Goal: Task Accomplishment & Management: Use online tool/utility

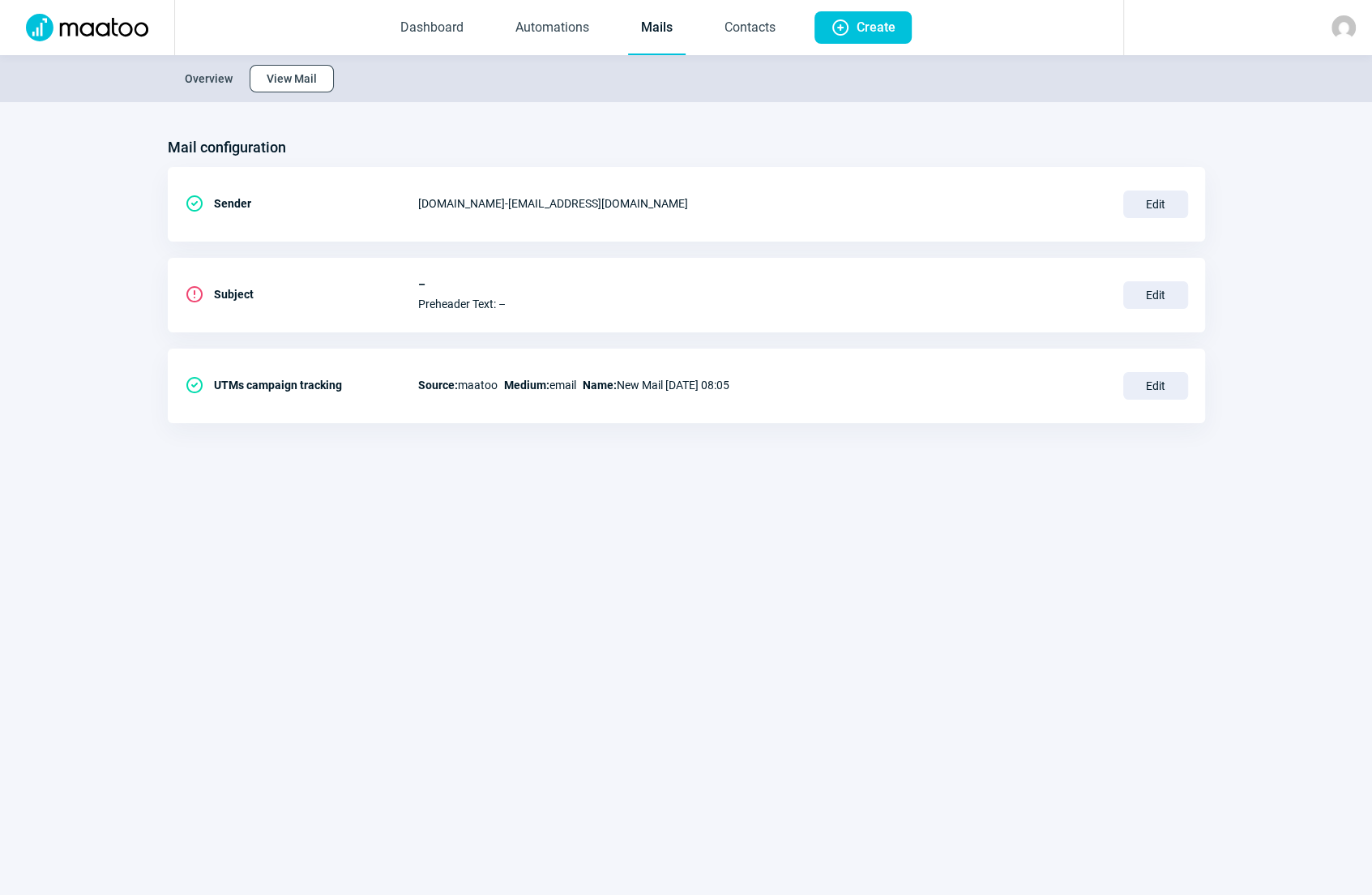
click at [286, 75] on span "View Mail" at bounding box center [291, 78] width 50 height 26
click at [300, 82] on span "View Mail" at bounding box center [291, 78] width 50 height 26
click at [648, 29] on link "Mails" at bounding box center [657, 28] width 58 height 53
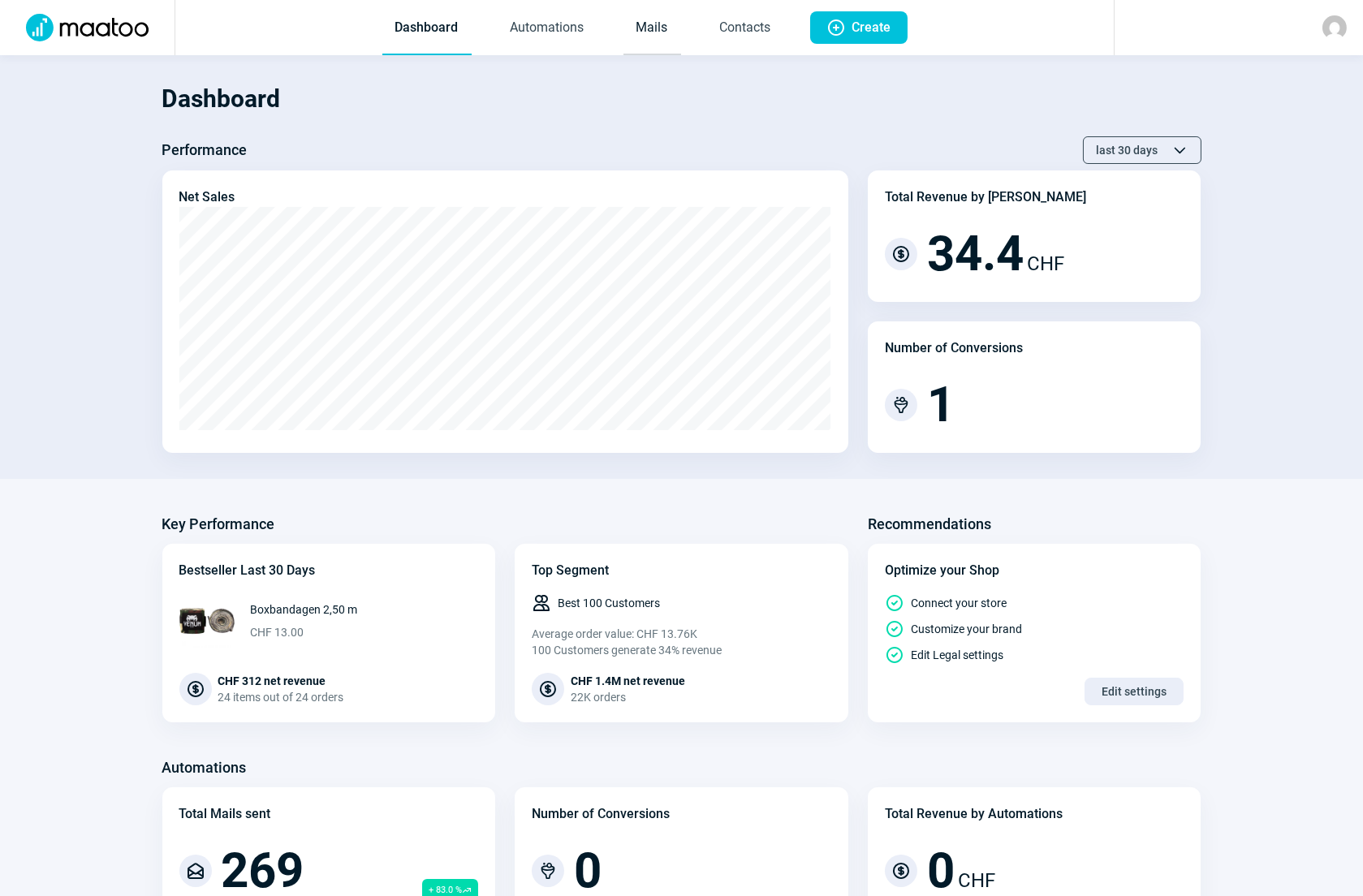
click at [651, 33] on link "Mails" at bounding box center [652, 28] width 58 height 54
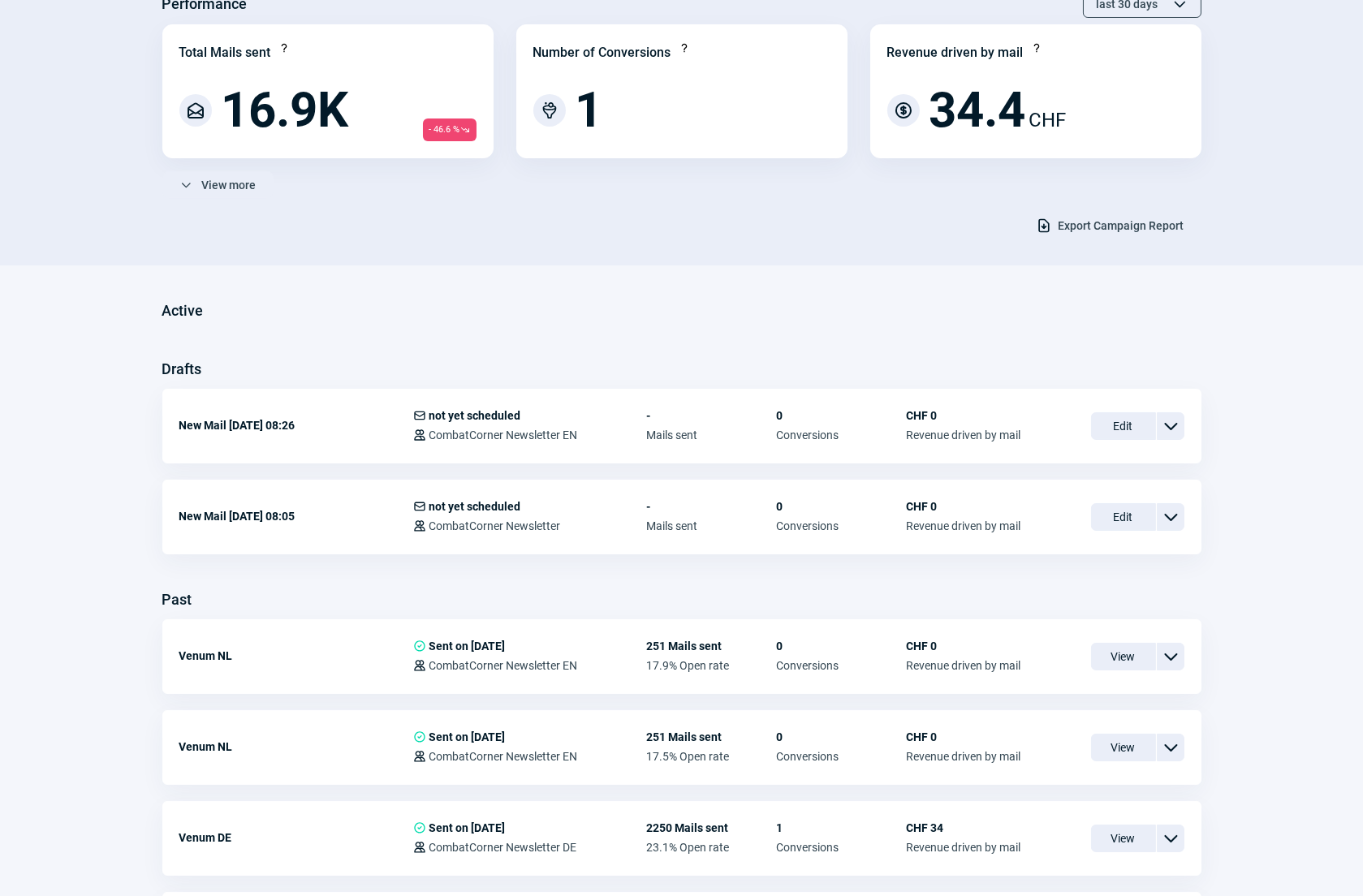
scroll to position [147, 0]
click at [1103, 425] on span "Edit" at bounding box center [1124, 425] width 65 height 27
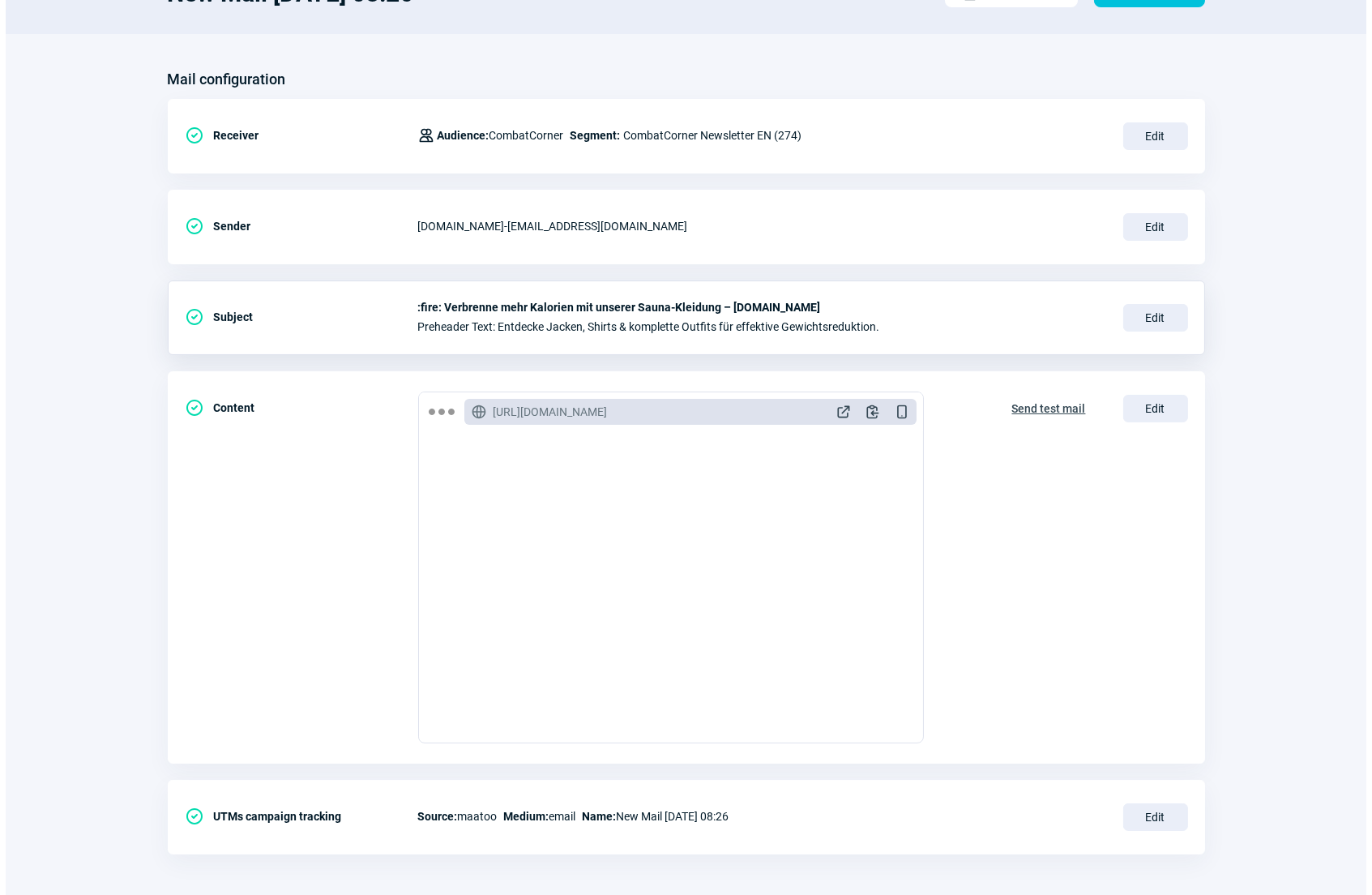
scroll to position [155, 0]
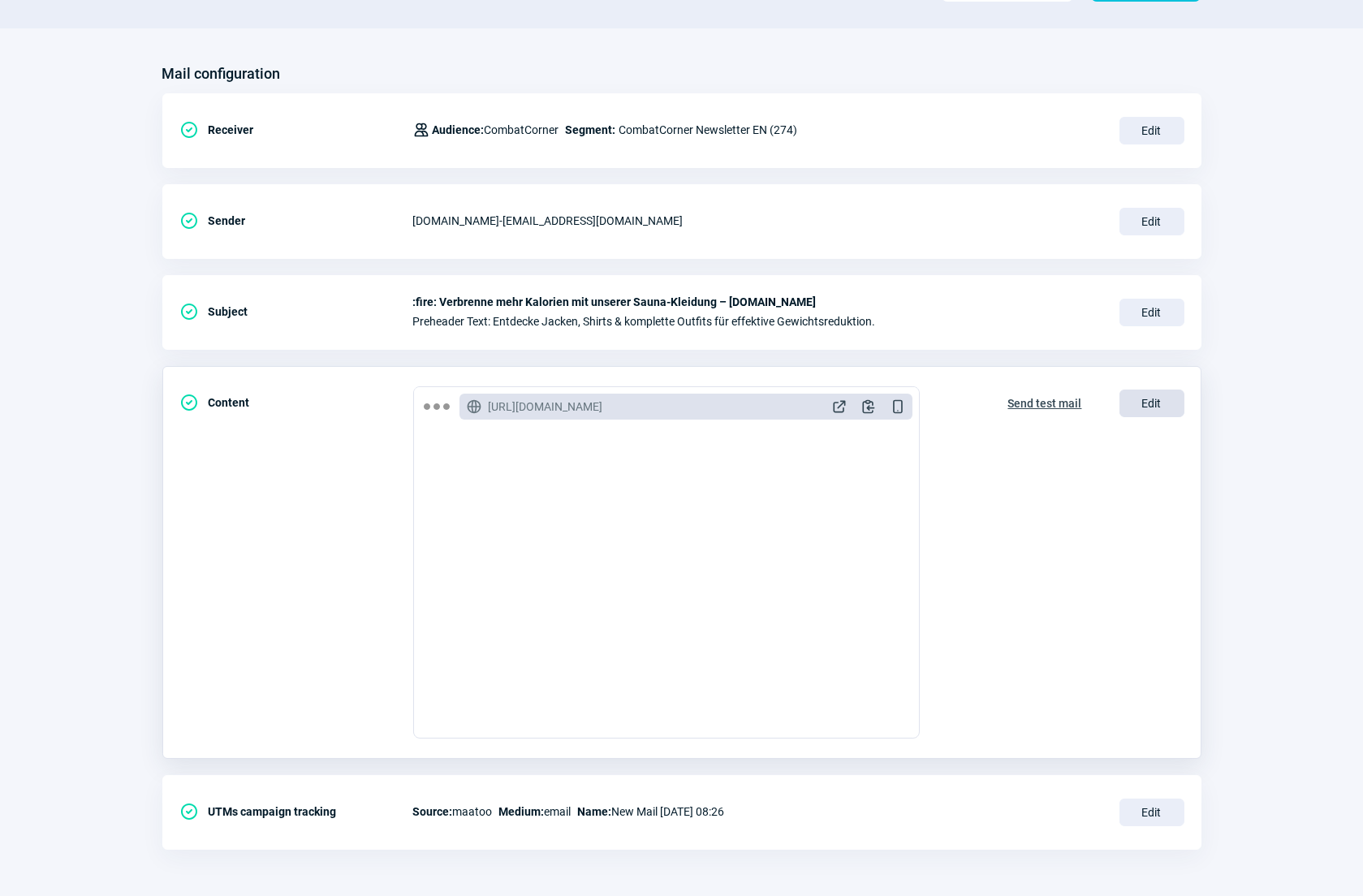
click at [1159, 405] on span "Edit" at bounding box center [1152, 404] width 65 height 27
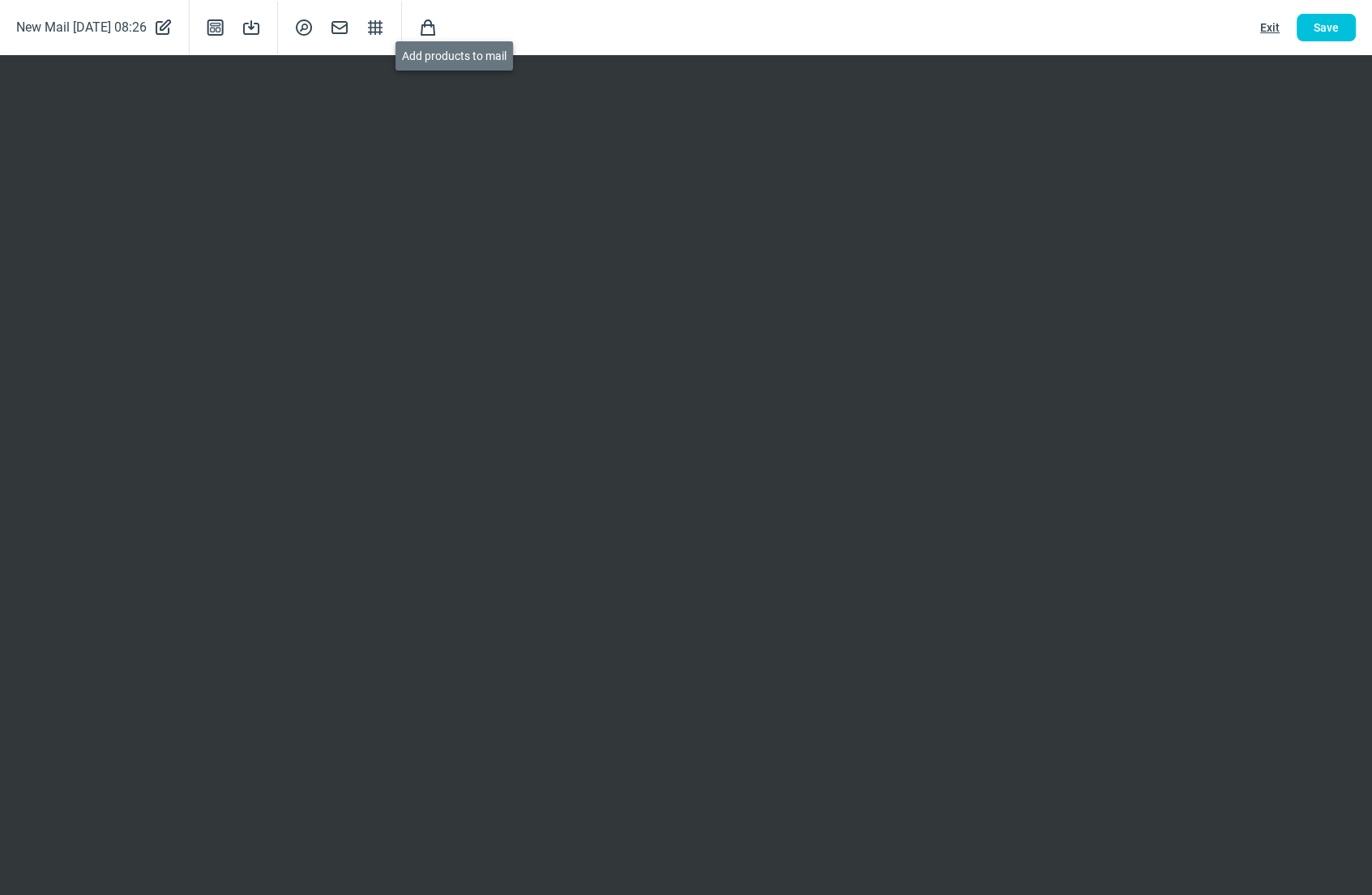
click at [437, 29] on span "Shopping icon" at bounding box center [427, 27] width 19 height 19
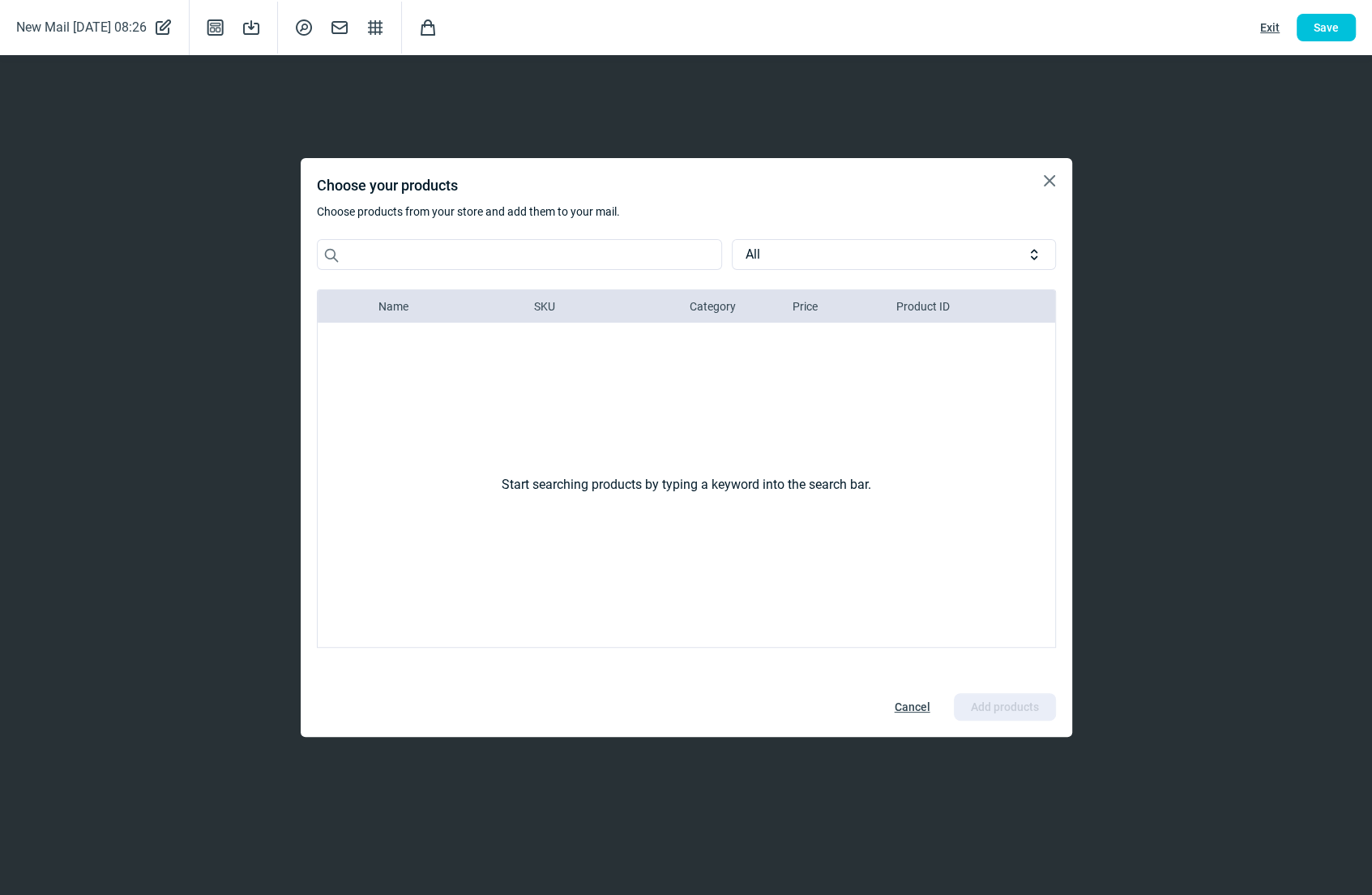
click at [475, 234] on div "X icon Choose your products Choose products from your store and add them to you…" at bounding box center [686, 448] width 772 height 579
click at [467, 247] on input "Search icon" at bounding box center [520, 255] width 406 height 31
paste input "RDXPBS-KTGN-6FT"
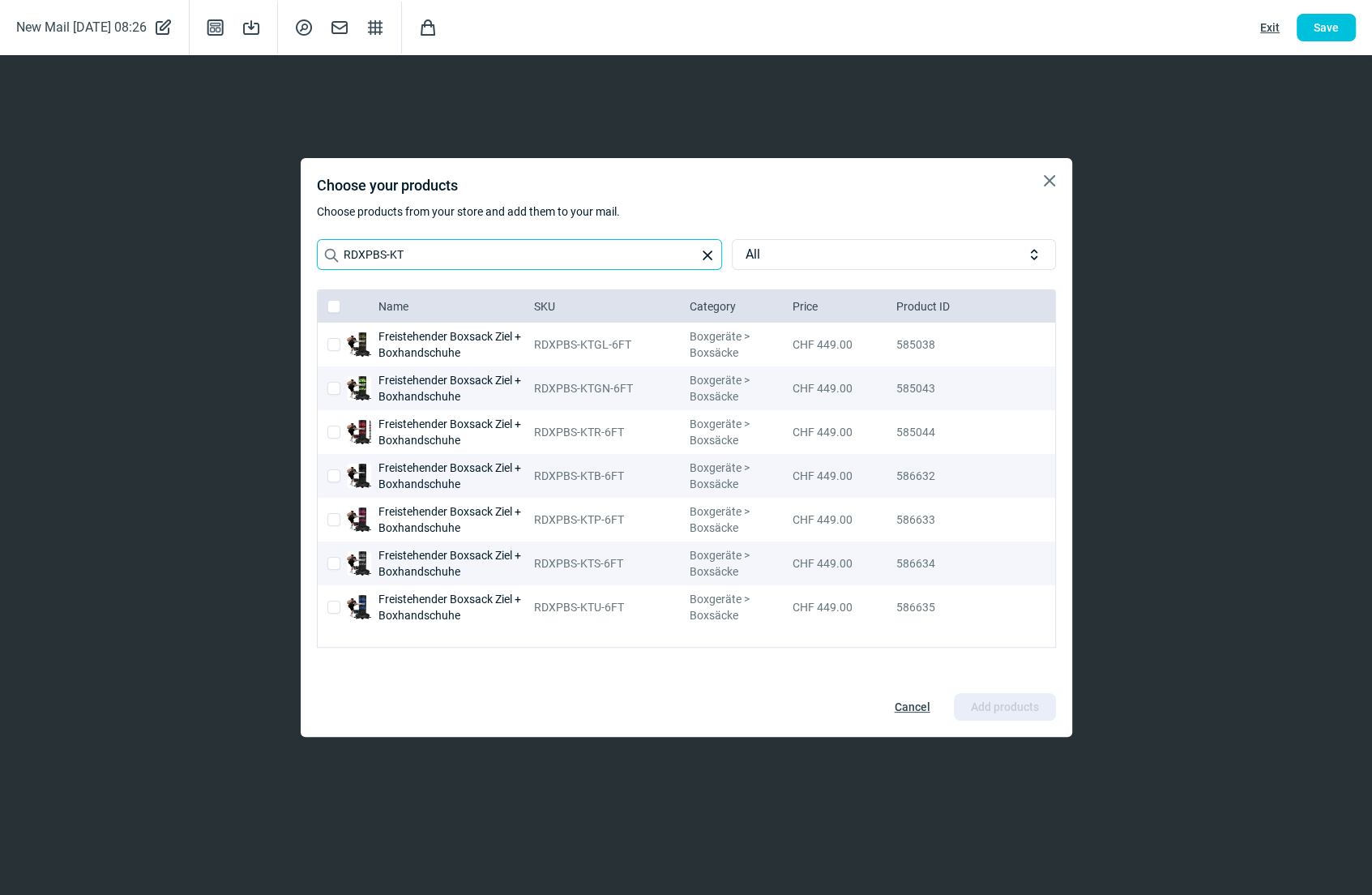
type input "RDXPBS-KT"
click at [331, 342] on input "checkbox" at bounding box center [334, 344] width 13 height 13
checkbox input "true"
checkbox input "false"
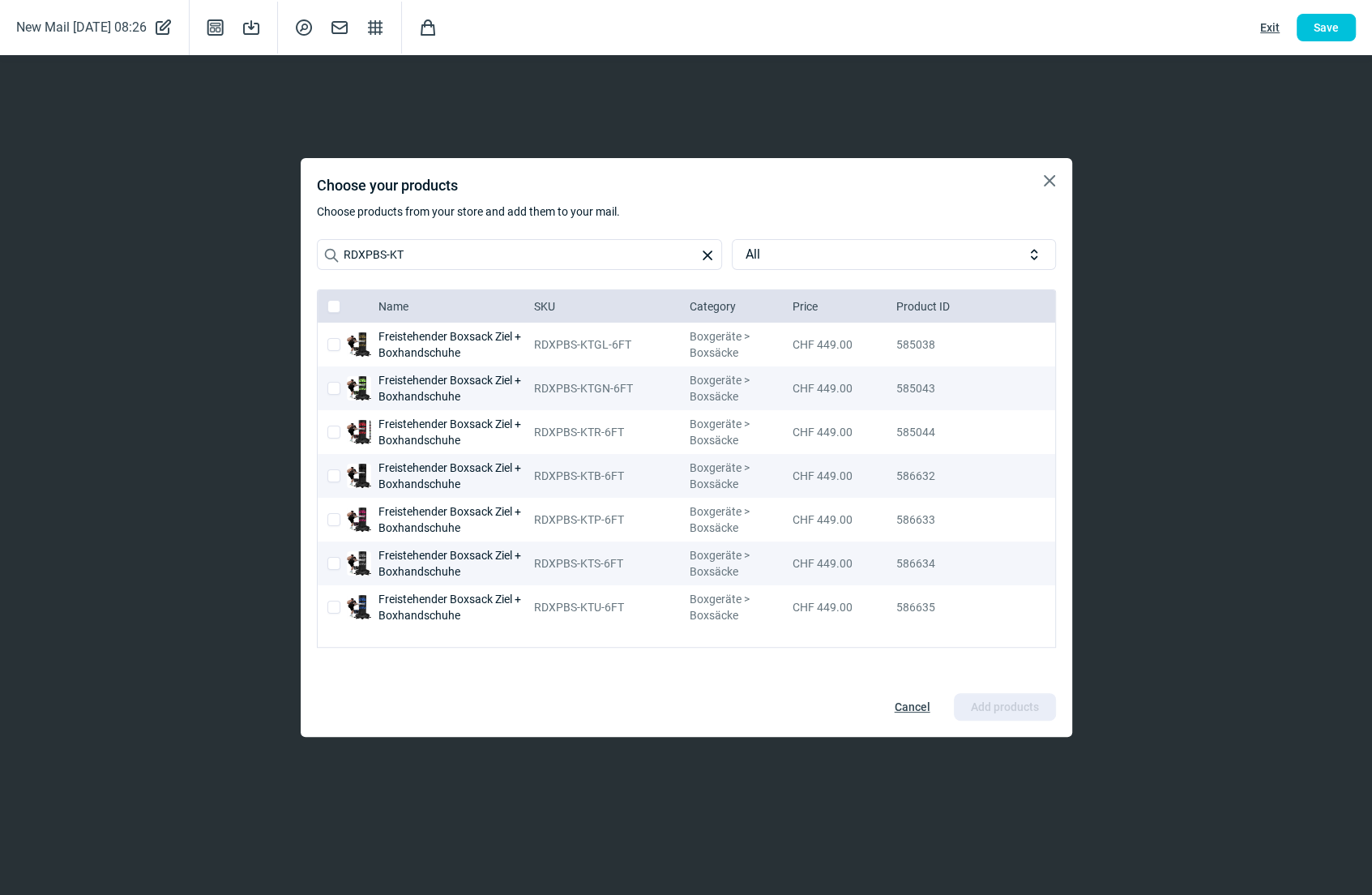
checkbox input "false"
click at [341, 560] on div at bounding box center [350, 563] width 45 height 43
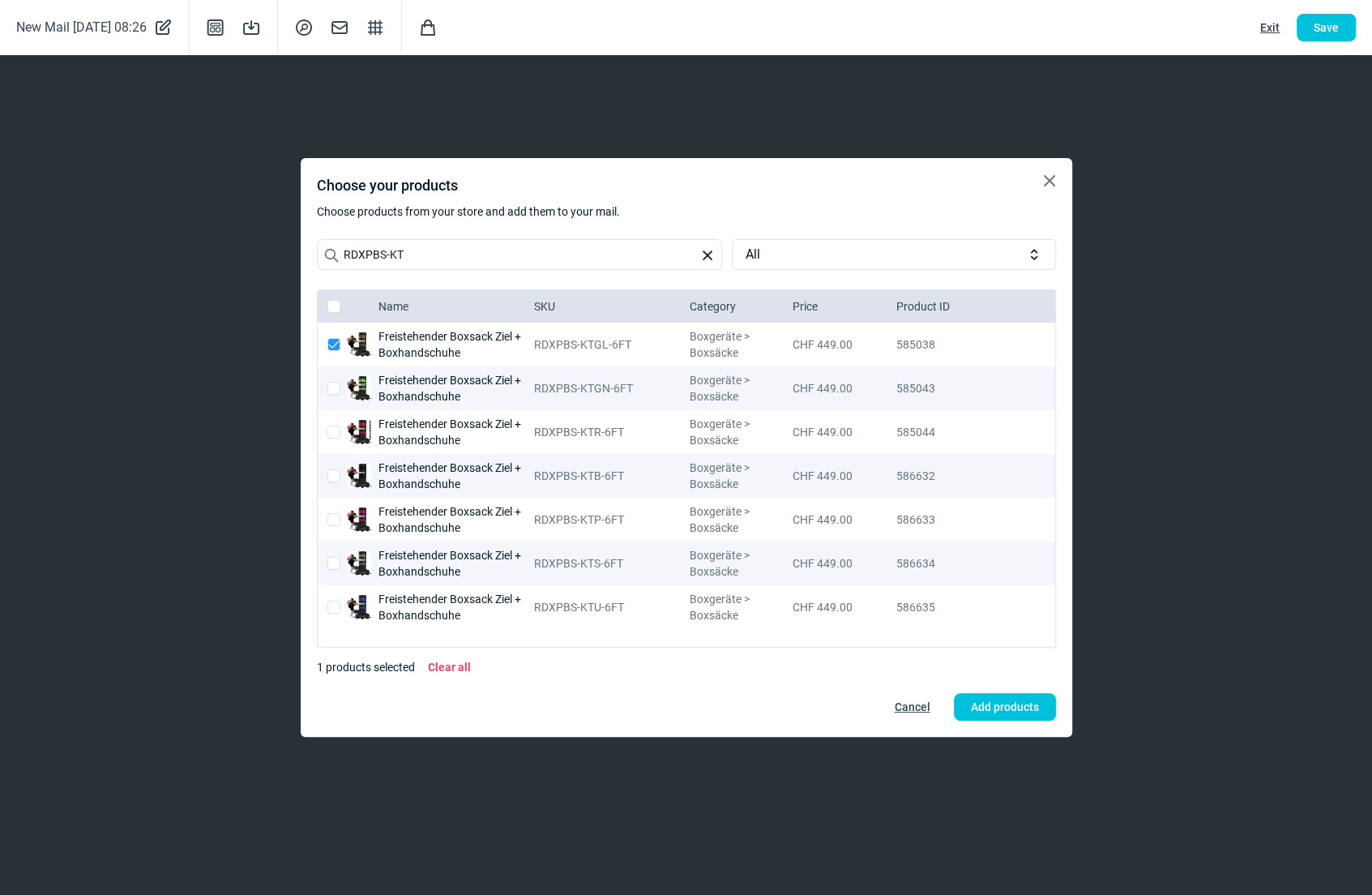
click at [336, 562] on input "checkbox" at bounding box center [334, 563] width 13 height 13
checkbox input "true"
checkbox input "false"
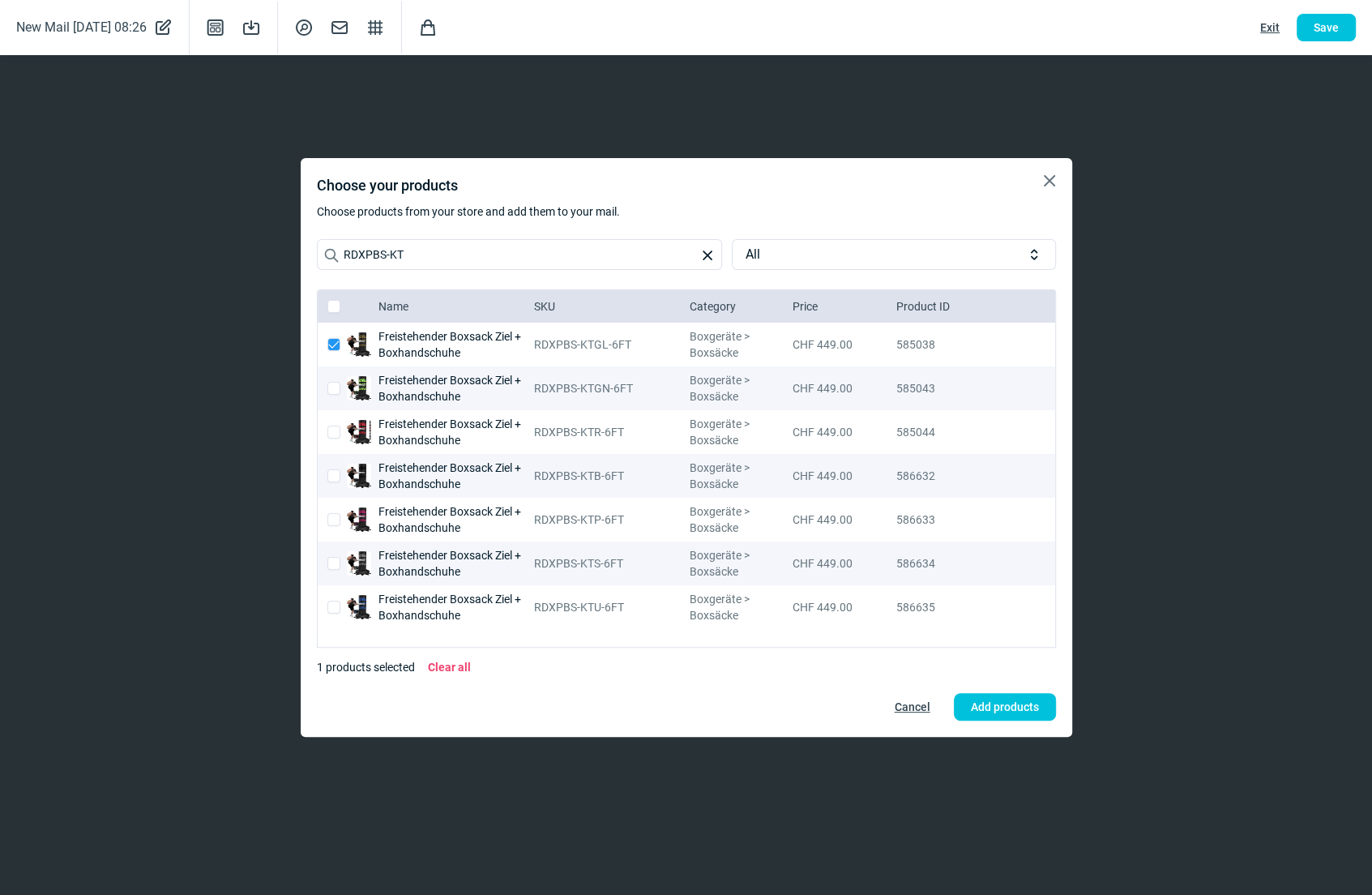
checkbox input "false"
checkbox input "true"
checkbox input "false"
click at [333, 516] on input "checkbox" at bounding box center [334, 520] width 13 height 13
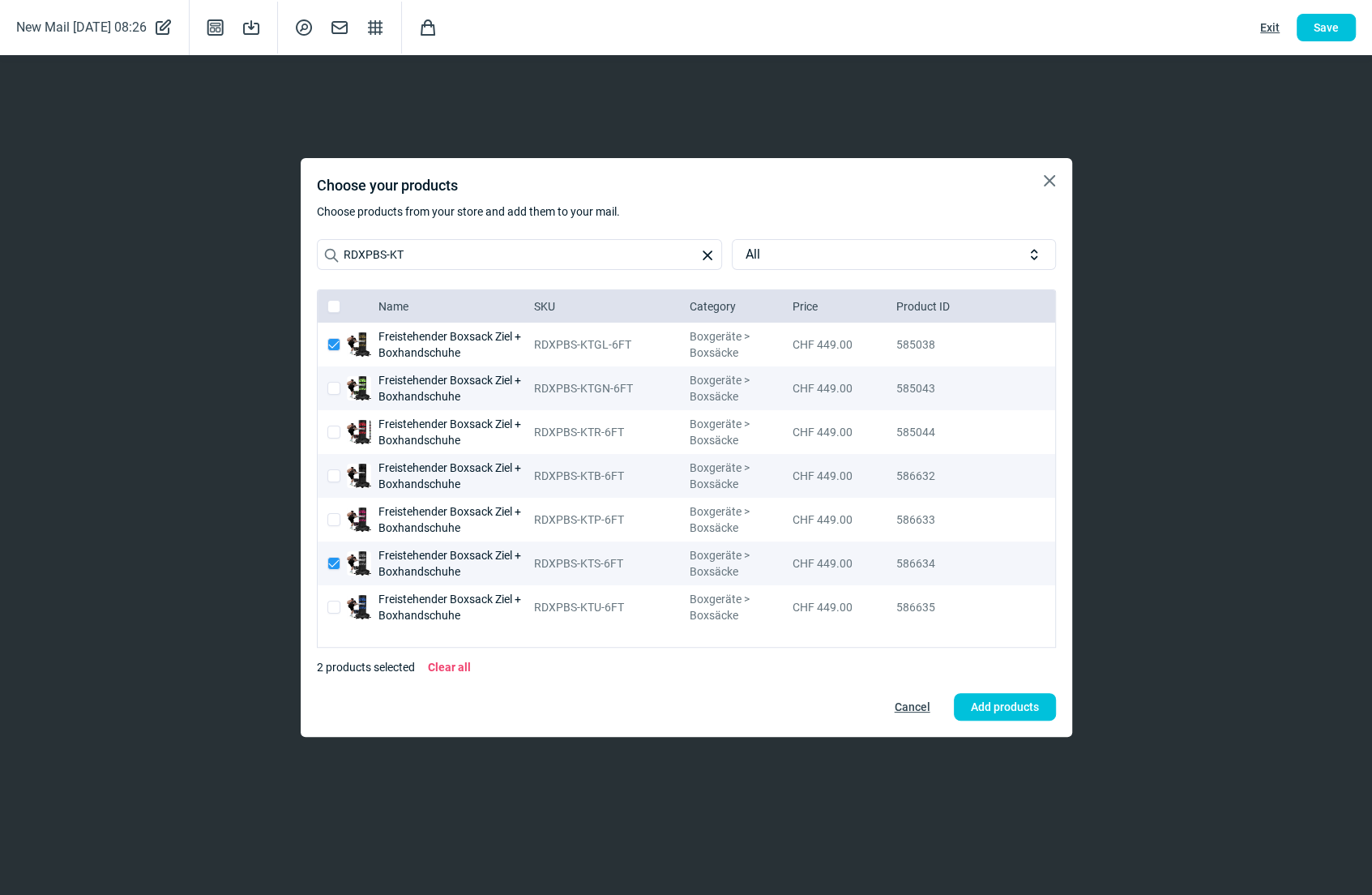
checkbox input "true"
checkbox input "false"
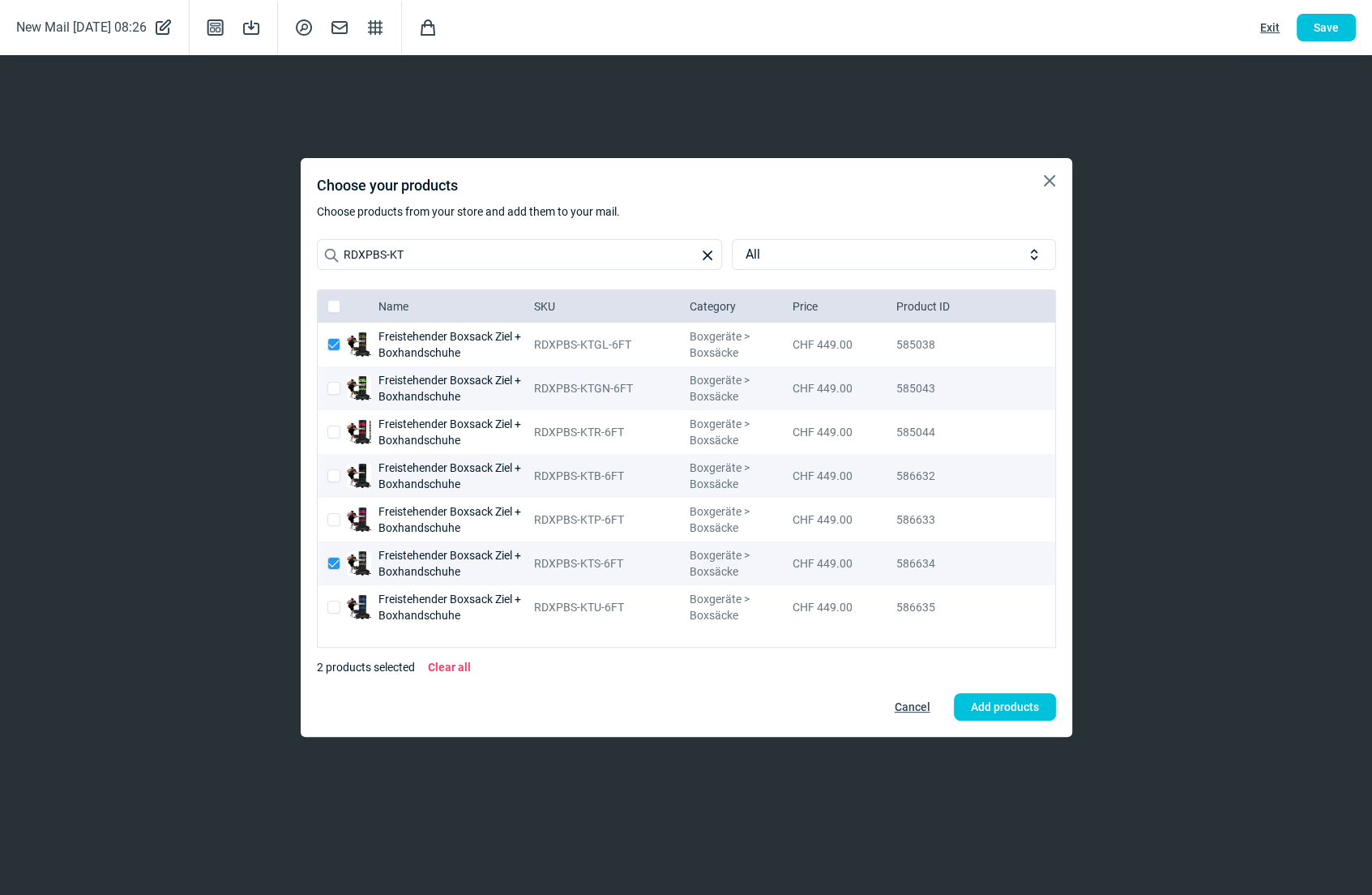
checkbox input "true"
checkbox input "false"
click at [334, 427] on input "checkbox" at bounding box center [334, 432] width 13 height 13
checkbox input "true"
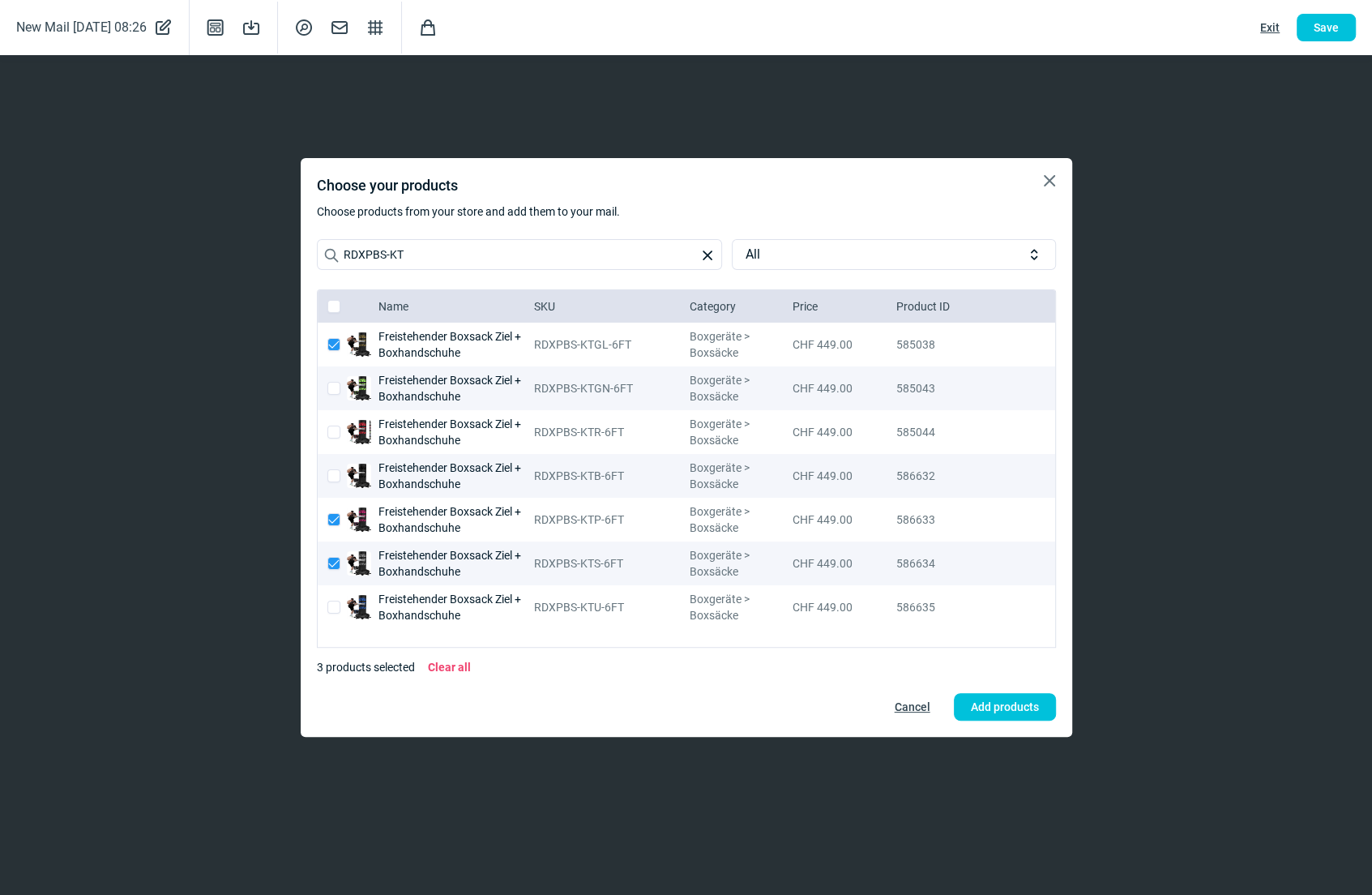
checkbox input "true"
checkbox input "false"
checkbox input "true"
checkbox input "false"
checkbox input "true"
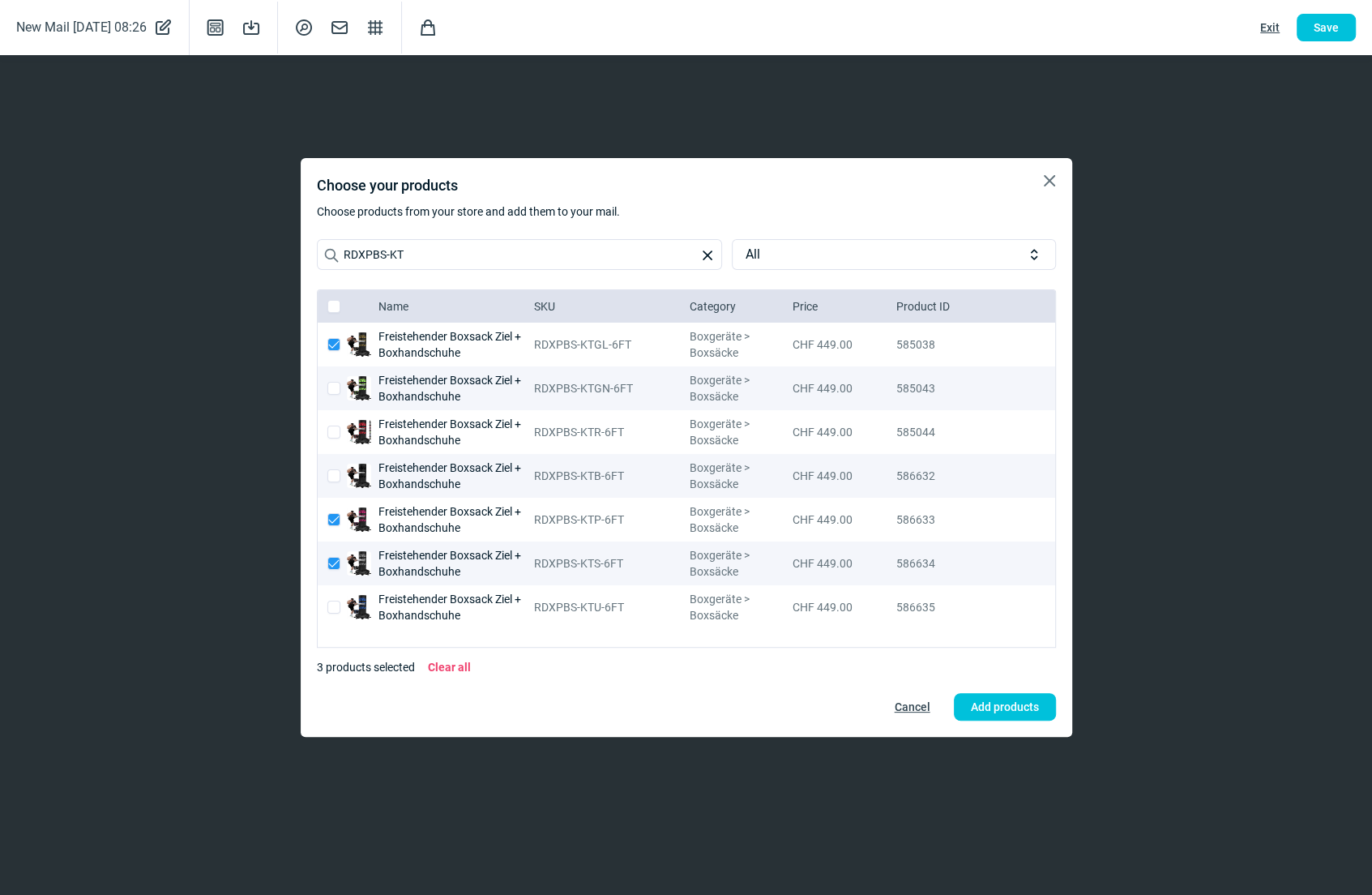
checkbox input "true"
checkbox input "false"
click at [332, 390] on input "checkbox" at bounding box center [334, 389] width 13 height 13
checkbox input "true"
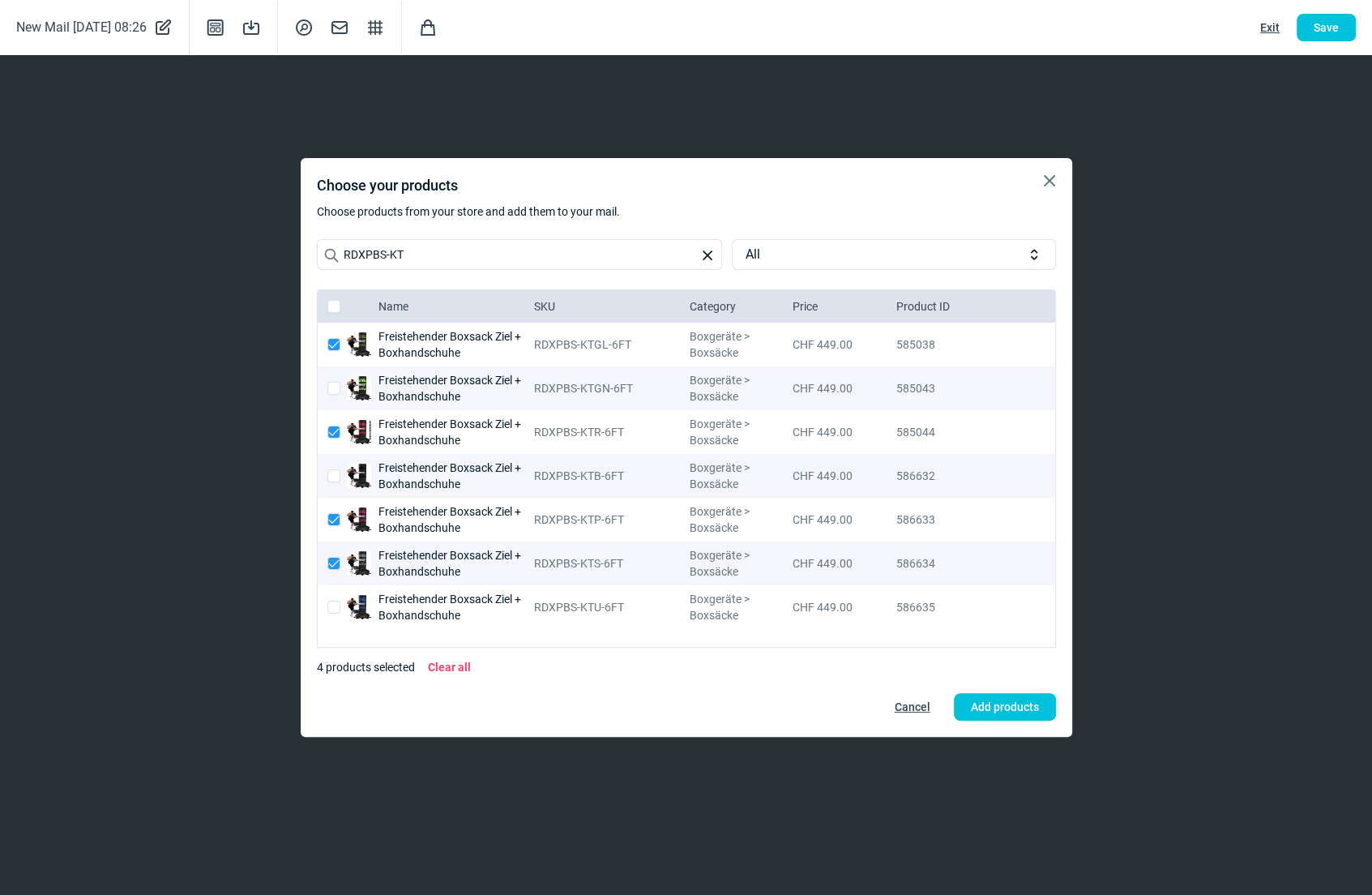
checkbox input "true"
checkbox input "false"
checkbox input "true"
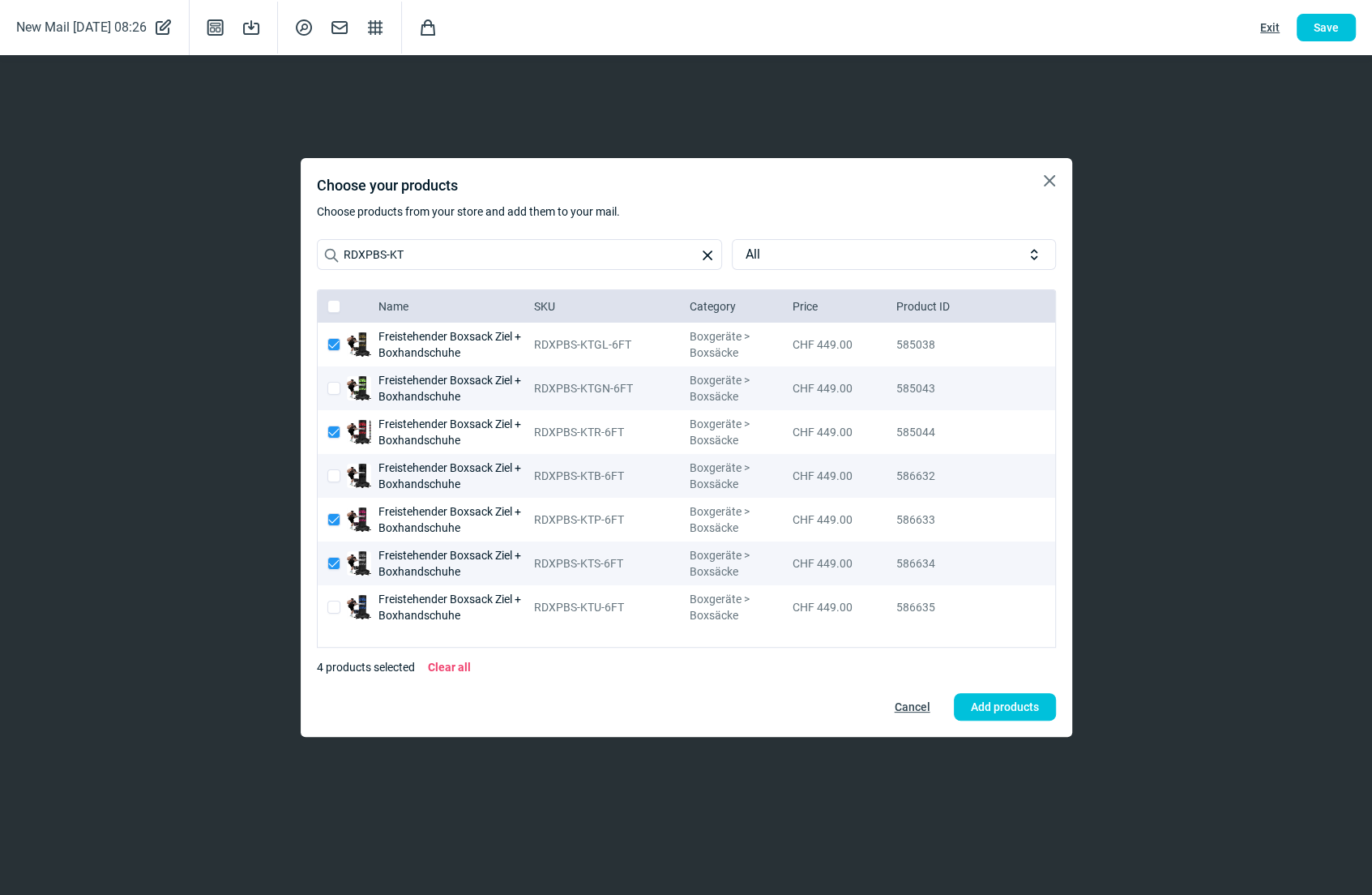
checkbox input "false"
click at [997, 708] on span "Add products" at bounding box center [1004, 707] width 68 height 26
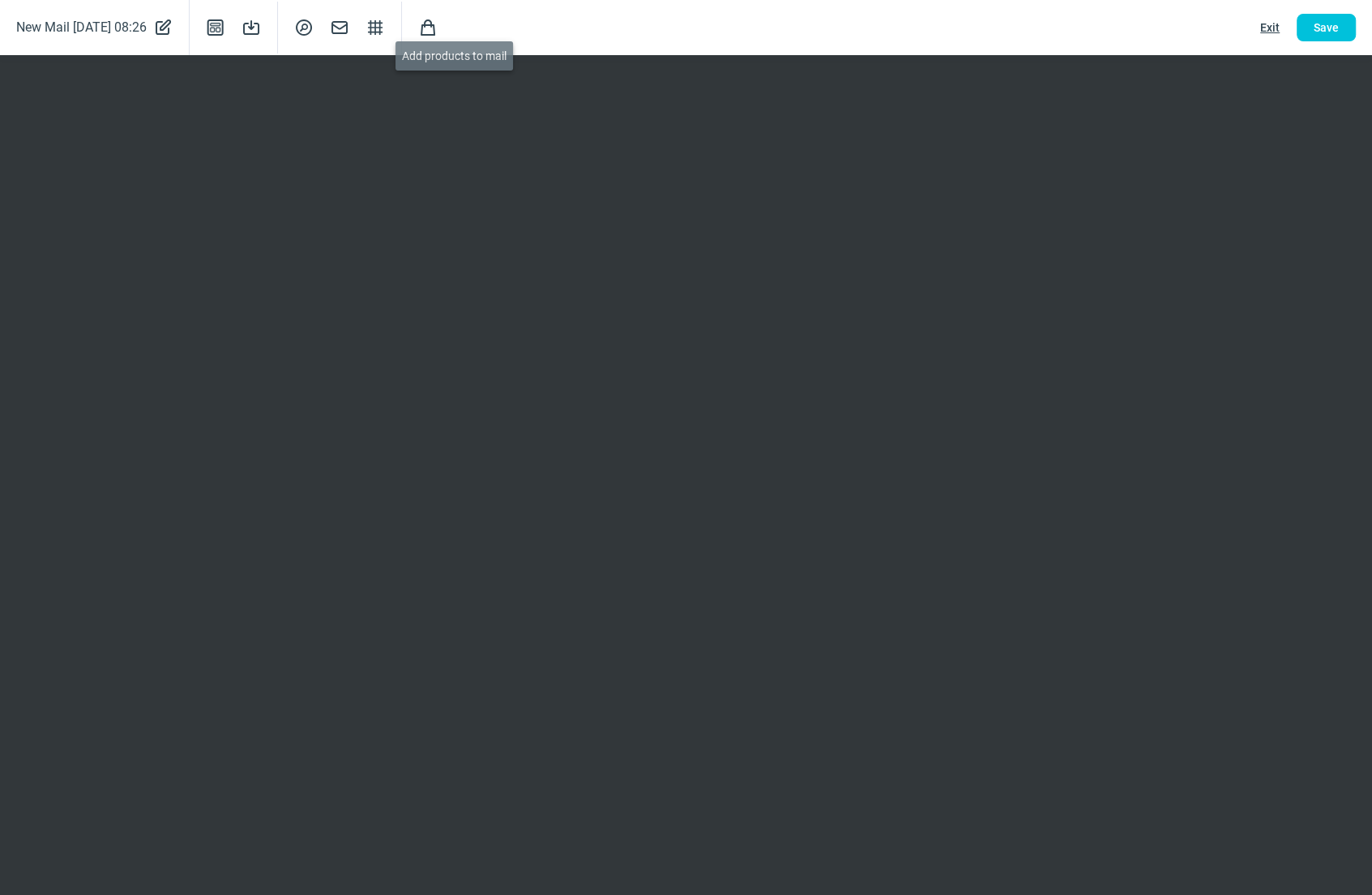
click at [437, 31] on span "Shopping icon" at bounding box center [427, 27] width 19 height 19
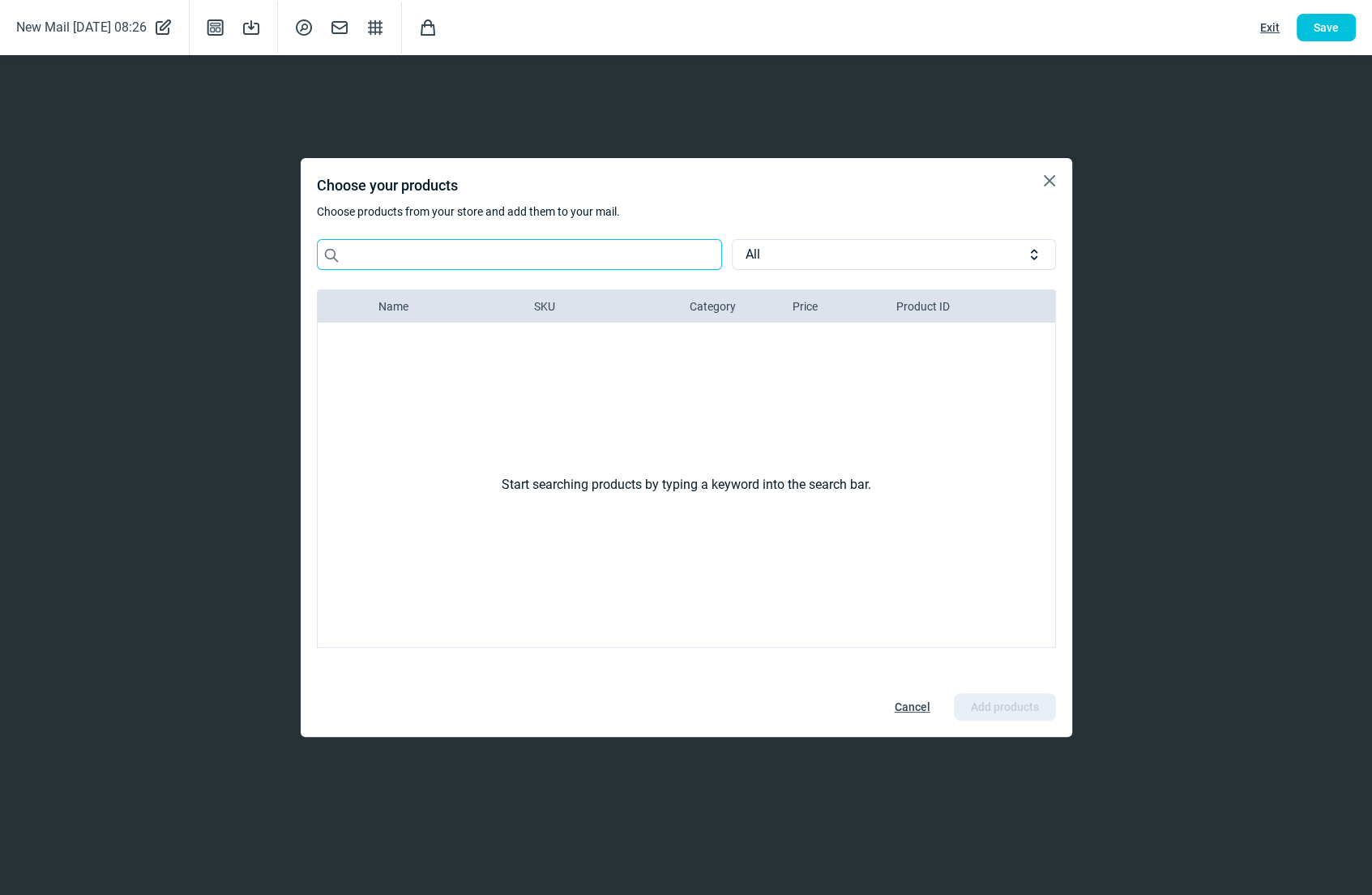
click at [432, 256] on input "Search icon" at bounding box center [520, 255] width 406 height 31
paste input "RDXPBS-KTGN-6FT"
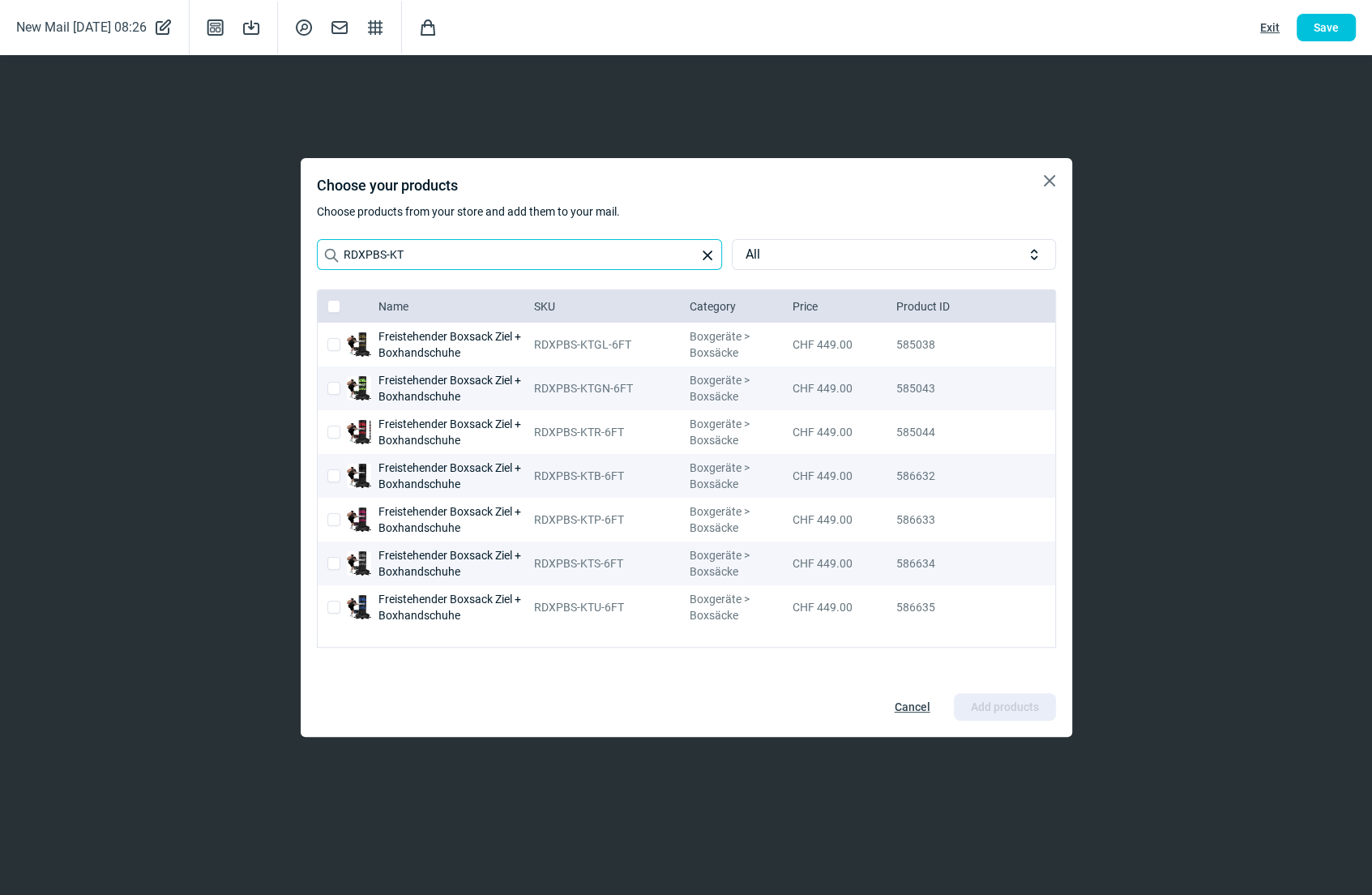
type input "RDXPBS-KT"
click at [333, 342] on input "checkbox" at bounding box center [334, 344] width 13 height 13
checkbox input "true"
checkbox input "false"
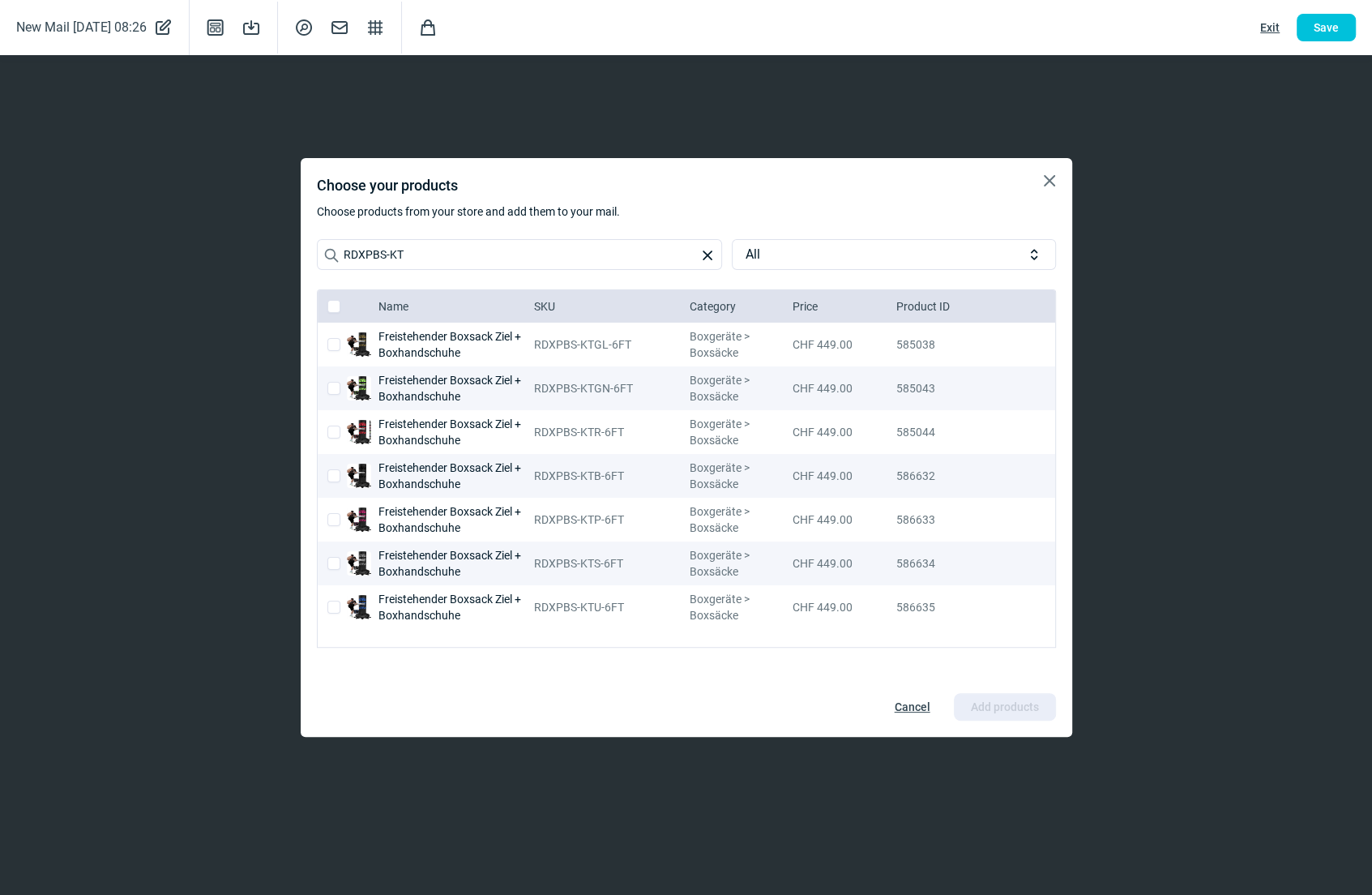
checkbox input "false"
click at [336, 560] on input "checkbox" at bounding box center [334, 563] width 13 height 13
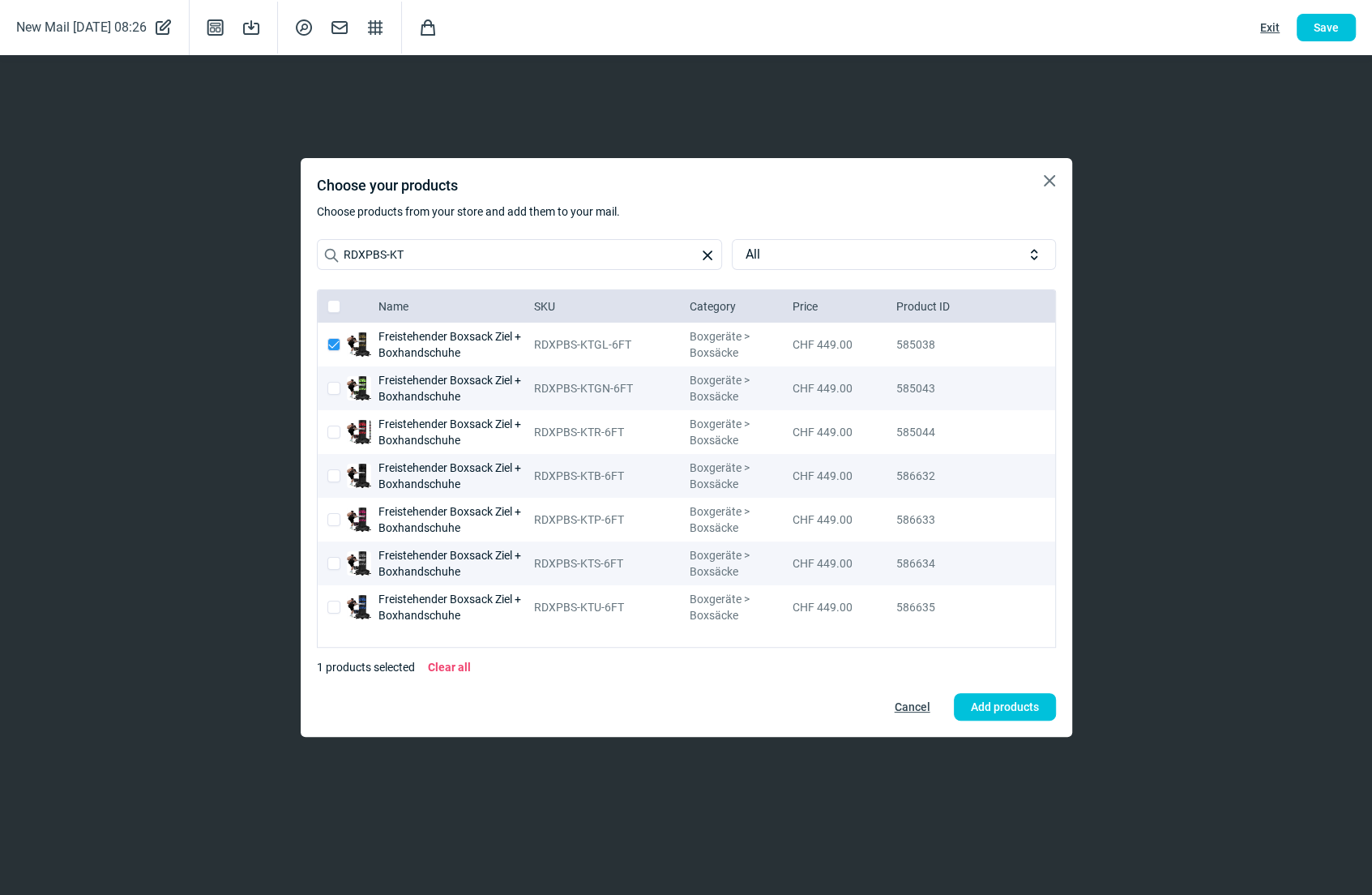
checkbox input "true"
checkbox input "false"
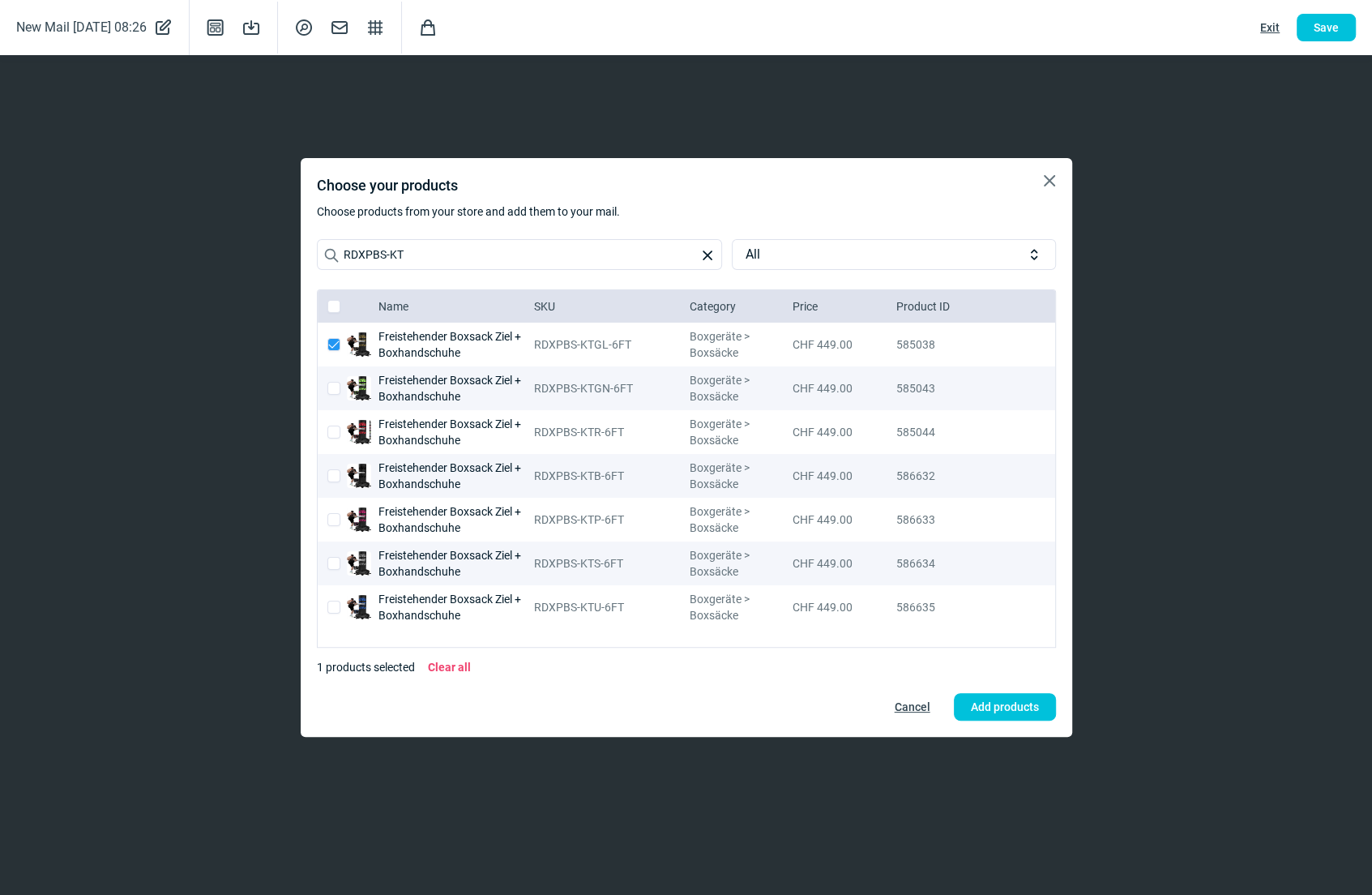
checkbox input "false"
checkbox input "true"
checkbox input "false"
click at [330, 428] on input "checkbox" at bounding box center [334, 432] width 13 height 13
checkbox input "true"
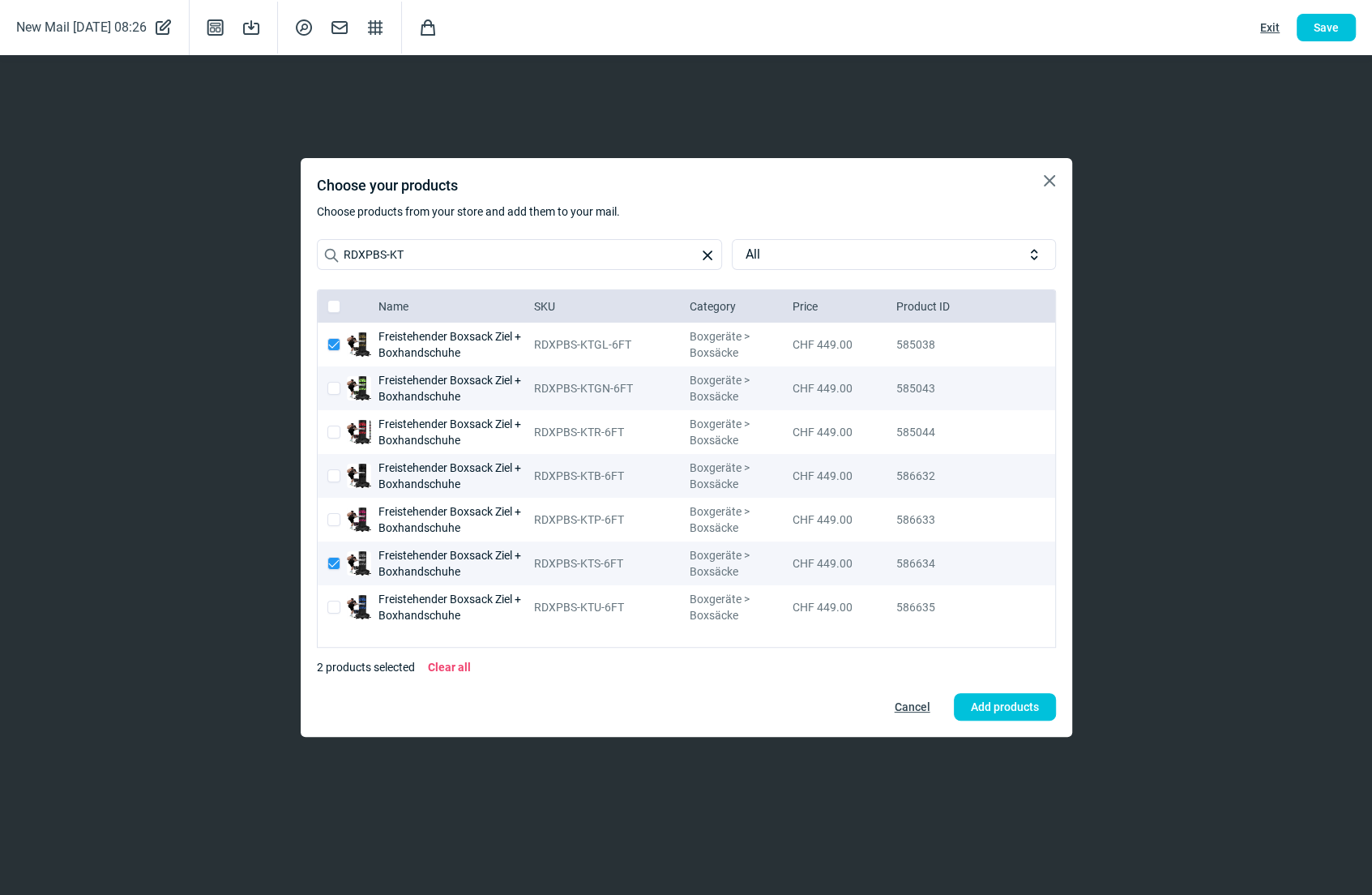
checkbox input "true"
checkbox input "false"
checkbox input "true"
checkbox input "false"
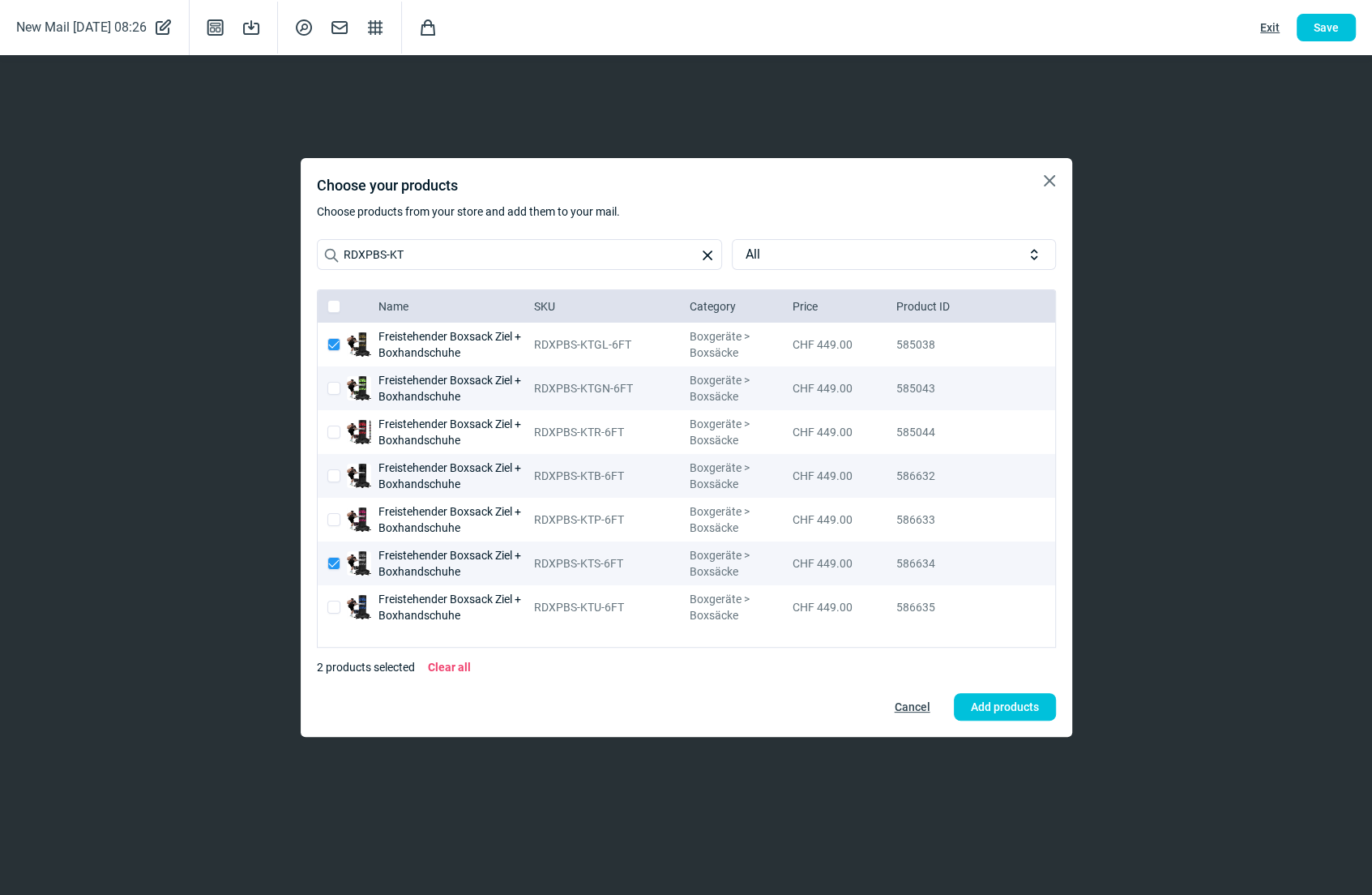
checkbox input "true"
checkbox input "false"
click at [332, 389] on input "checkbox" at bounding box center [334, 389] width 13 height 13
checkbox input "true"
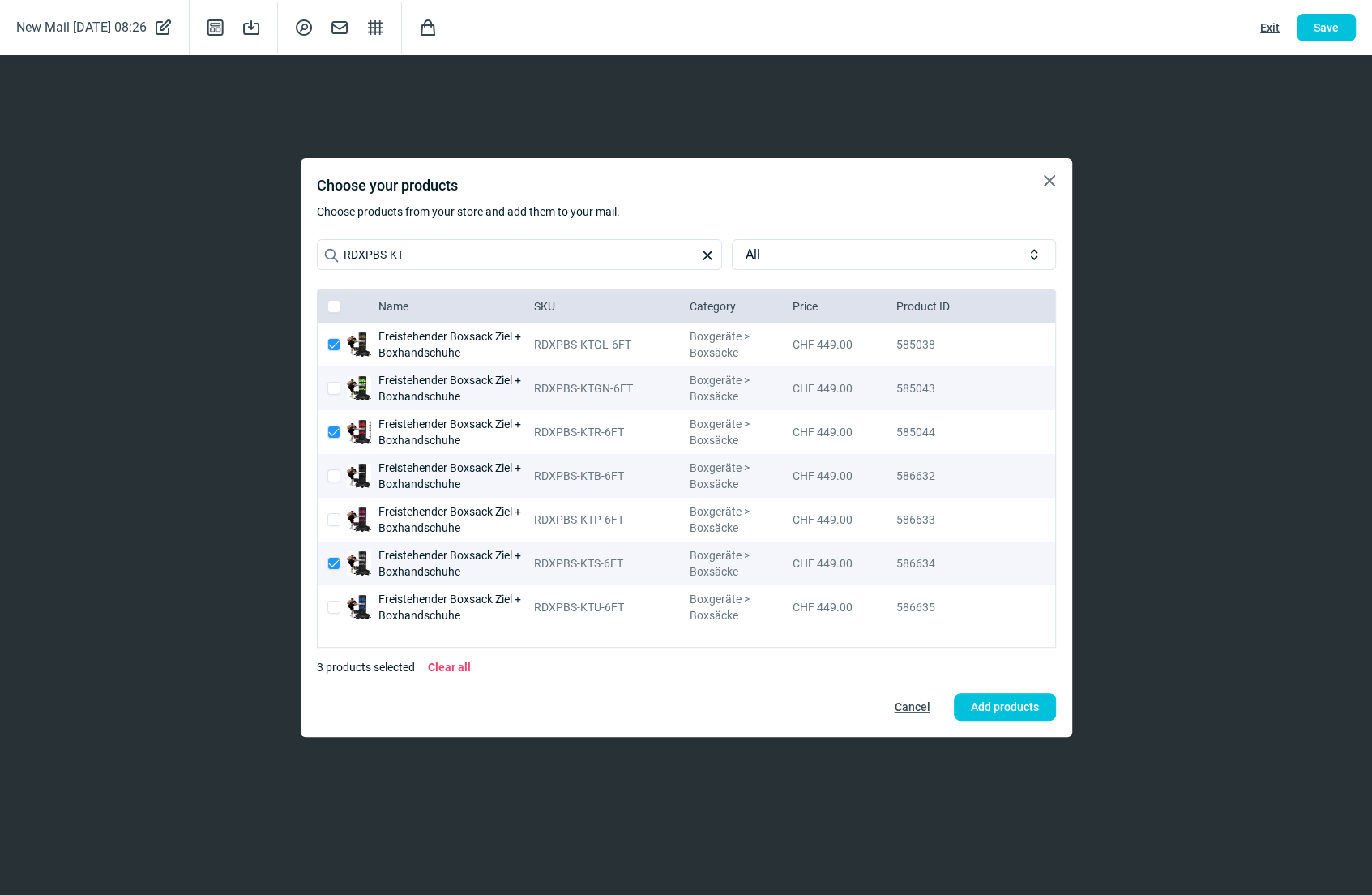
checkbox input "true"
checkbox input "false"
checkbox input "true"
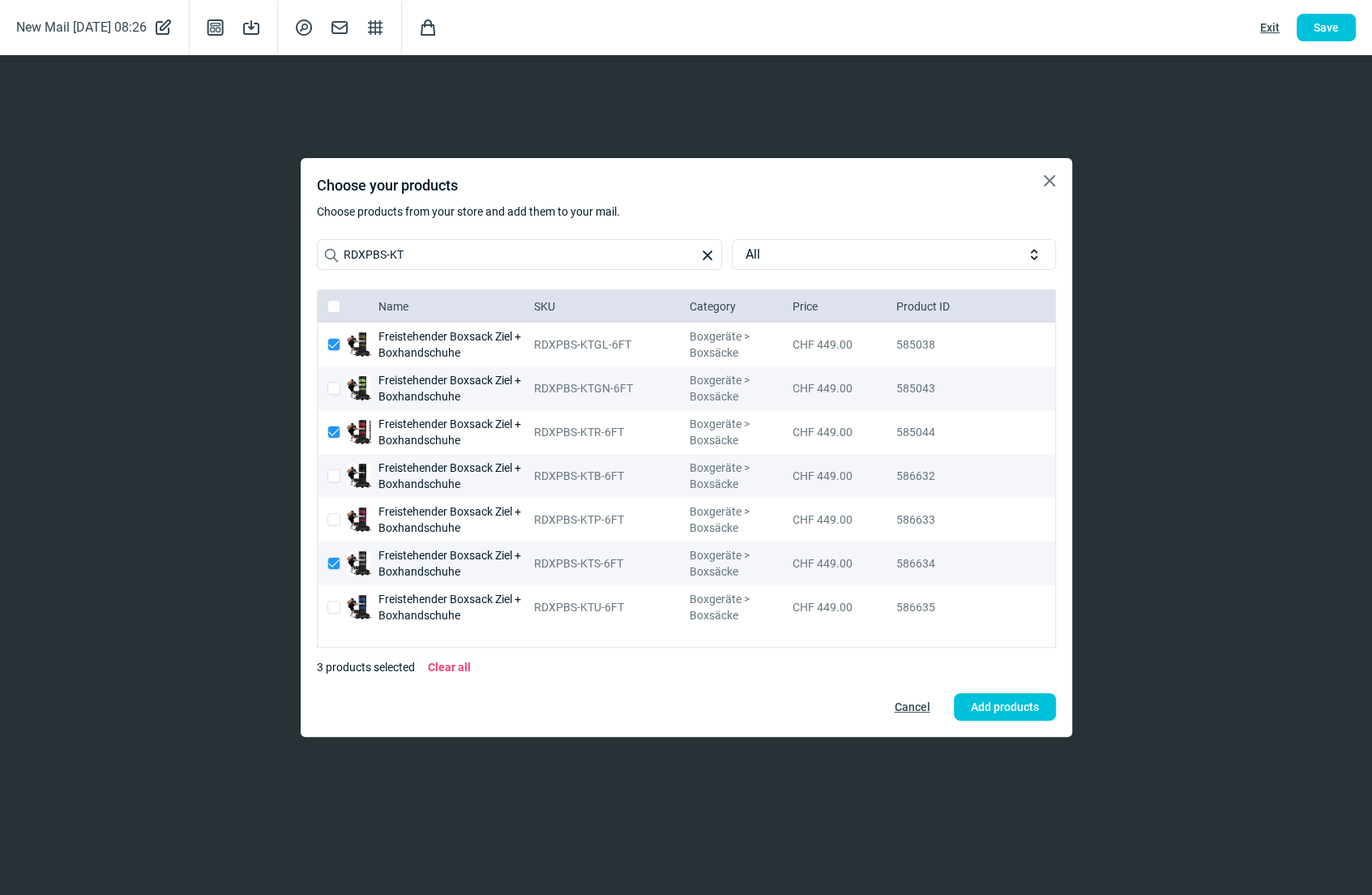
checkbox input "false"
click at [1003, 700] on span "Add products" at bounding box center [1004, 707] width 68 height 26
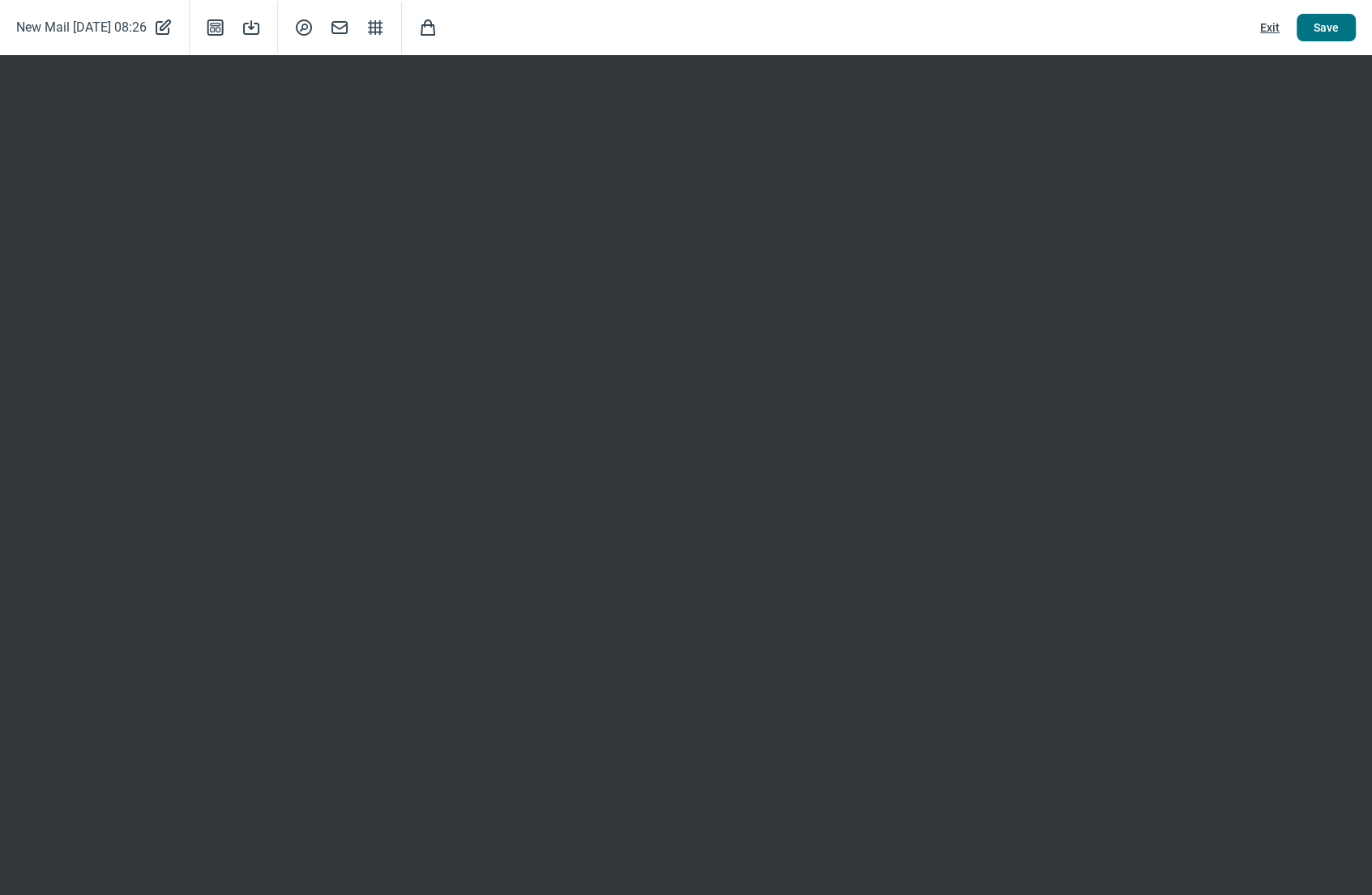
click at [1332, 27] on span "Save" at bounding box center [1327, 27] width 25 height 26
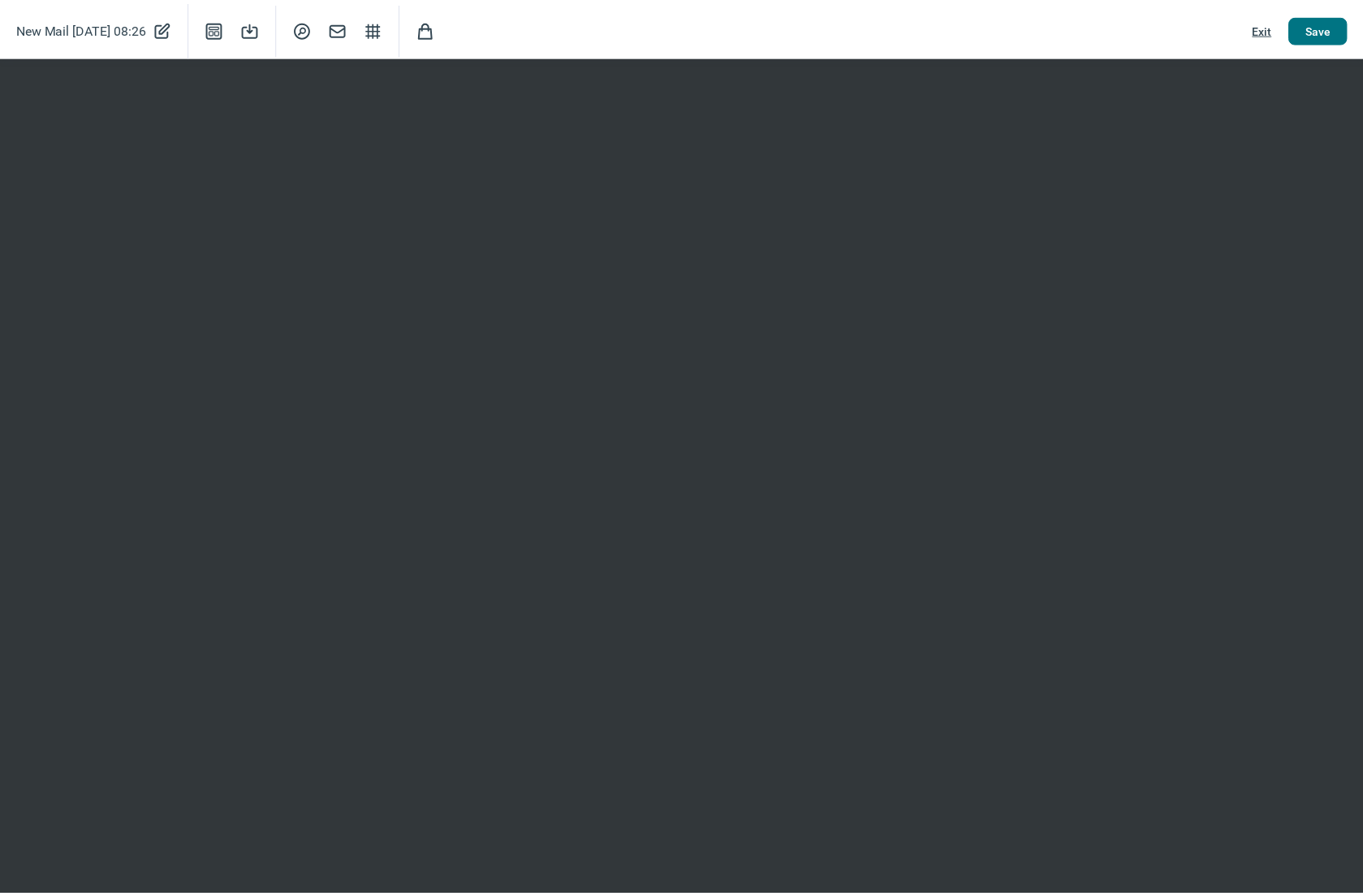
scroll to position [0, 0]
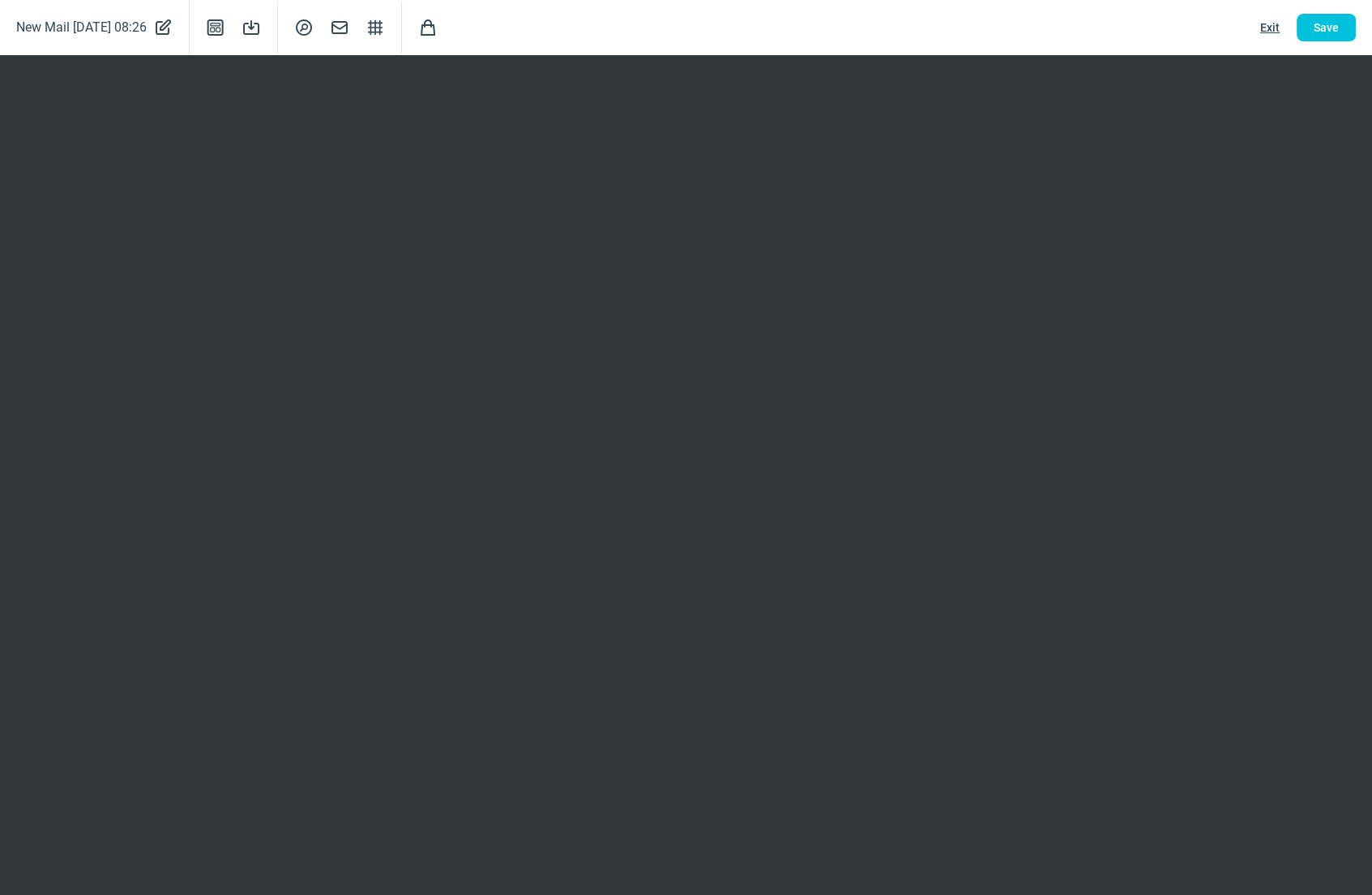
click at [1271, 29] on span "Exit" at bounding box center [1270, 27] width 19 height 26
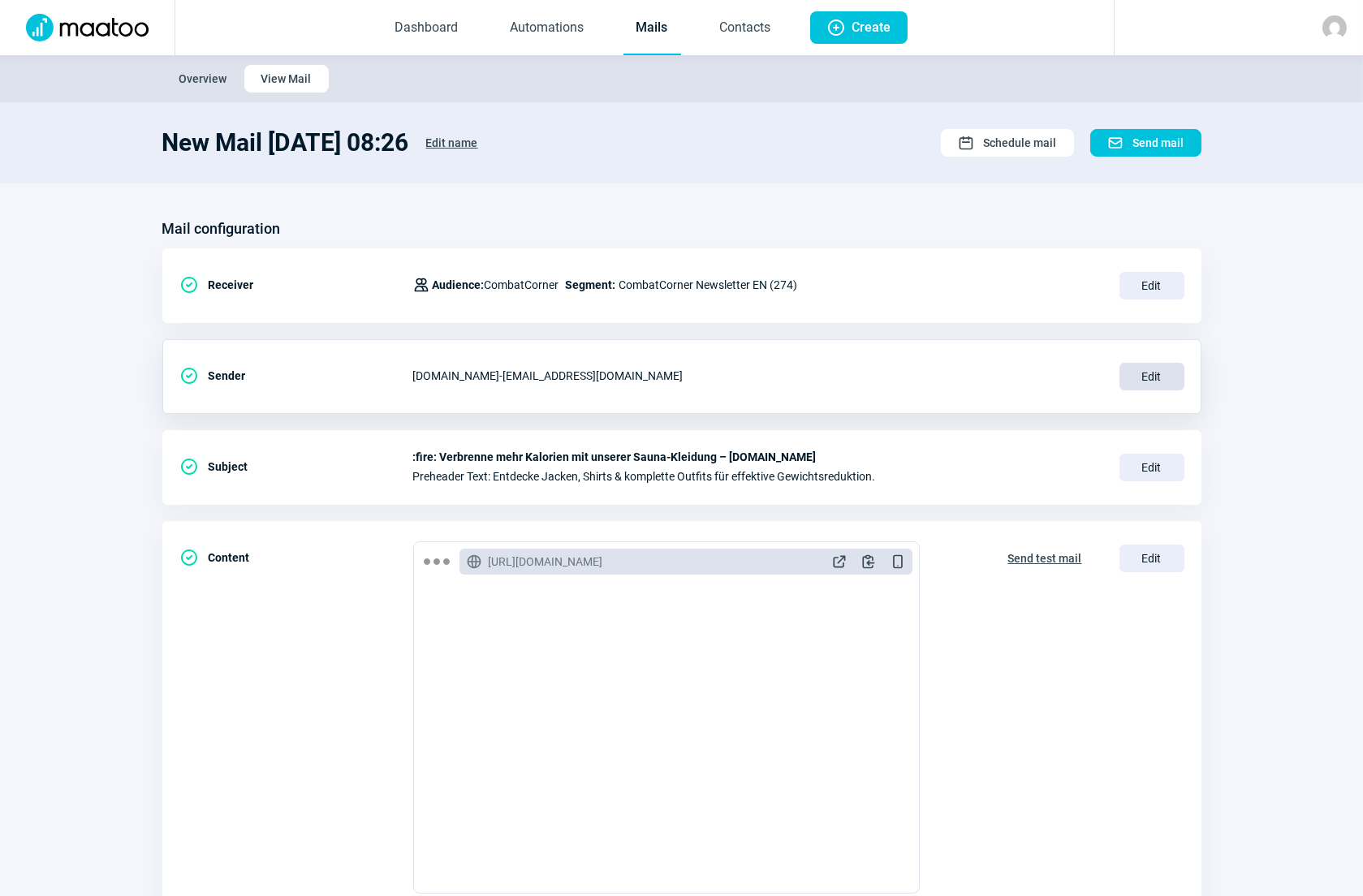
click at [1143, 375] on span "Edit" at bounding box center [1152, 376] width 65 height 27
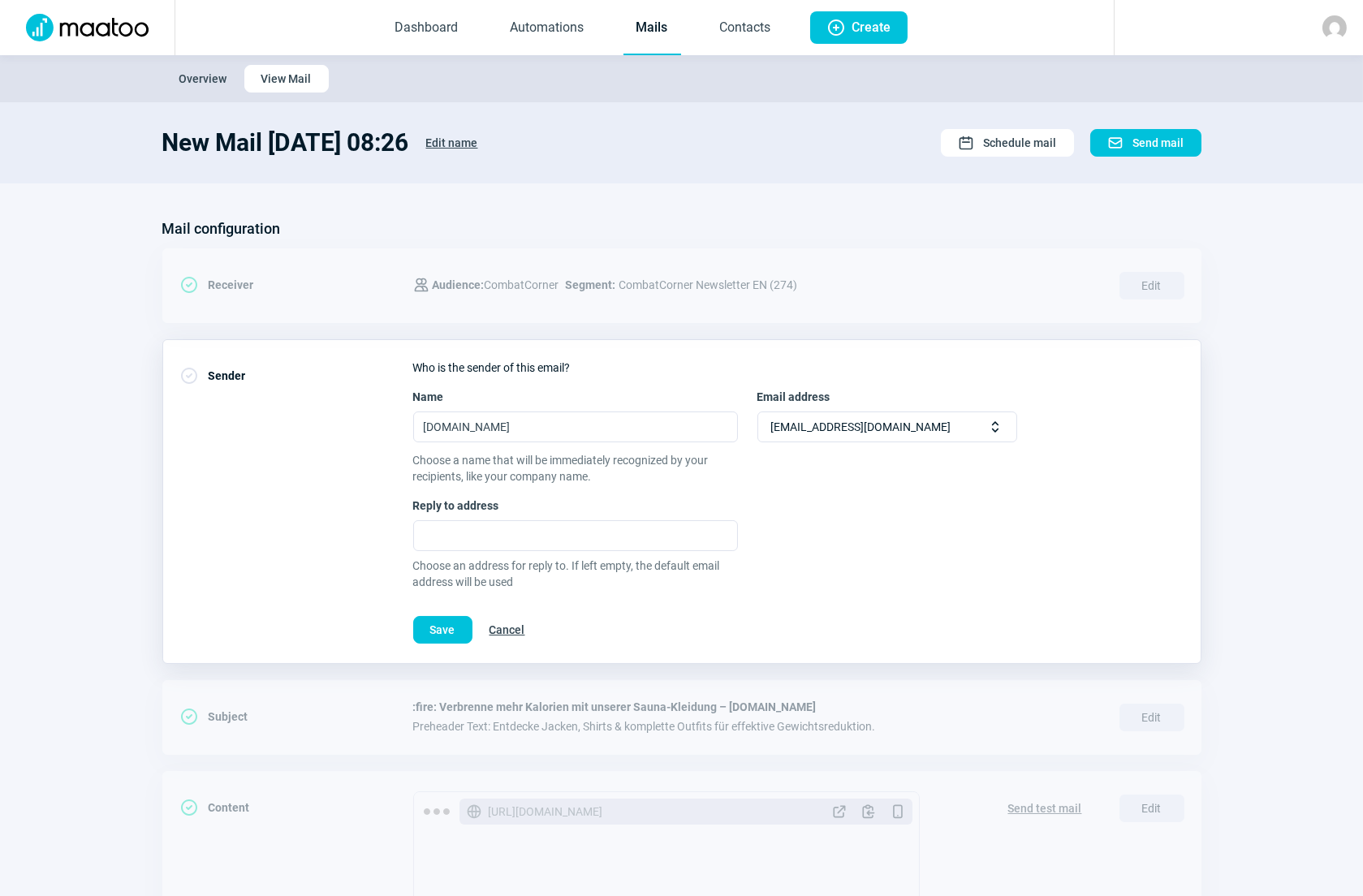
click at [512, 625] on span "Cancel" at bounding box center [507, 629] width 35 height 26
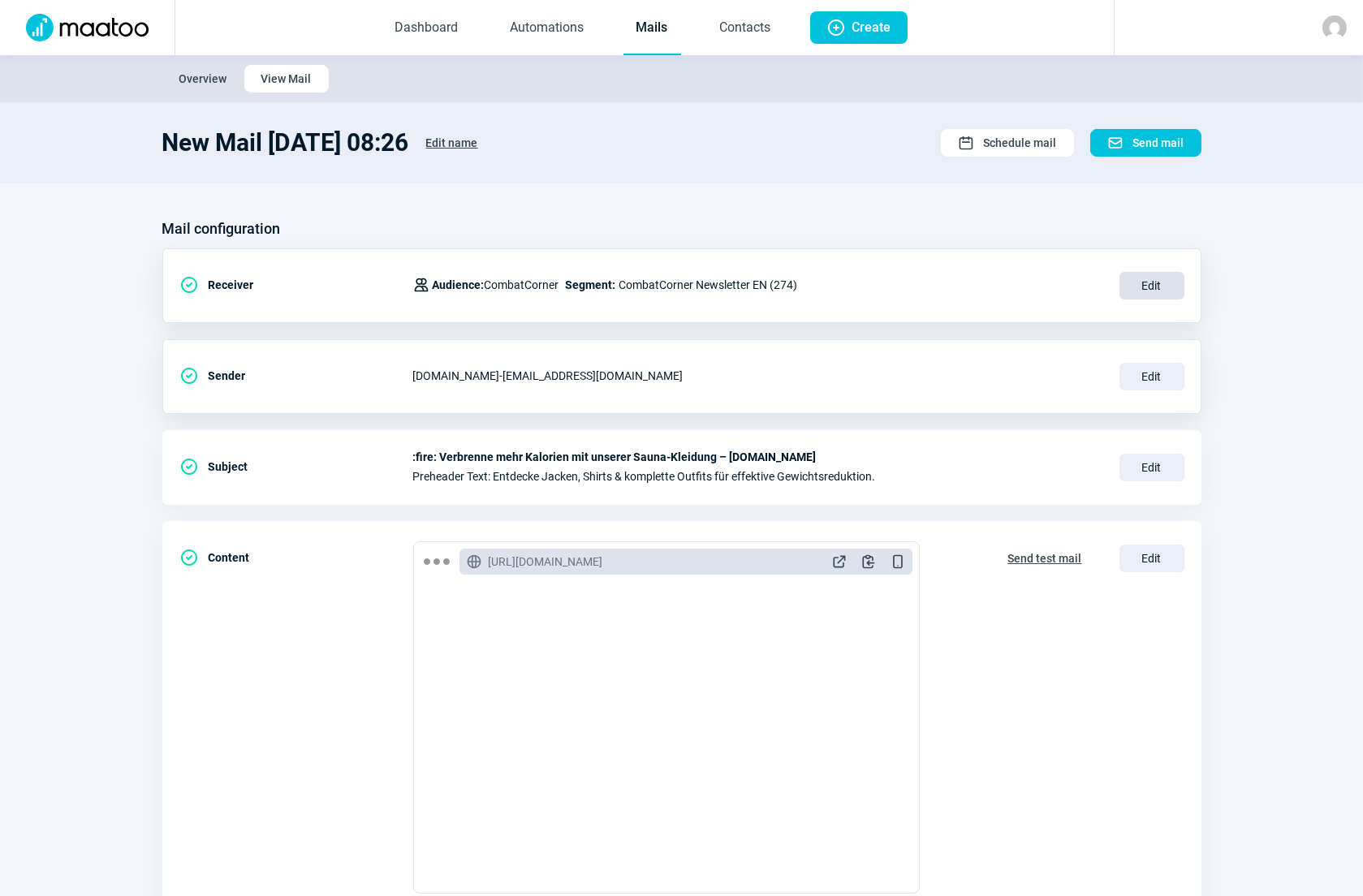
click at [1152, 284] on span "Edit" at bounding box center [1152, 286] width 65 height 27
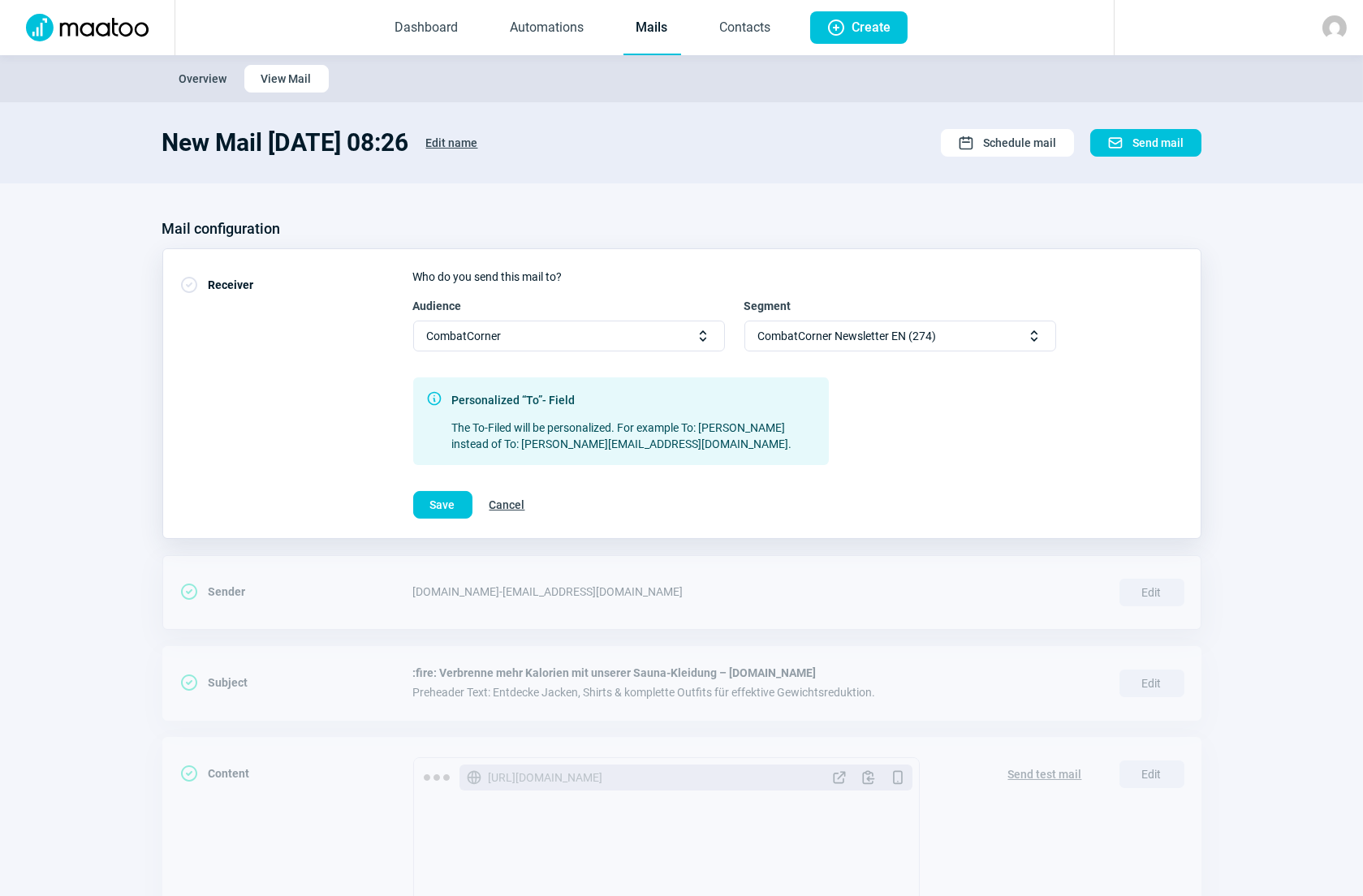
click at [925, 337] on span "CombatCorner Newsletter EN (274)" at bounding box center [847, 336] width 179 height 29
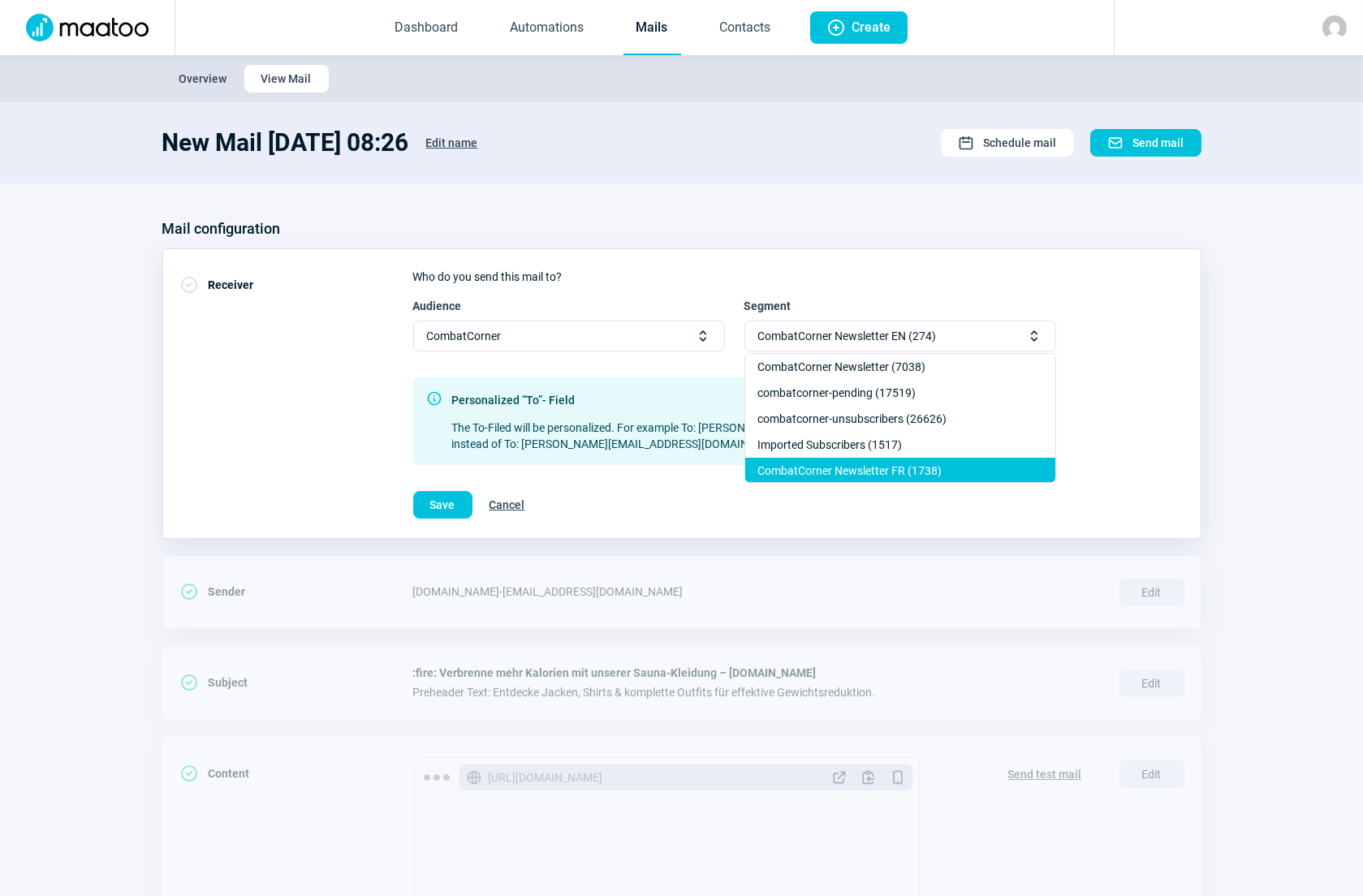
click at [857, 464] on div "CombatCorner Newsletter FR (1738)" at bounding box center [901, 471] width 310 height 26
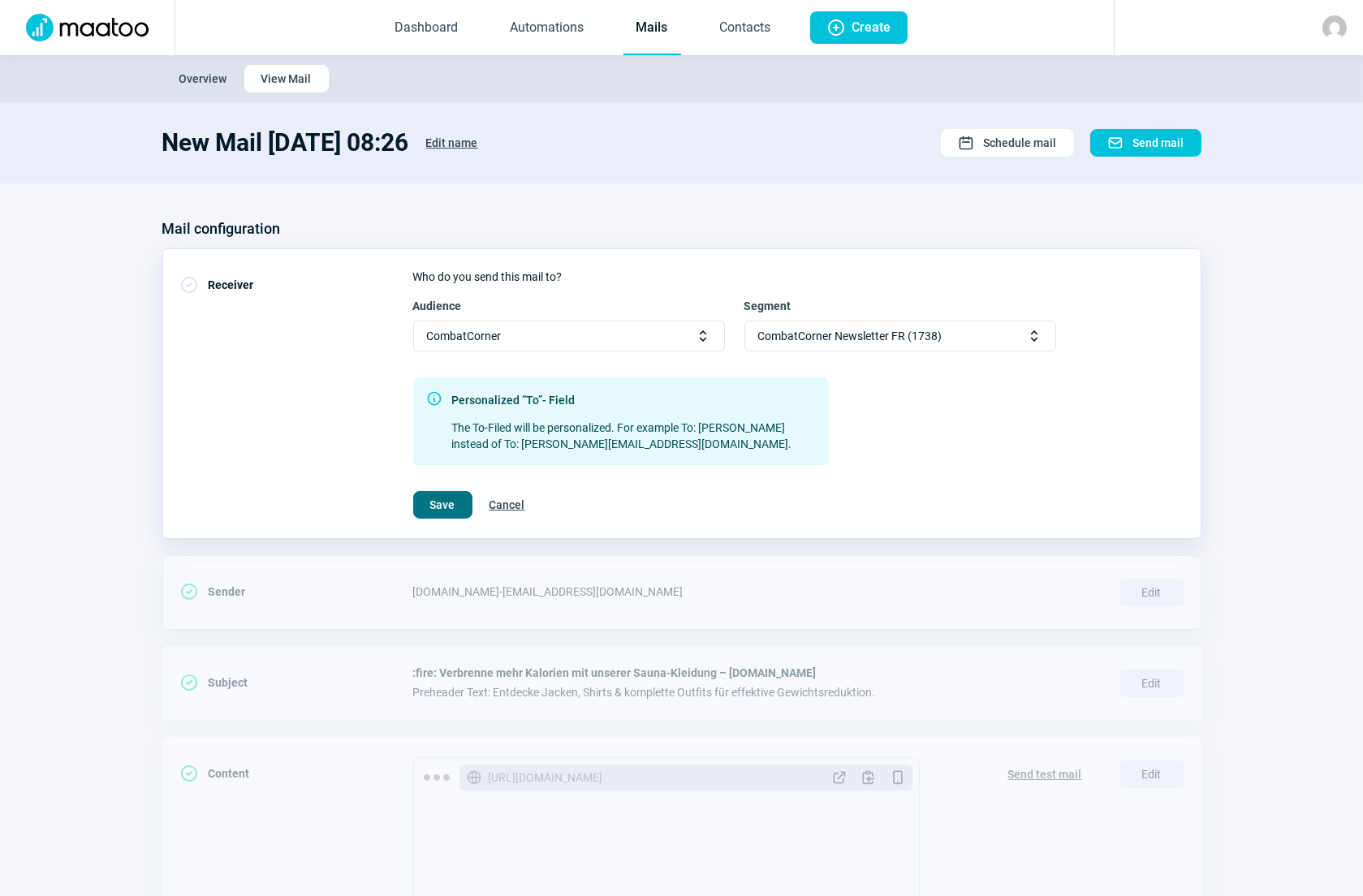
click at [446, 501] on span "Save" at bounding box center [443, 504] width 25 height 26
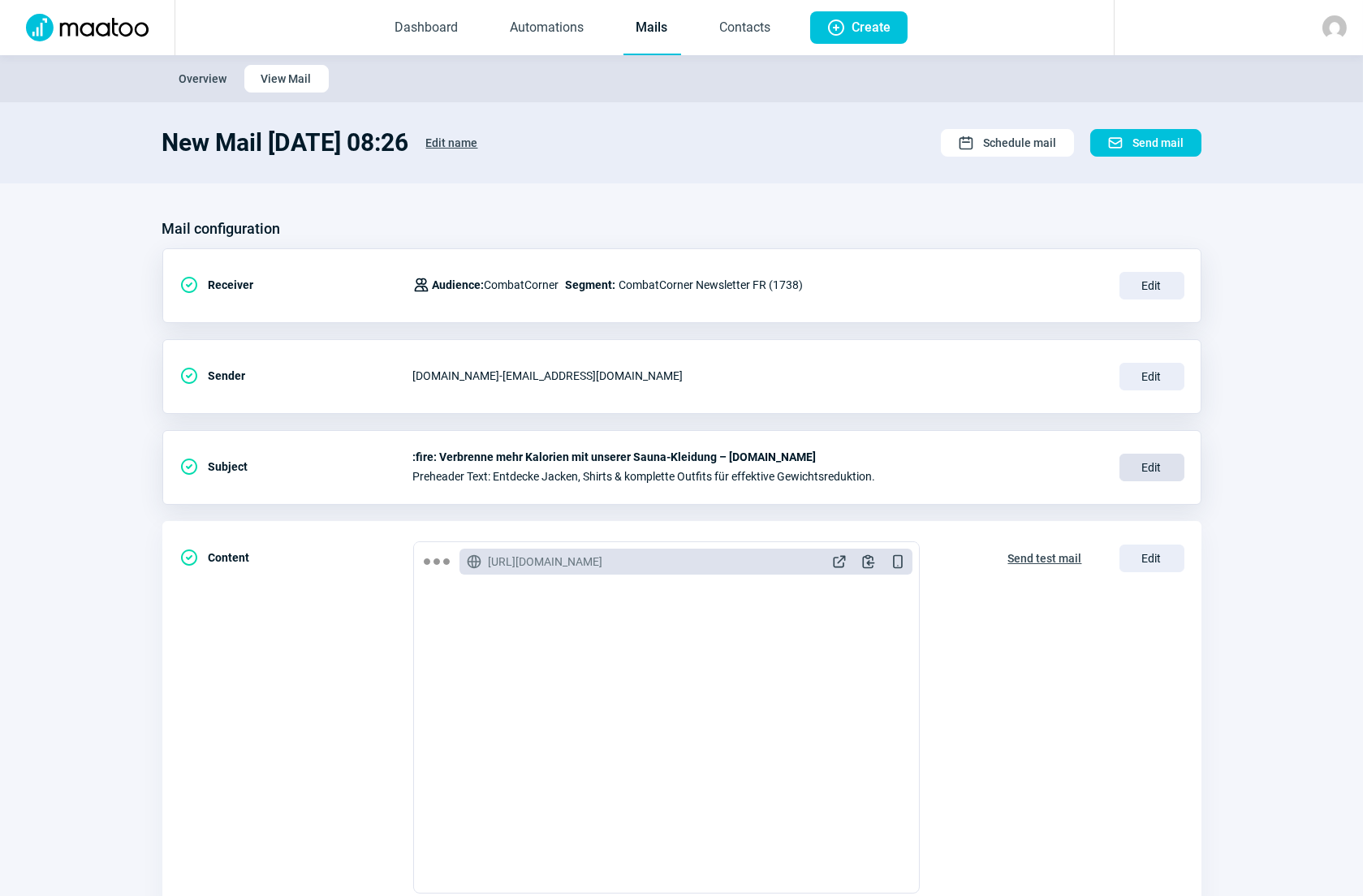
click at [1137, 466] on span "Edit" at bounding box center [1152, 467] width 65 height 27
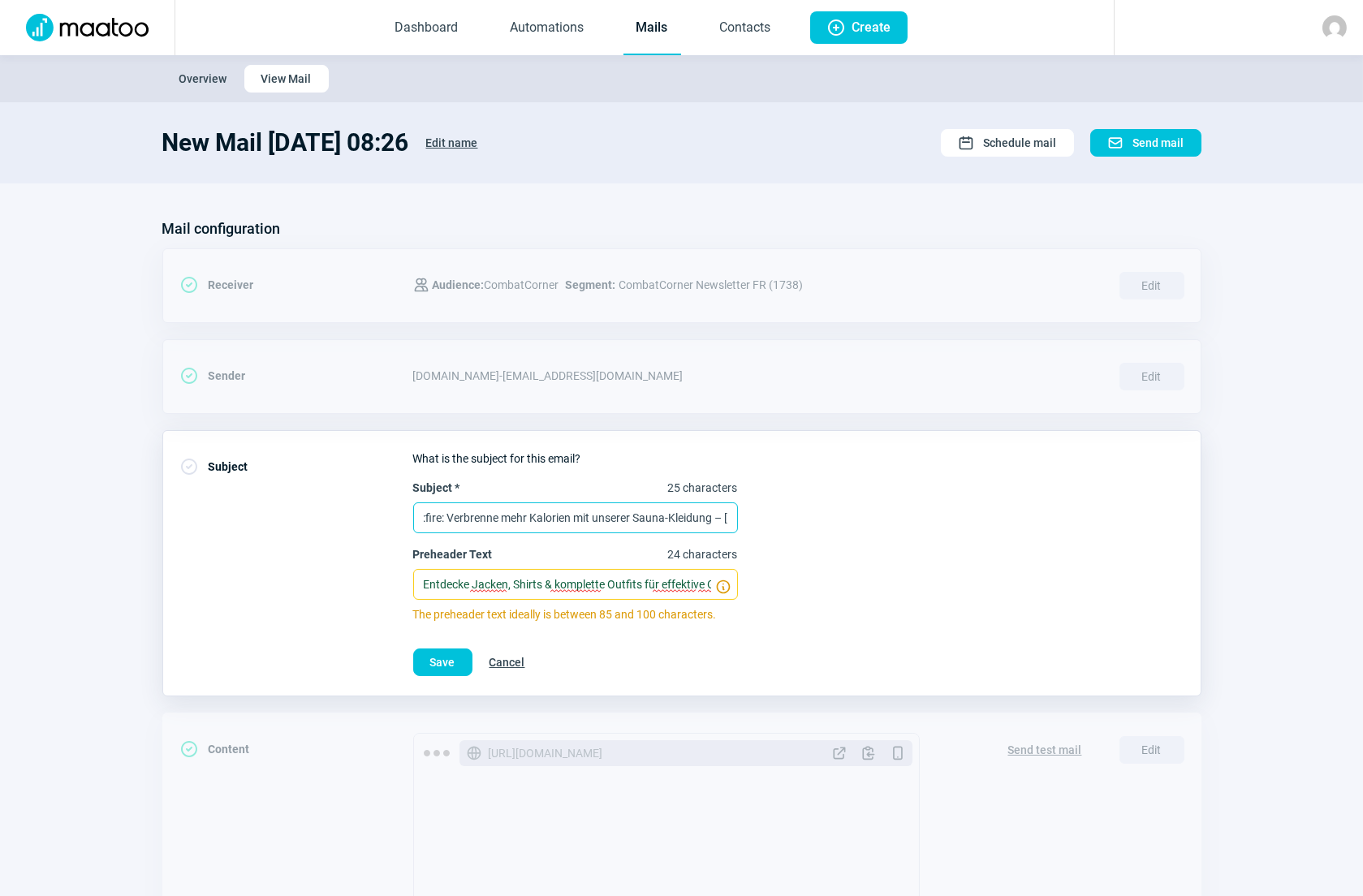
click at [465, 511] on input ":fire: Verbrenne mehr Kalorien mit unserer Sauna-Kleidung – CombatCorner.ch" at bounding box center [576, 518] width 325 height 31
click at [468, 511] on input ":fire: Verbrenne mehr Kalorien mit unserer Sauna-Kleidung – CombatCorner.ch" at bounding box center [576, 518] width 325 height 31
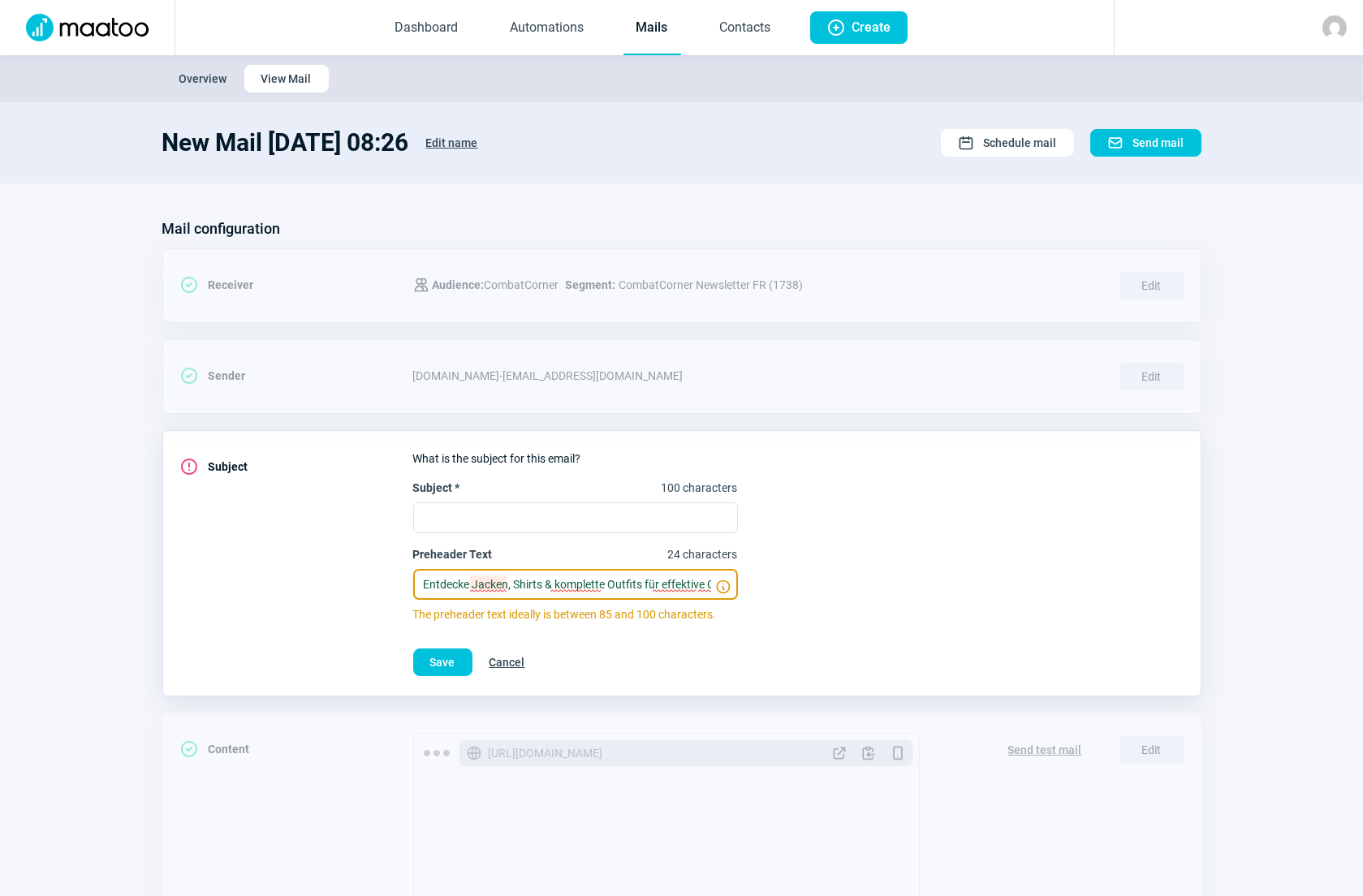
click at [497, 585] on input "Entdecke Jacken, Shirts & komplette Outfits für effektive Gewichtsreduktion." at bounding box center [576, 584] width 325 height 31
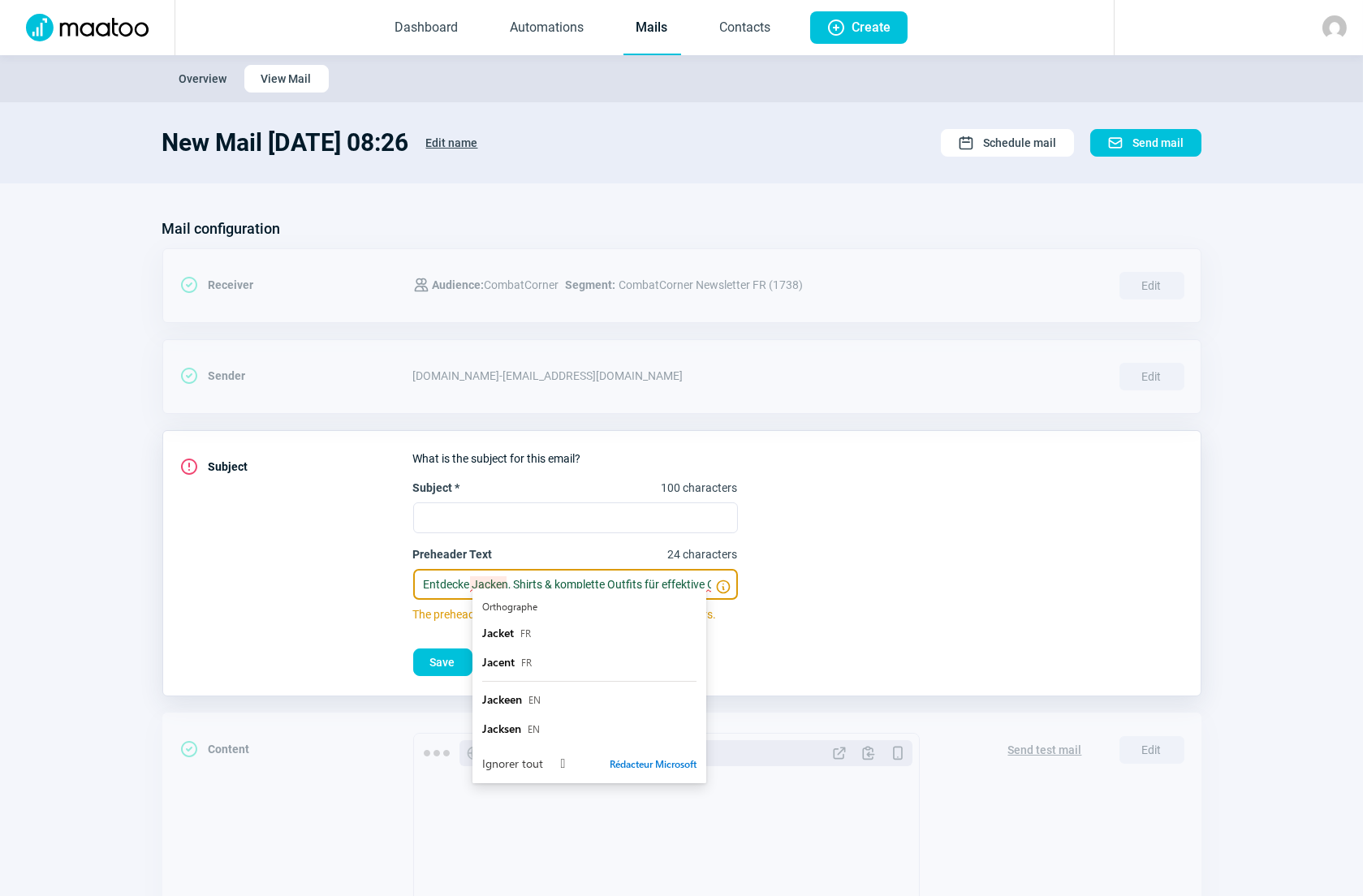
click at [498, 585] on input "Entdecke Jacken, Shirts & komplette Outfits für effektive Gewichtsreduktion." at bounding box center [576, 584] width 325 height 31
click at [868, 523] on div "Subject * 100 characters Preheader Text 100 characters Preheader text appears i…" at bounding box center [799, 551] width 771 height 143
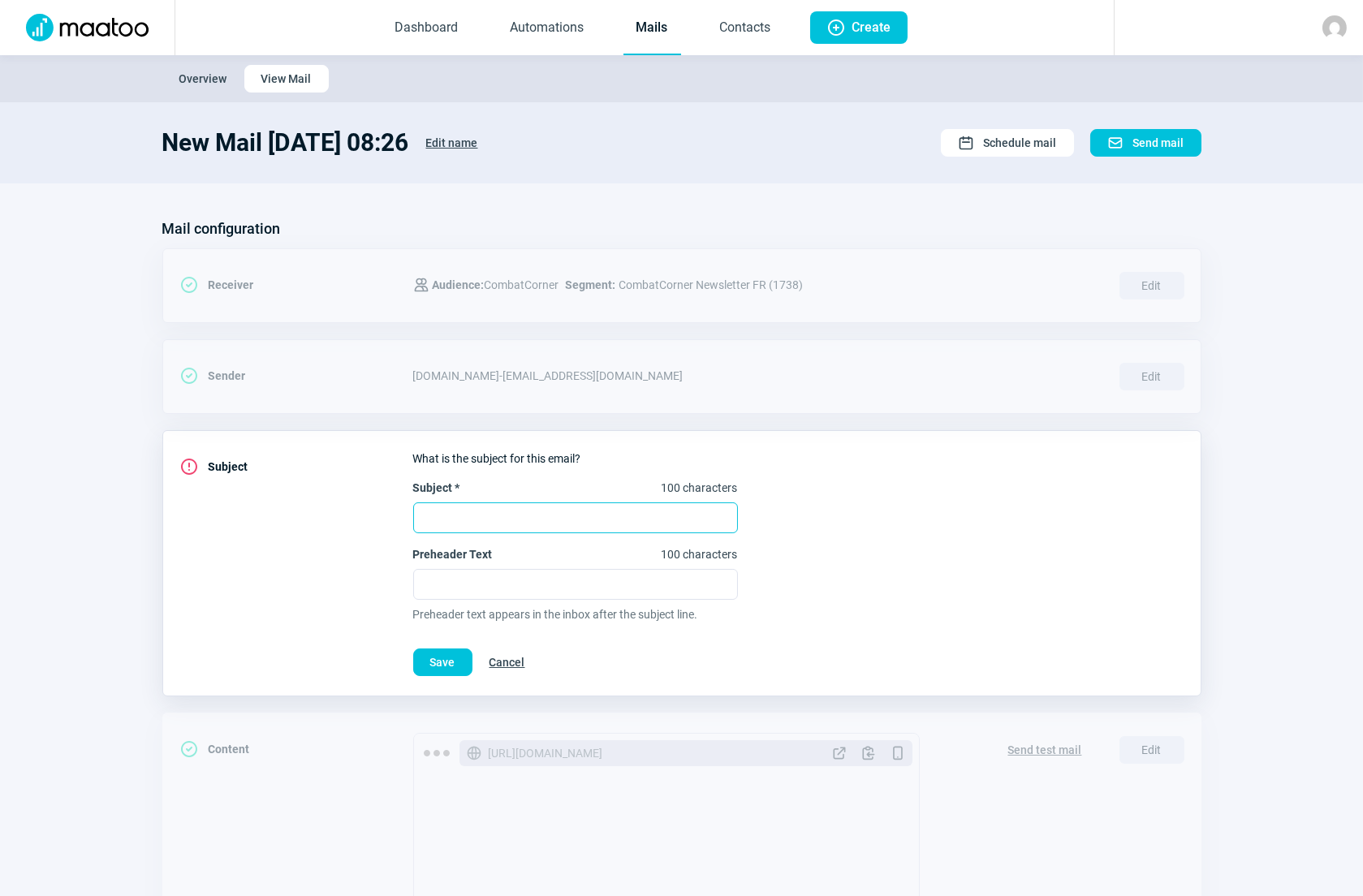
click at [448, 511] on input "Subject * 100 characters" at bounding box center [576, 518] width 325 height 31
paste input "Puissance et précision – RDX Ronin + Gants offerts & livraison gratuite !"
type input "Puissance et précision – RDX Ronin + Gants offerts & livraison gratuite !"
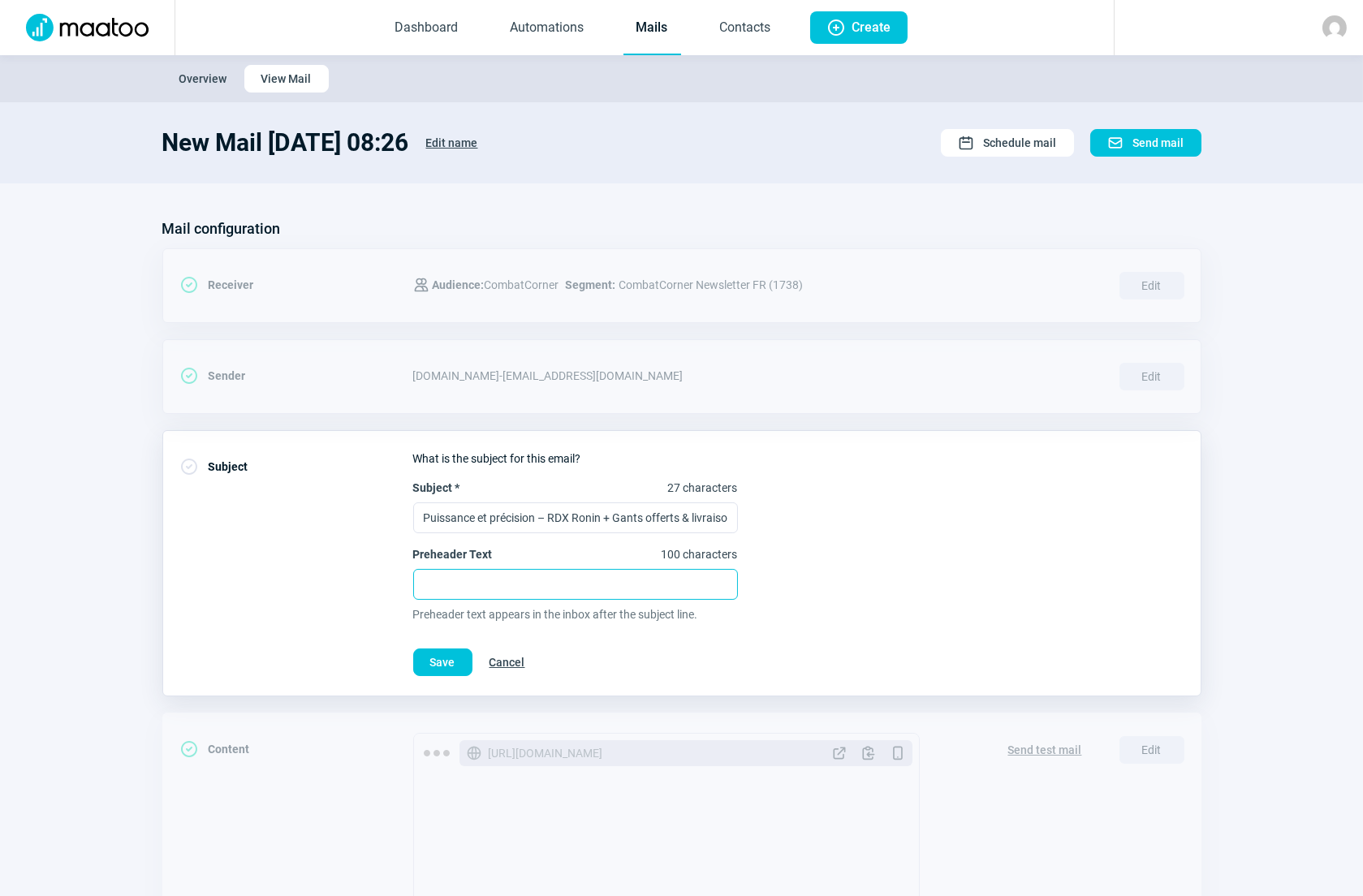
click at [569, 579] on input "Preheader Text 100 characters" at bounding box center [576, 584] width 325 height 31
paste input "Nouvel objectif d’entraînement RDX Ronin 6ft 2-en-1 – offre limitée !"
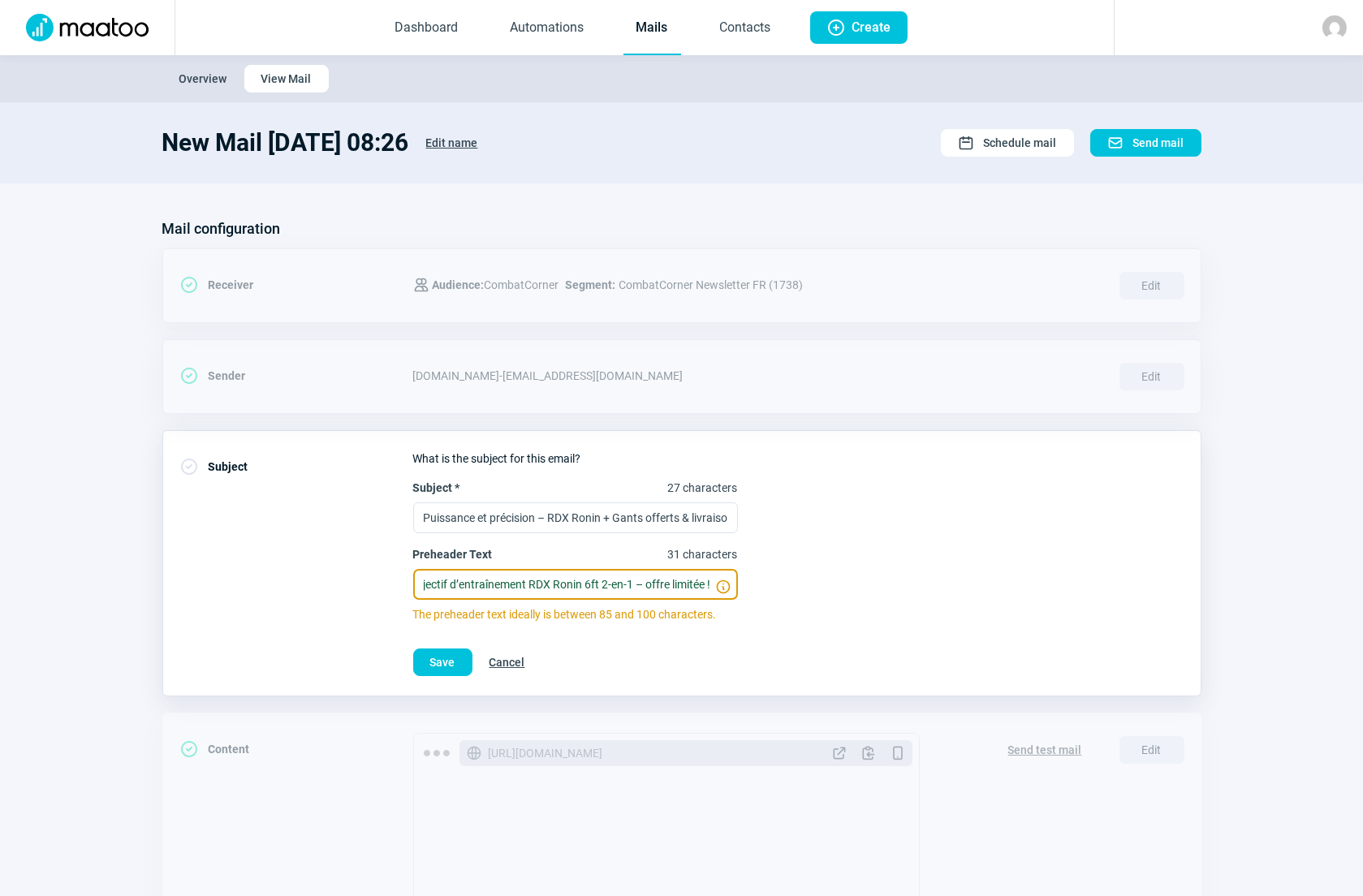
scroll to position [0, 52]
type input "Nouvel objectif d’entraînement RDX Ronin 6ft 2-en-1 – offre limitée !"
click at [436, 661] on span "Save" at bounding box center [443, 662] width 25 height 26
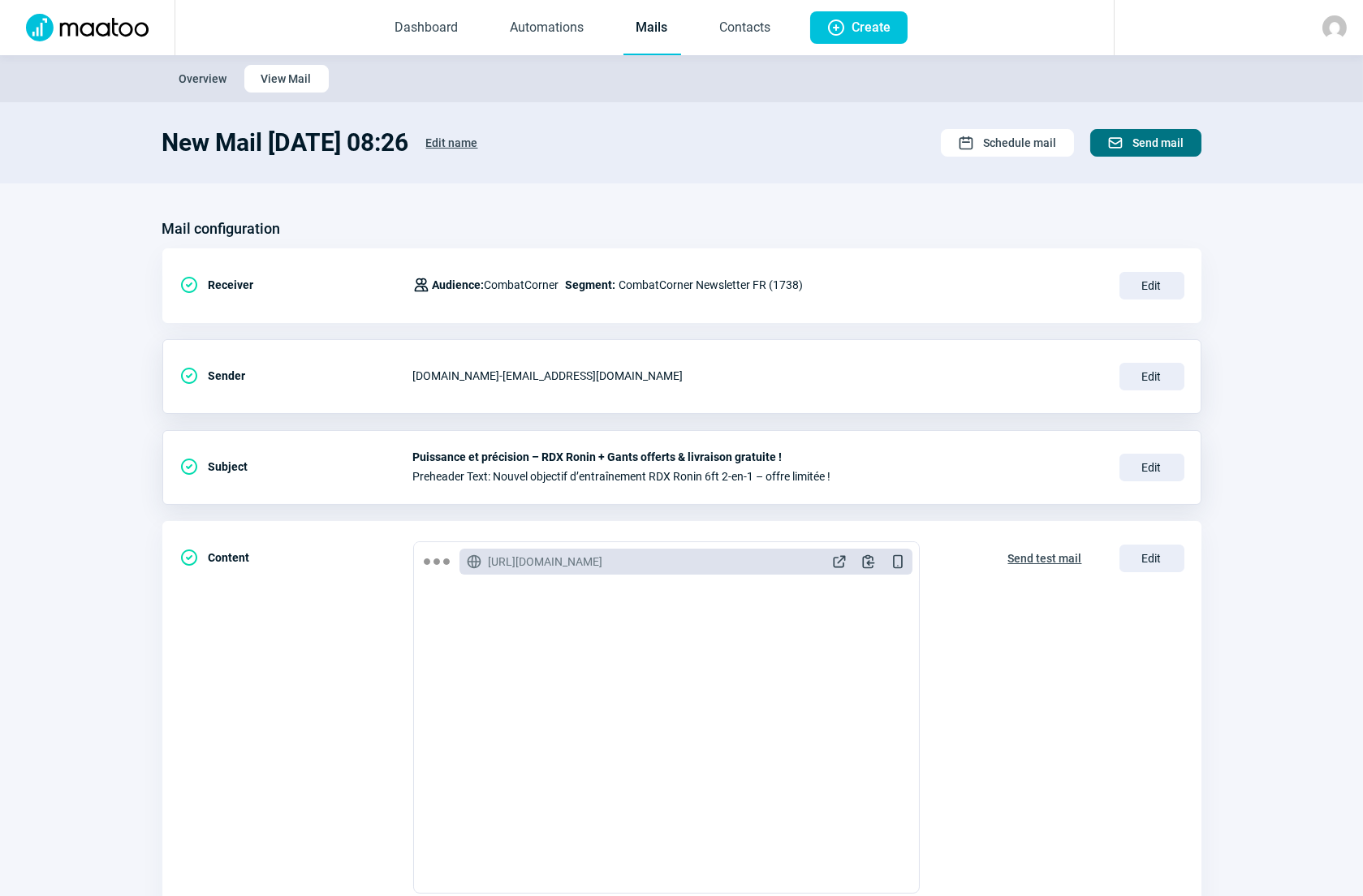
click at [1161, 141] on span "Send mail" at bounding box center [1158, 142] width 51 height 26
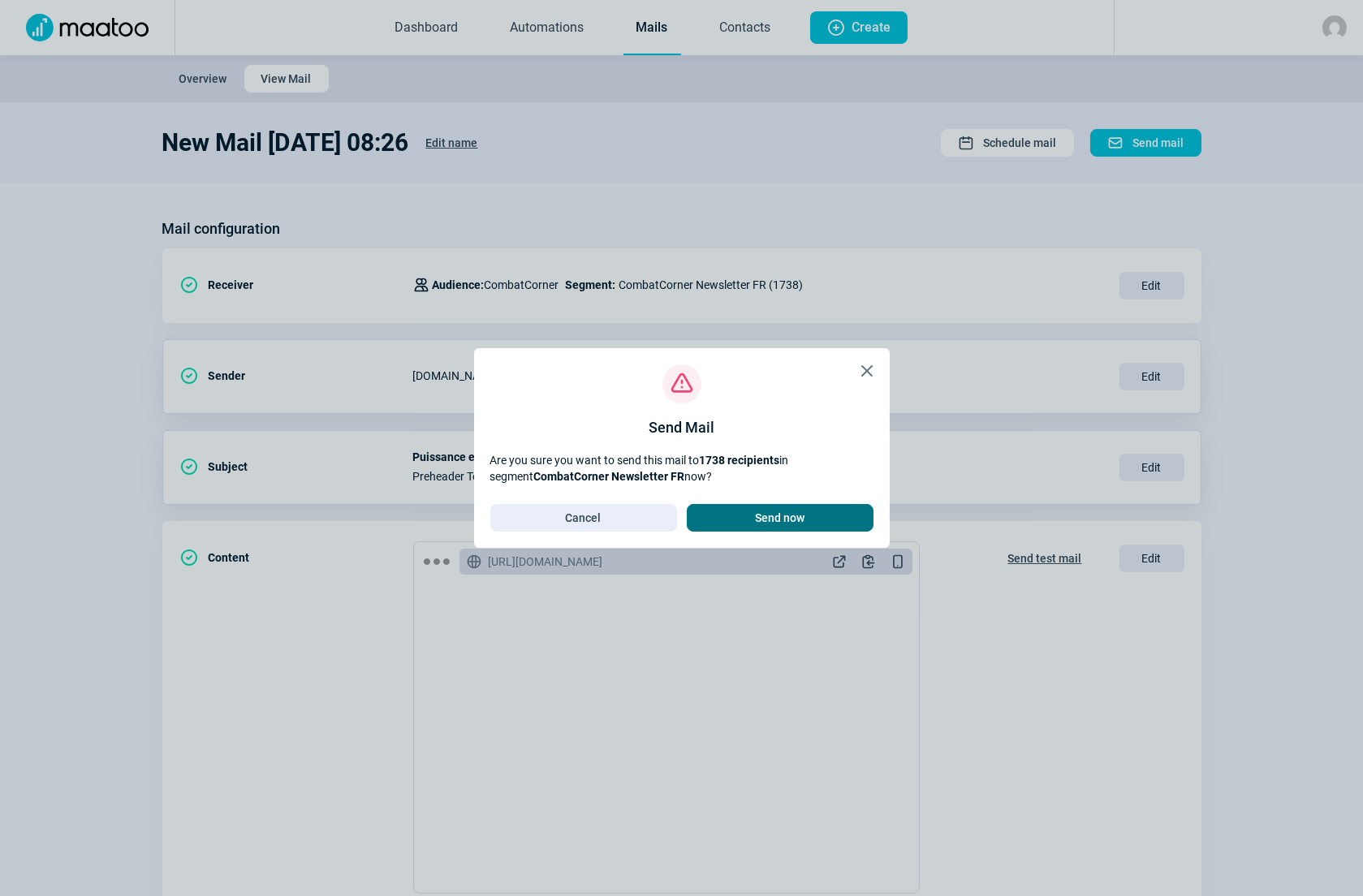
click at [794, 517] on span "Send now" at bounding box center [779, 518] width 50 height 26
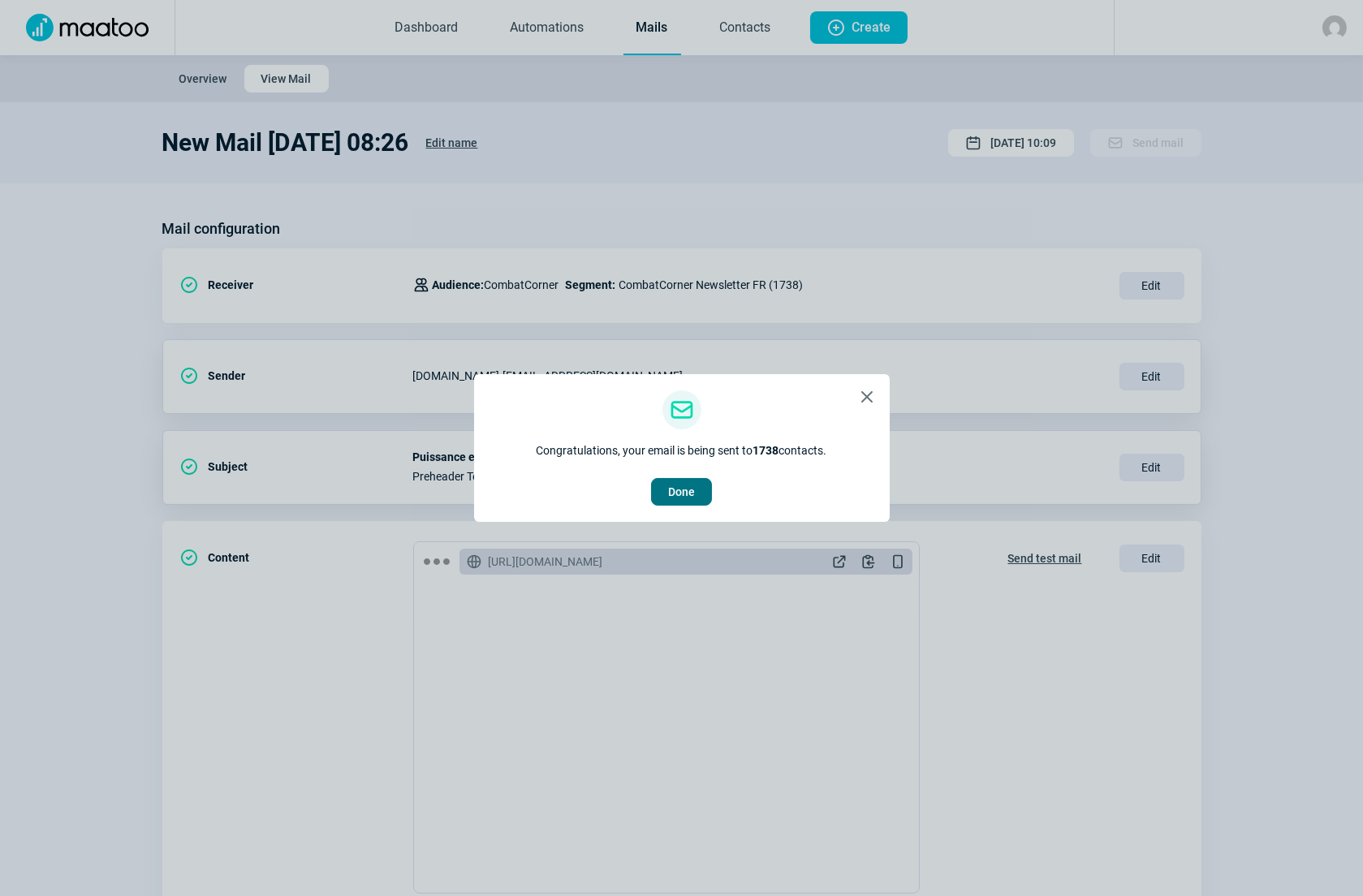
click at [676, 489] on span "Done" at bounding box center [682, 492] width 27 height 26
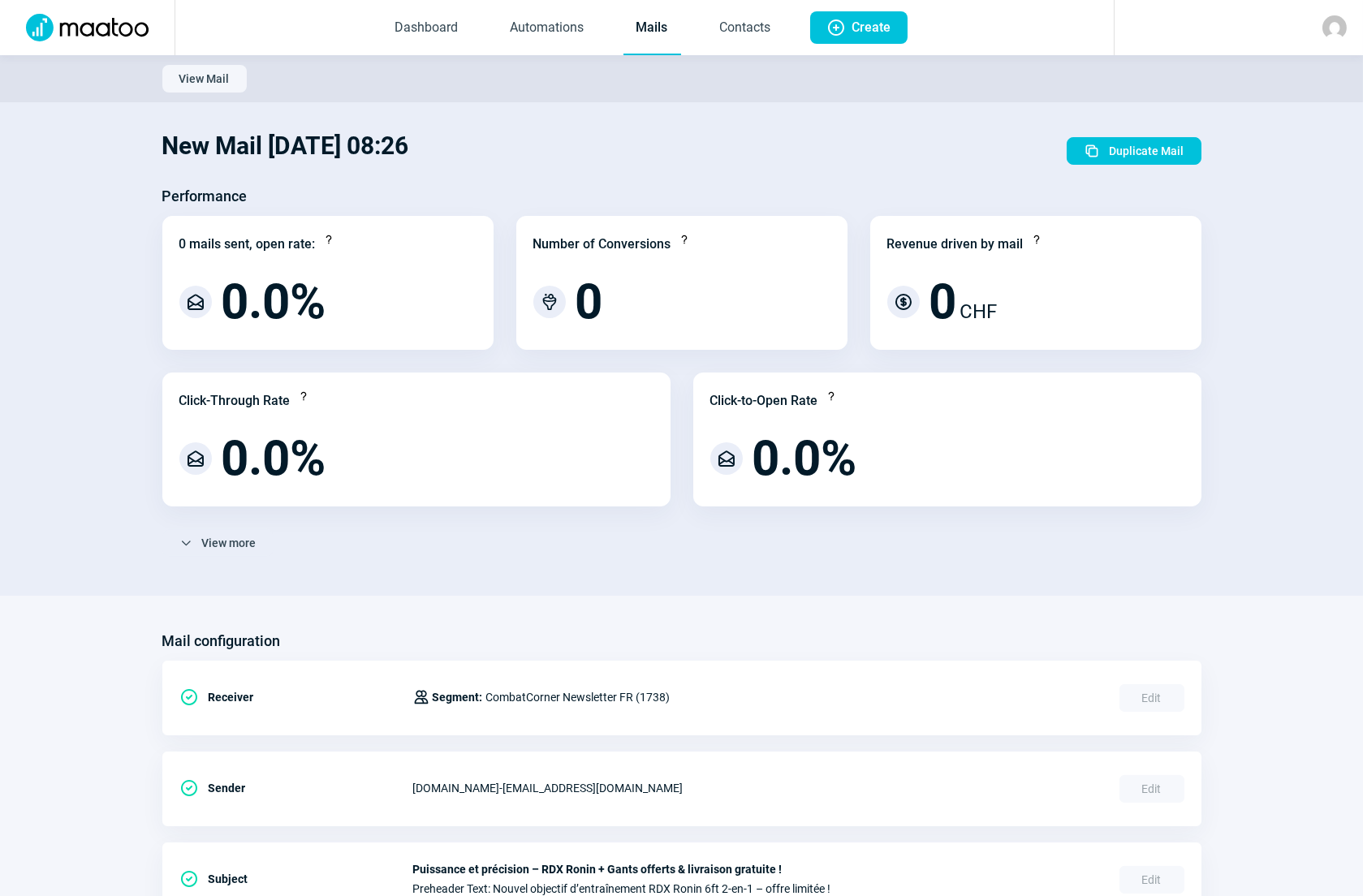
click at [654, 29] on link "Mails" at bounding box center [652, 28] width 58 height 54
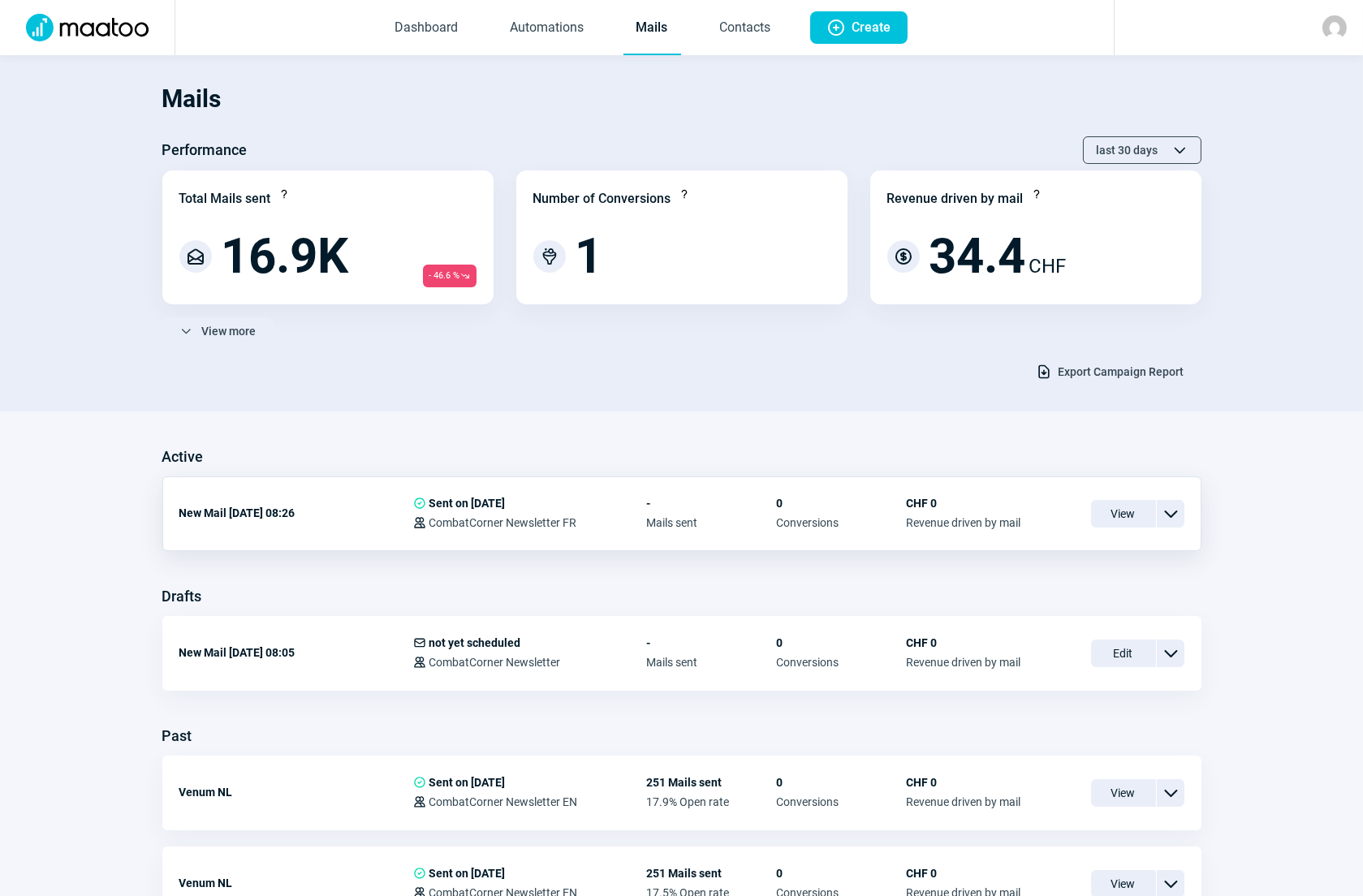
click at [1171, 520] on span "ChevronDown icon" at bounding box center [1170, 513] width 19 height 19
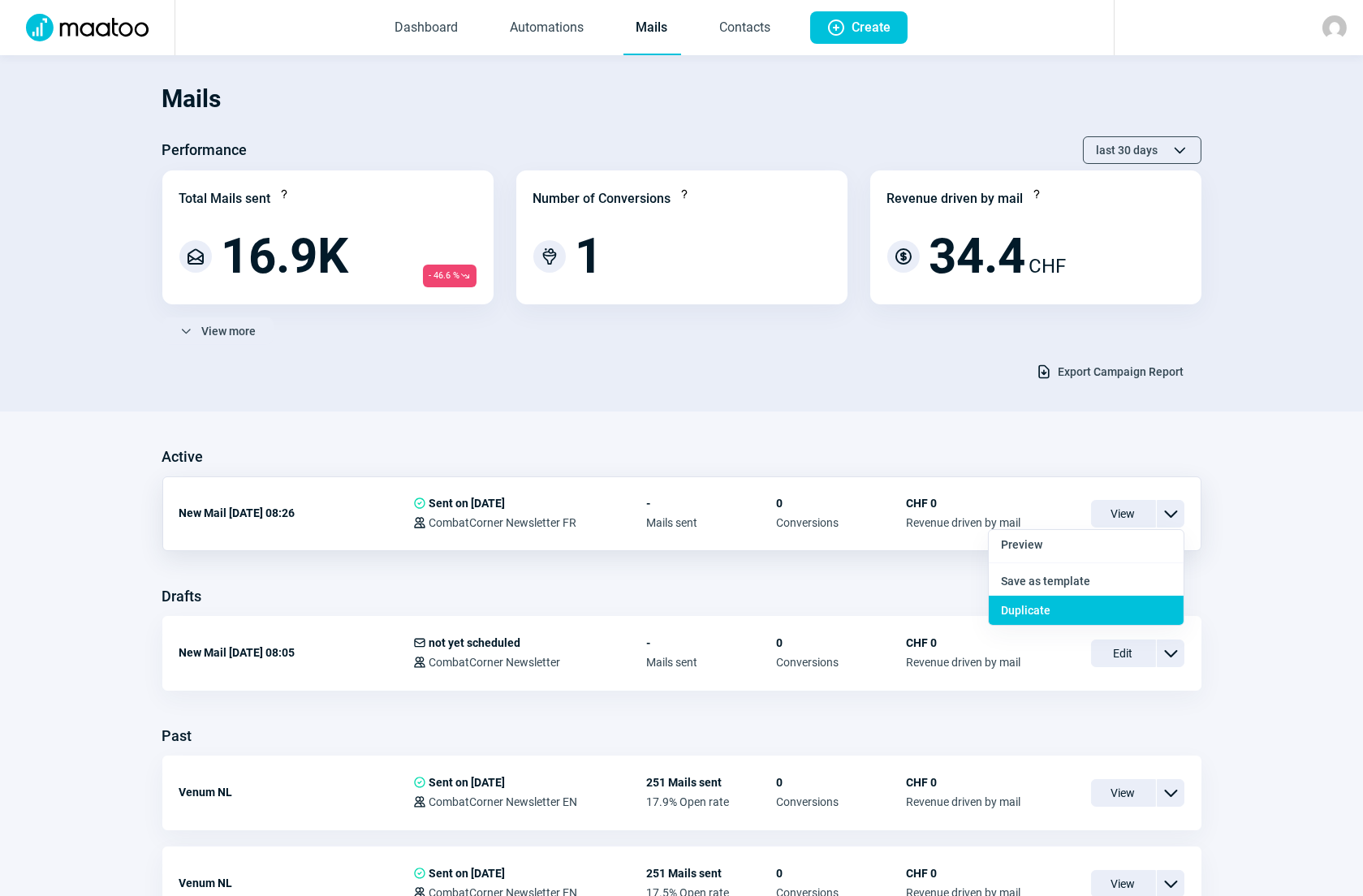
click at [1033, 605] on span "Duplicate" at bounding box center [1026, 610] width 50 height 13
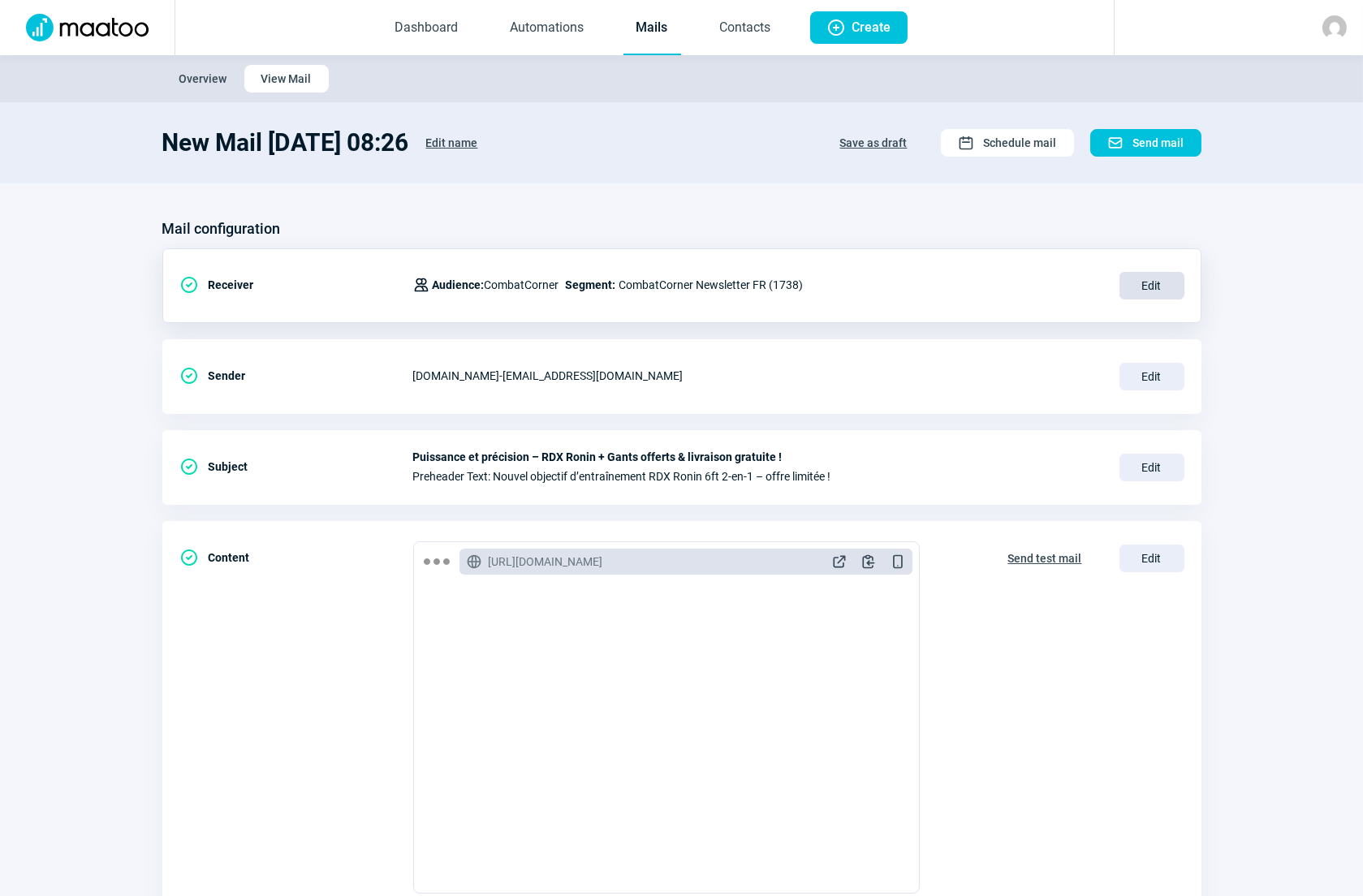
click at [1141, 287] on span "Edit" at bounding box center [1152, 286] width 65 height 27
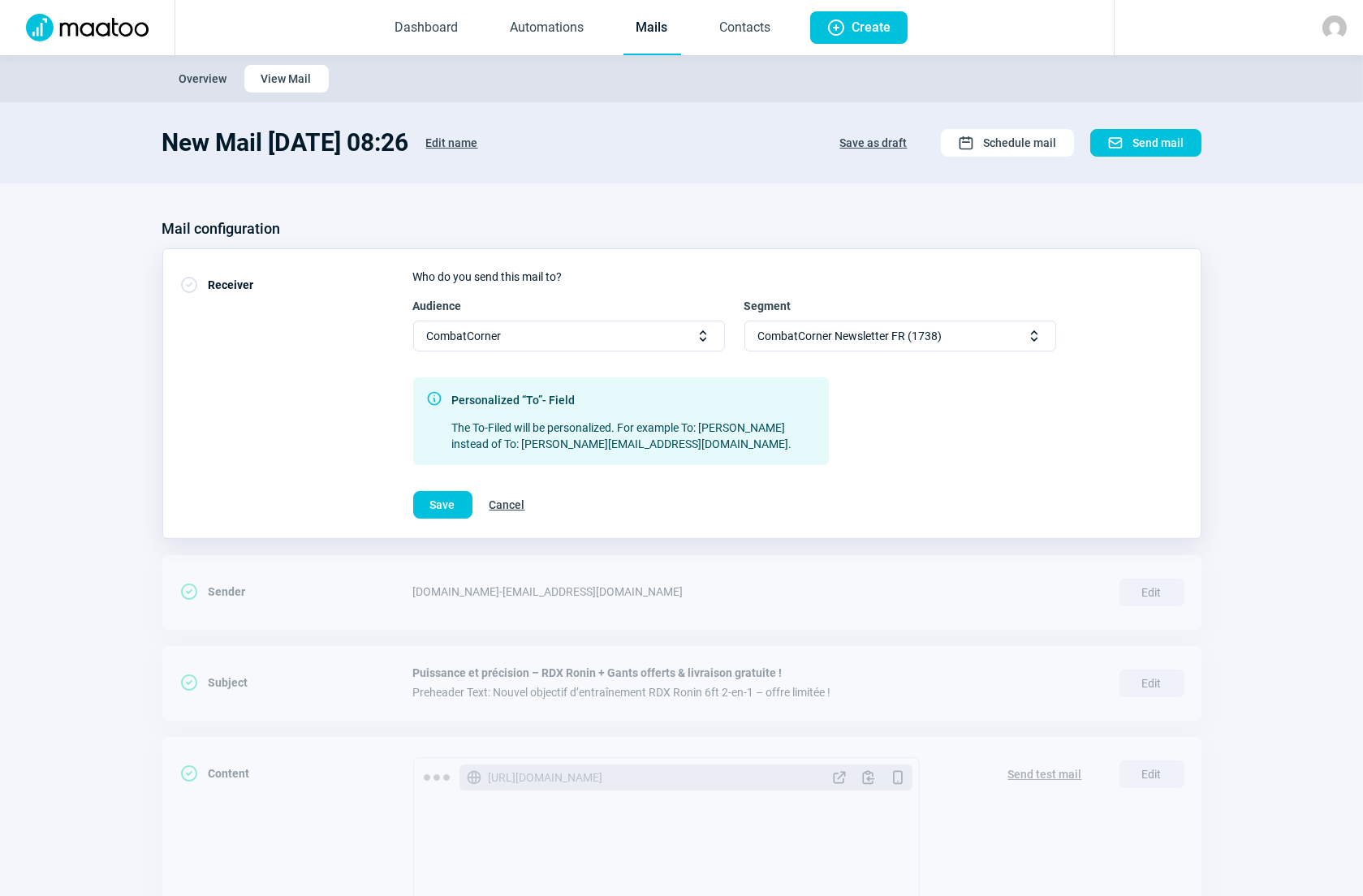
click at [892, 335] on span "CombatCorner Newsletter FR (1738)" at bounding box center [850, 336] width 184 height 29
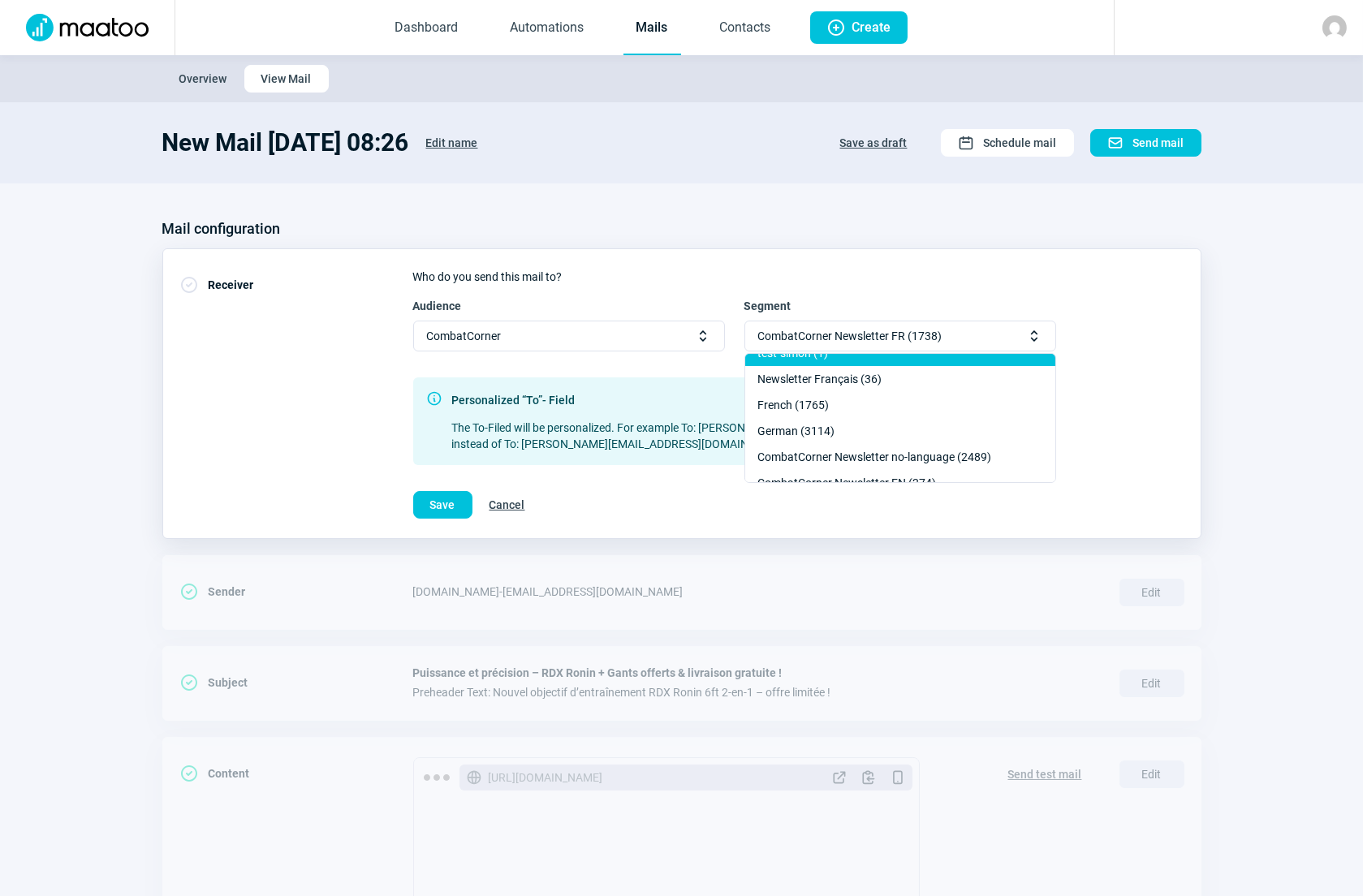
scroll to position [220, 0]
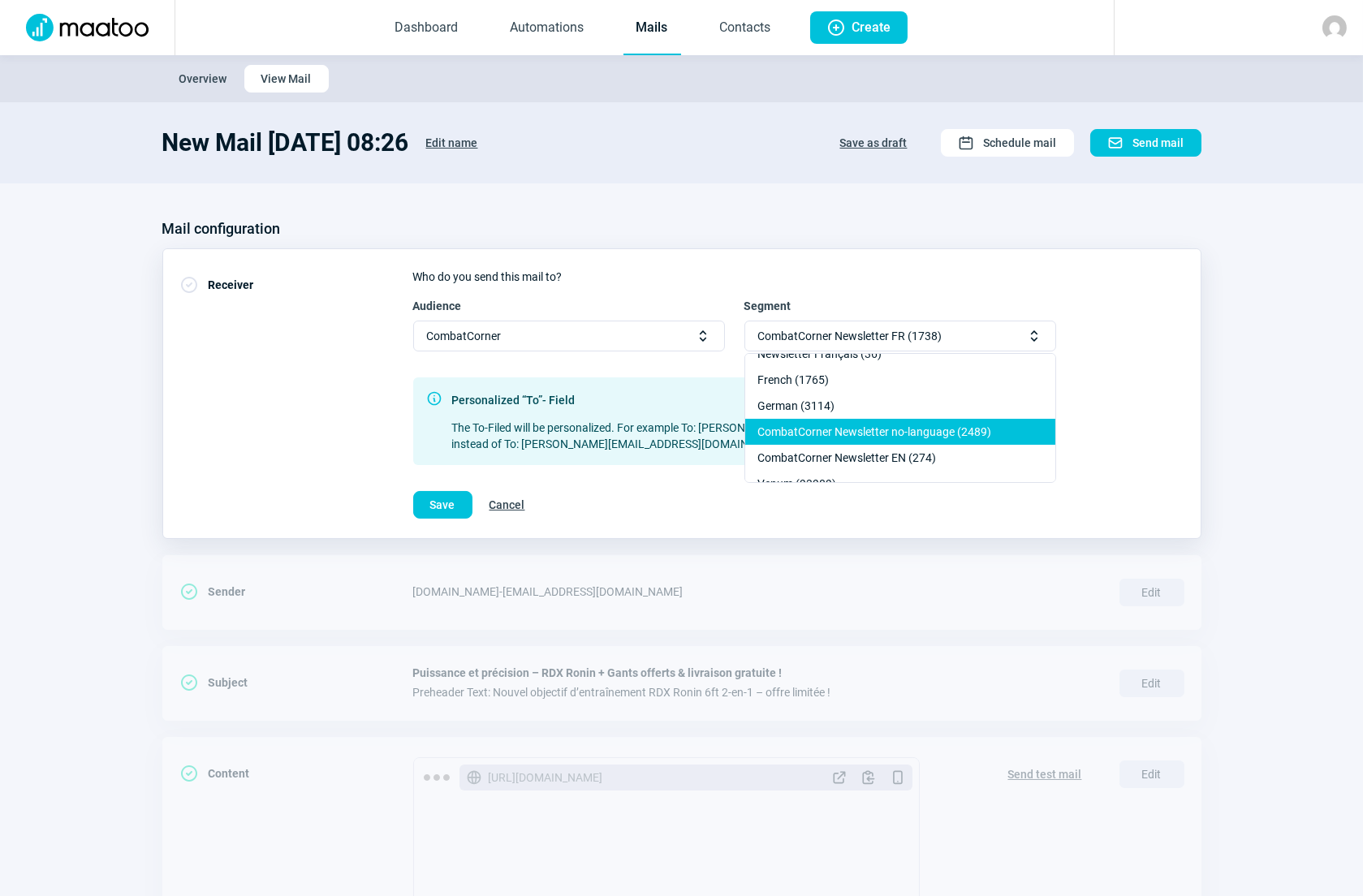
click at [850, 432] on div "CombatCorner Newsletter no-language (2489)" at bounding box center [901, 432] width 310 height 26
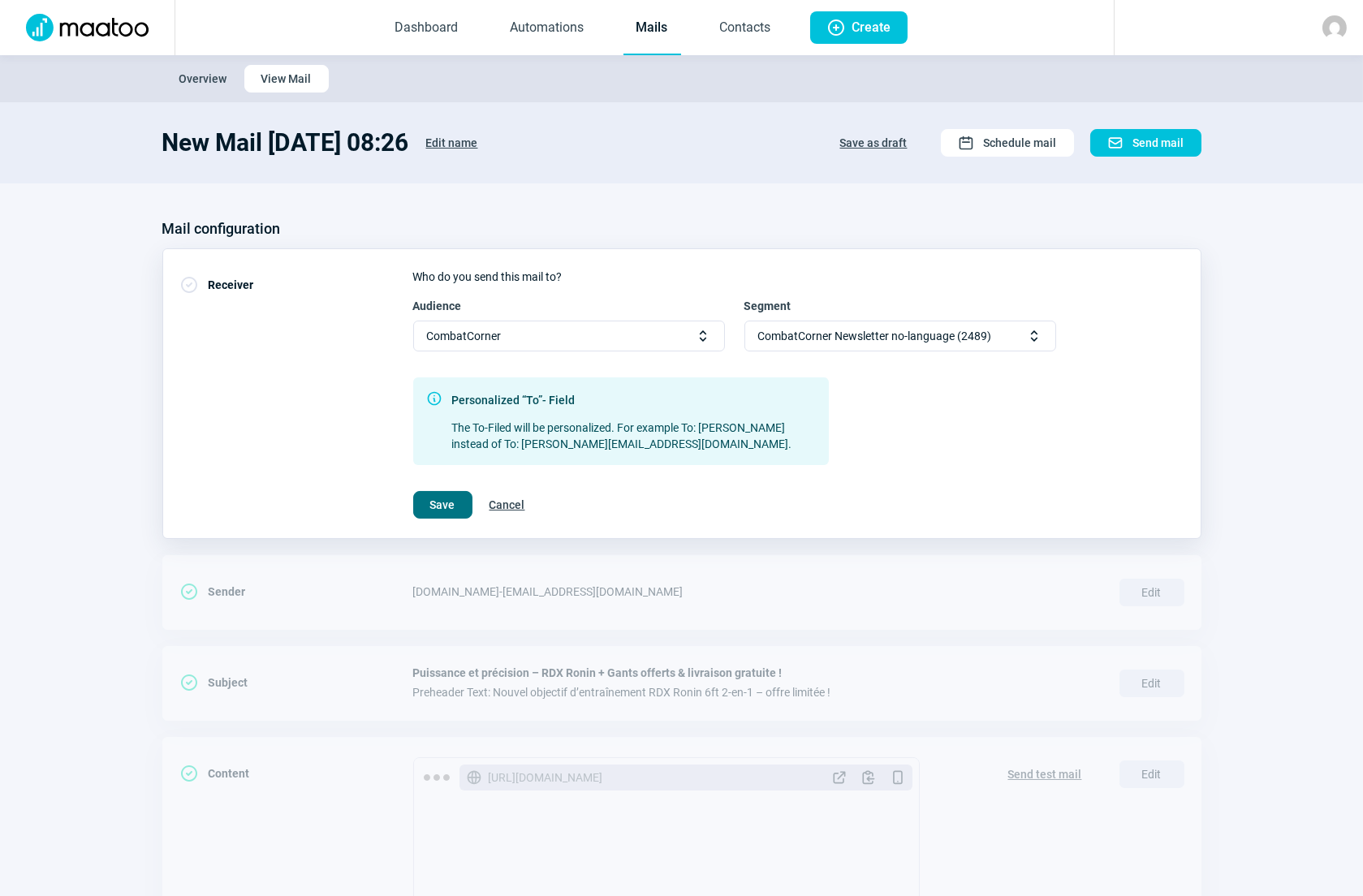
click at [449, 508] on span "Save" at bounding box center [443, 504] width 25 height 26
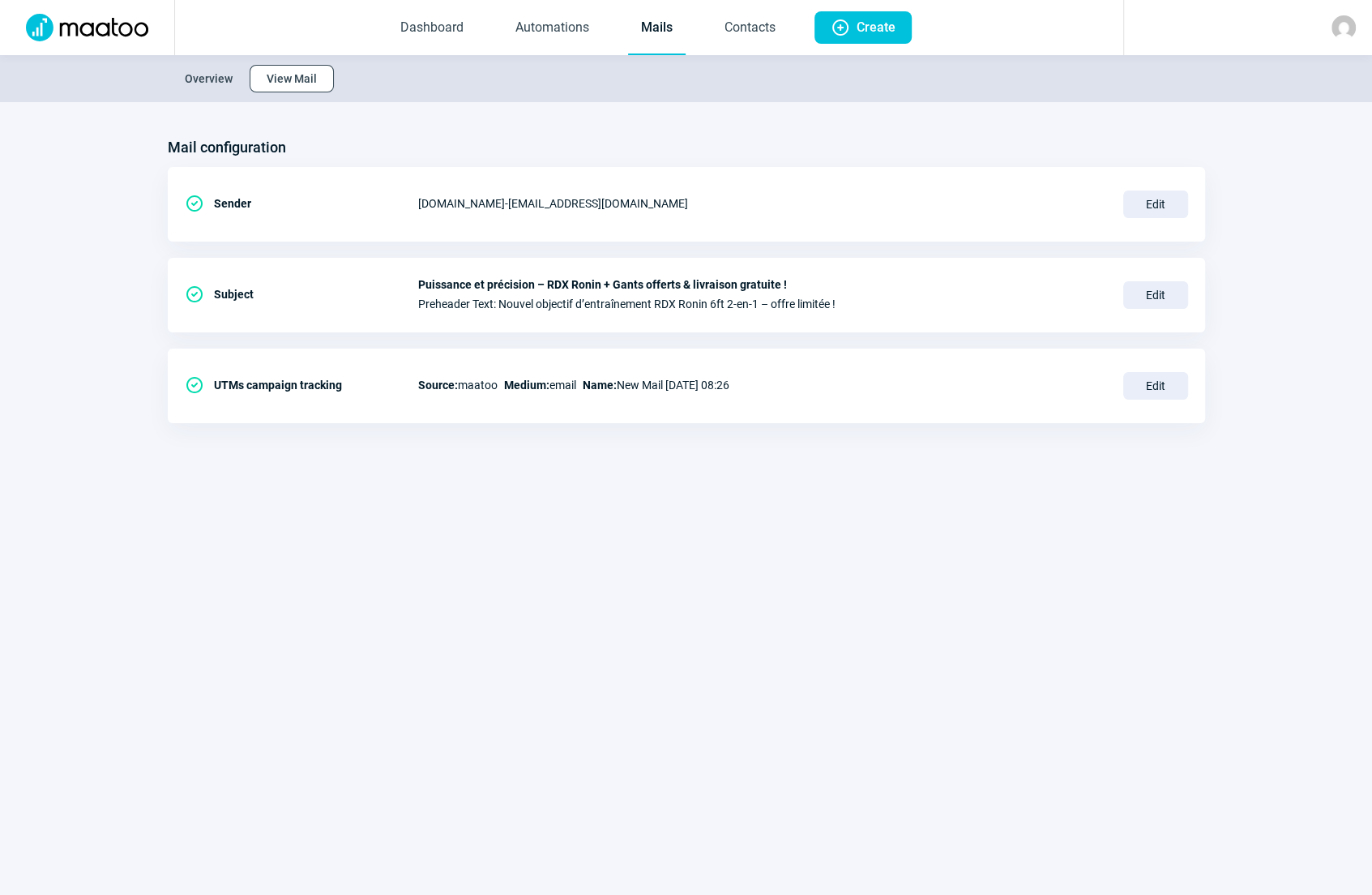
click at [285, 81] on span "View Mail" at bounding box center [291, 78] width 50 height 26
click at [648, 30] on link "Mails" at bounding box center [657, 28] width 58 height 53
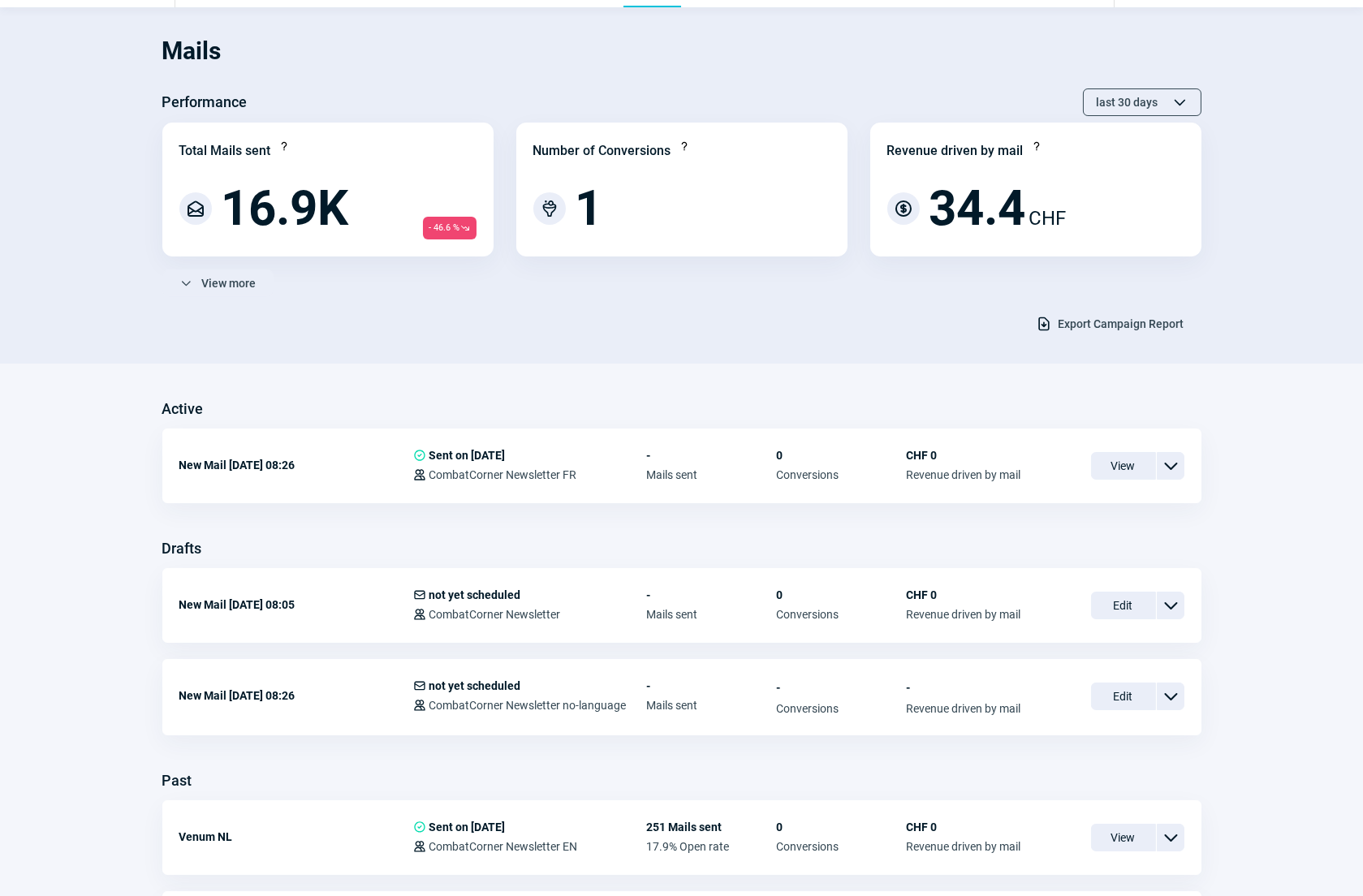
scroll to position [73, 0]
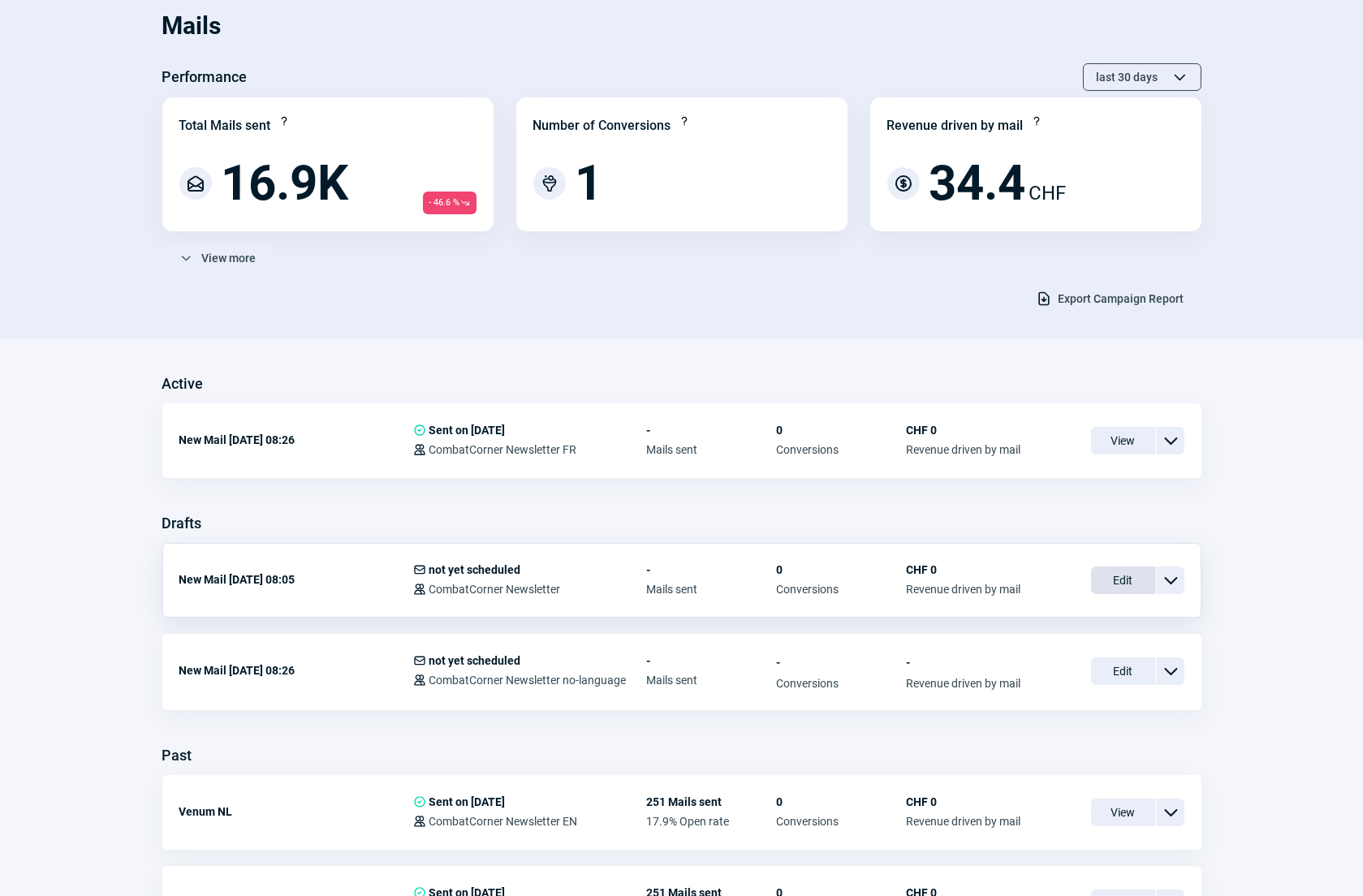
click at [1124, 582] on span "Edit" at bounding box center [1124, 580] width 65 height 27
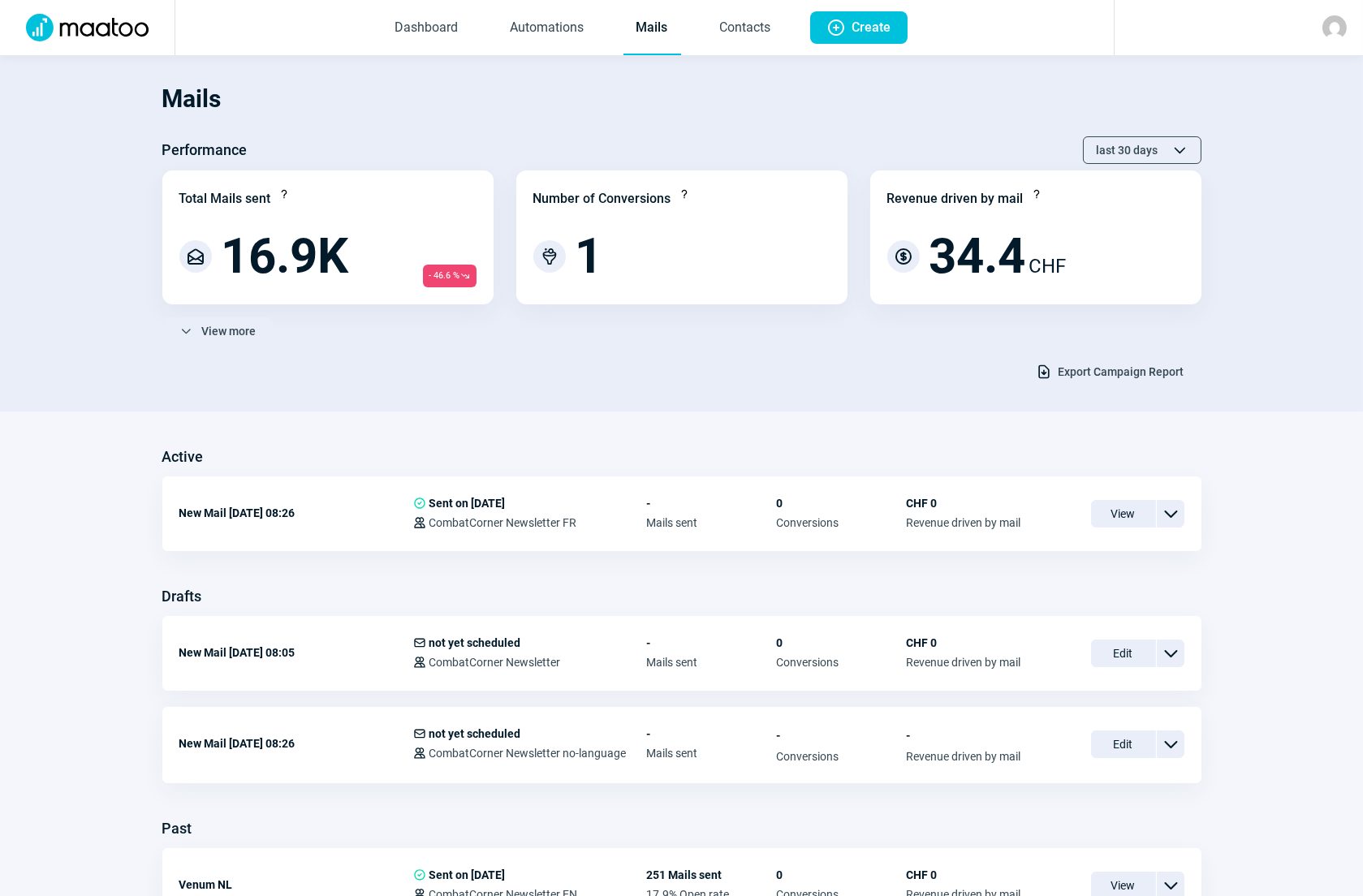
scroll to position [73, 0]
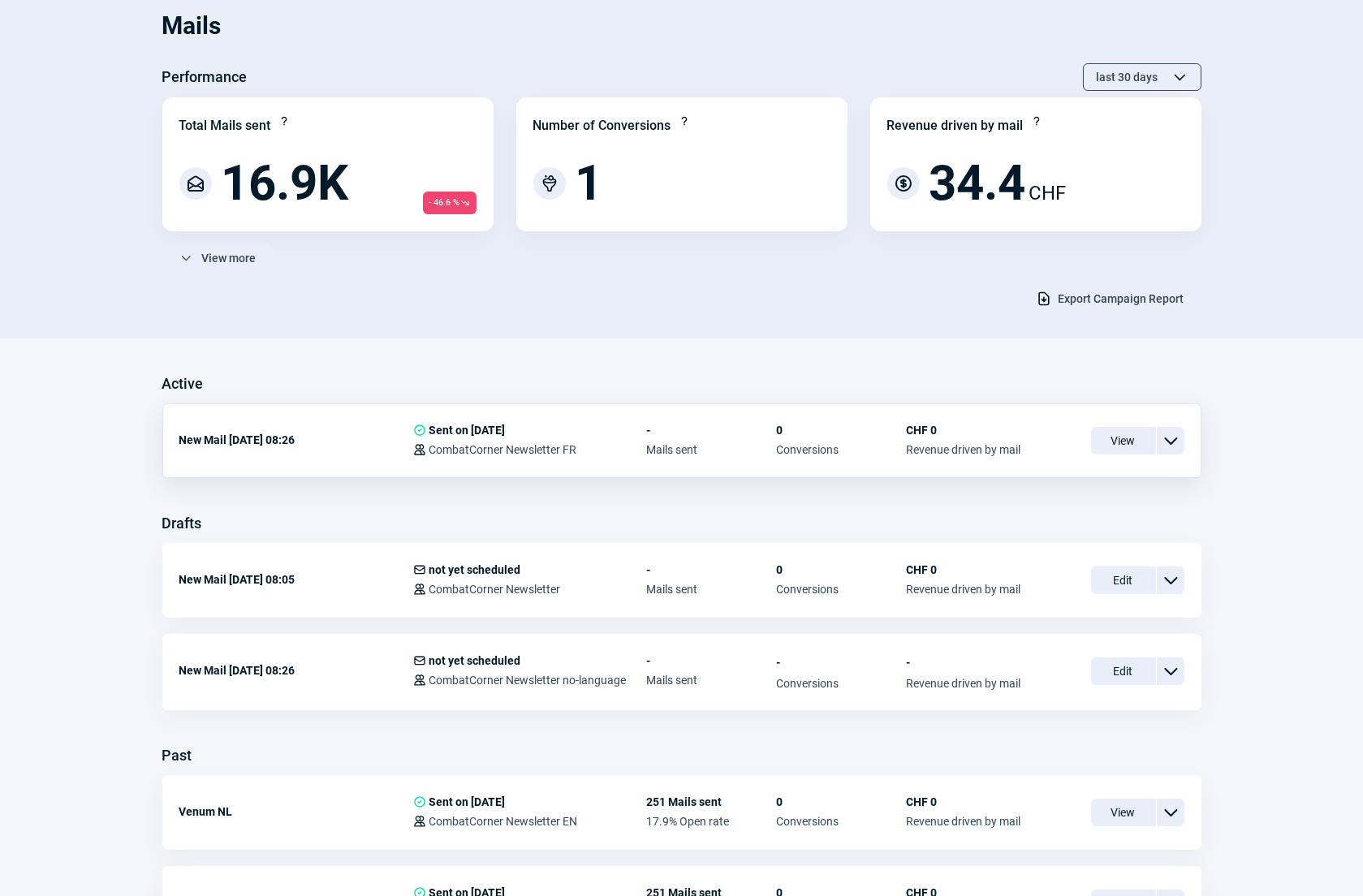
drag, startPoint x: 1181, startPoint y: 436, endPoint x: 1173, endPoint y: 438, distance: 8.2
click at [1179, 437] on div "ChevronDown icon" at bounding box center [1170, 441] width 27 height 27
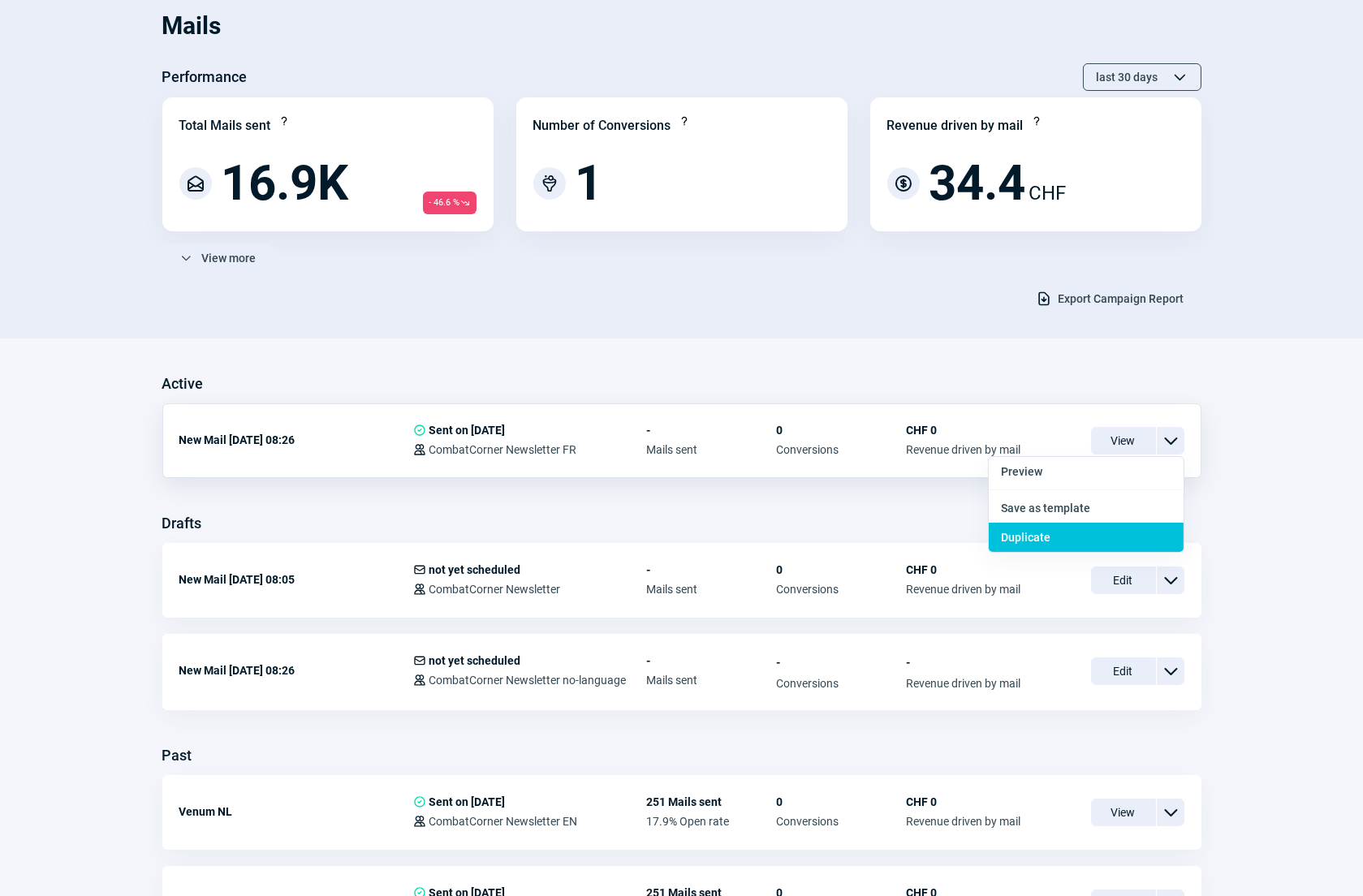
click at [1039, 528] on div "Duplicate" at bounding box center [1086, 537] width 195 height 29
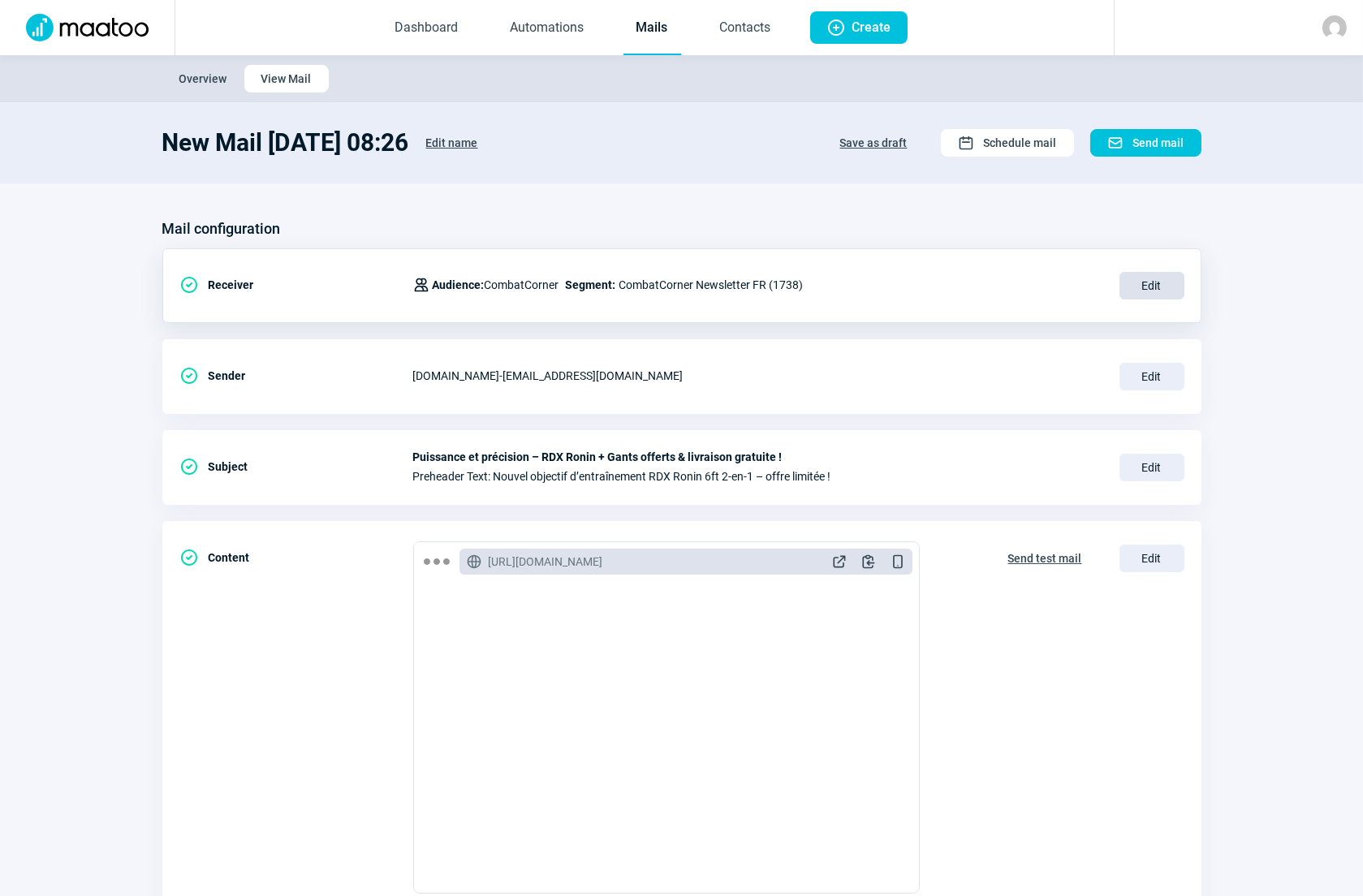
click at [1145, 286] on span "Edit" at bounding box center [1152, 286] width 65 height 27
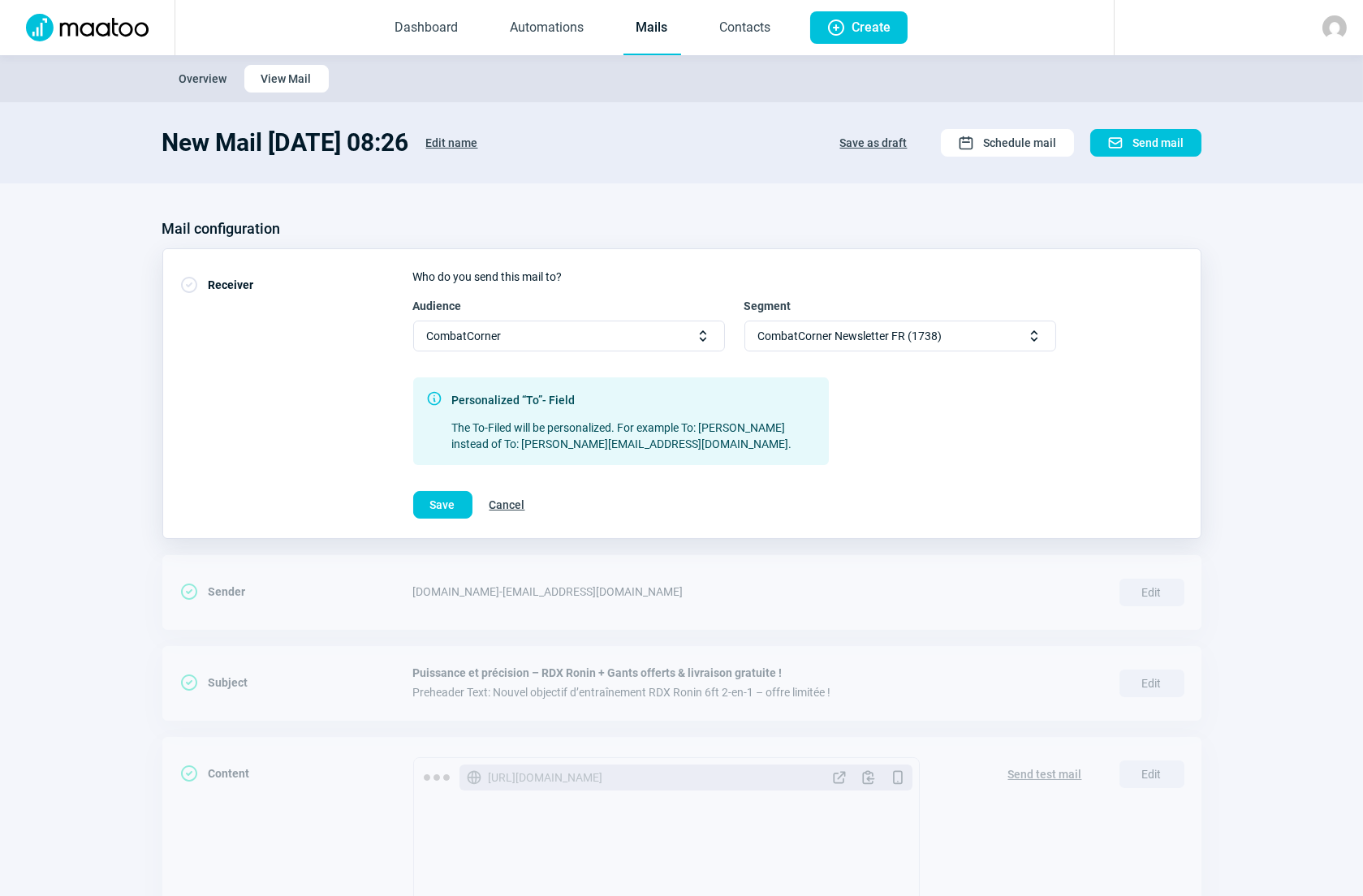
click at [899, 333] on span "CombatCorner Newsletter FR (1738)" at bounding box center [850, 336] width 184 height 29
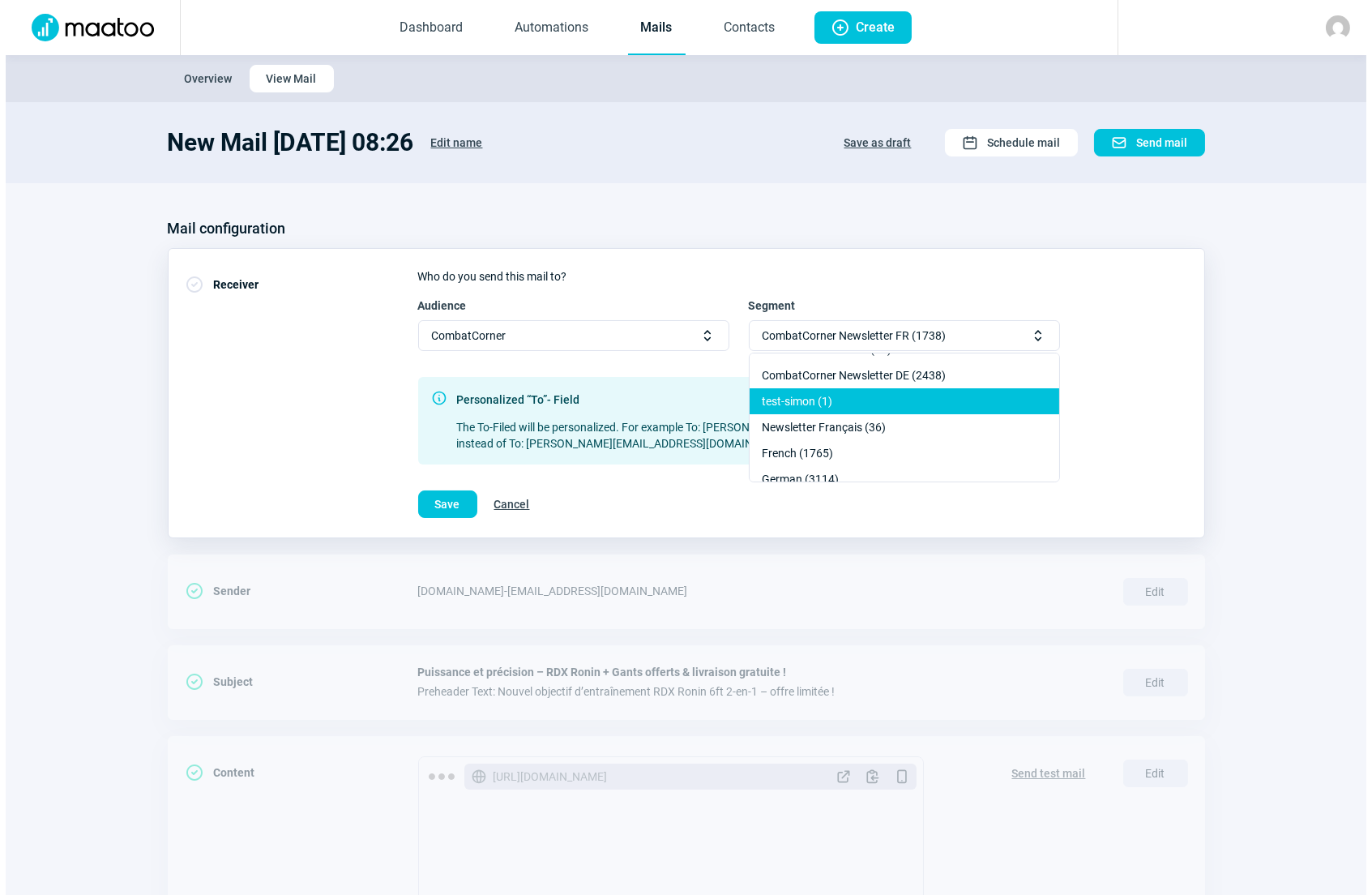
scroll to position [220, 0]
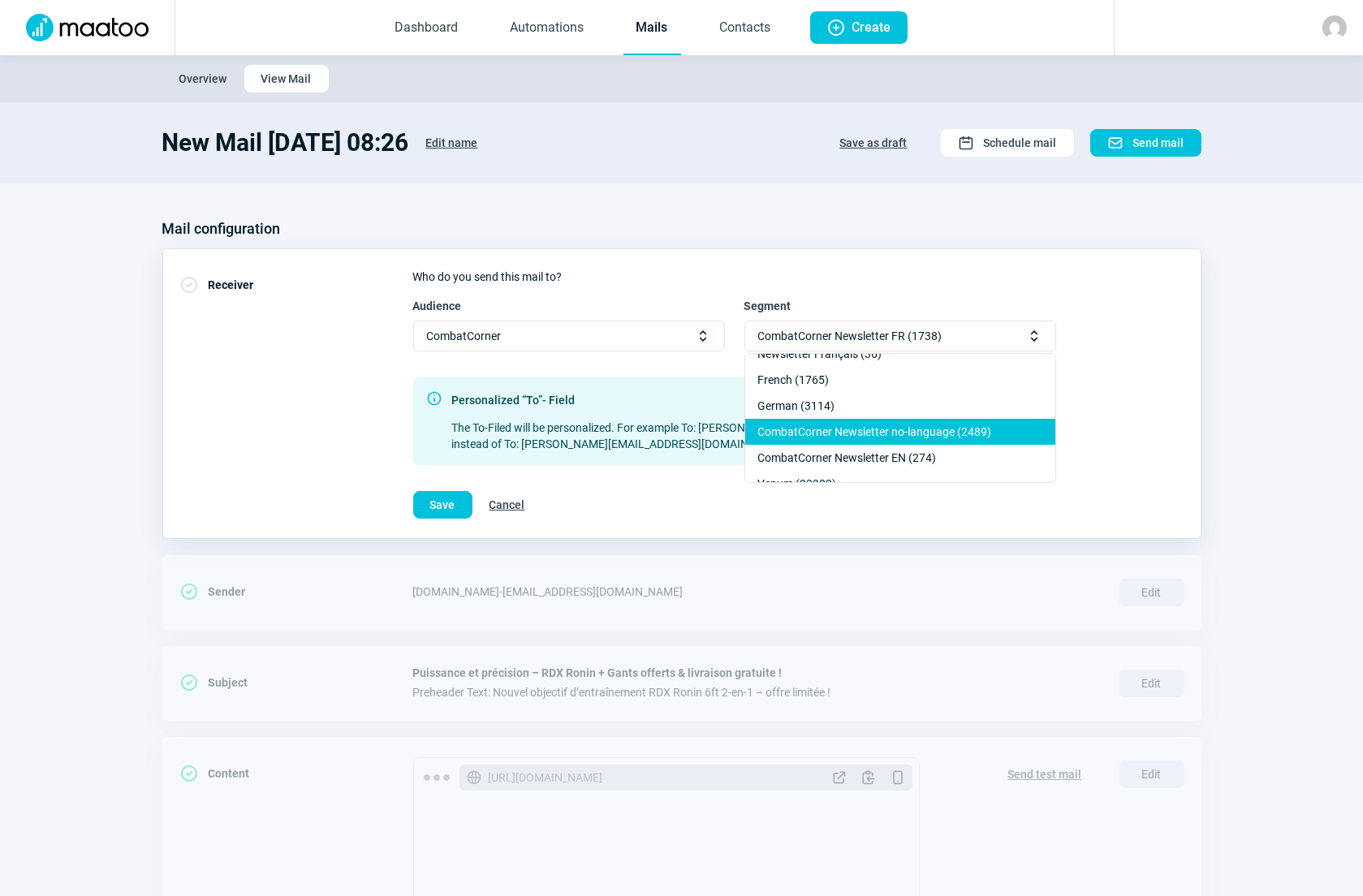
click at [852, 425] on div "CombatCorner Newsletter no-language (2489)" at bounding box center [901, 432] width 310 height 26
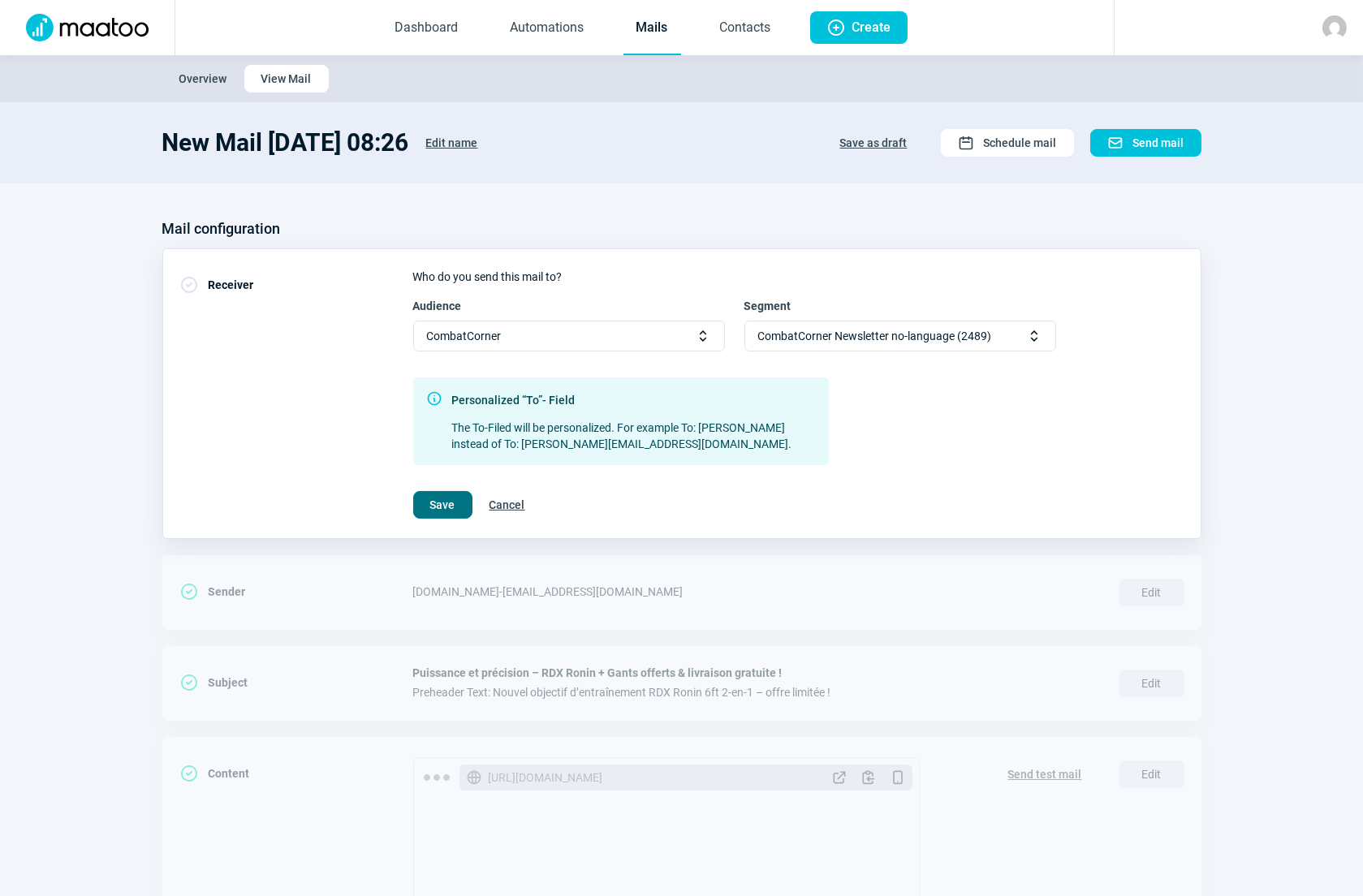
click at [433, 503] on span "Save" at bounding box center [443, 504] width 25 height 26
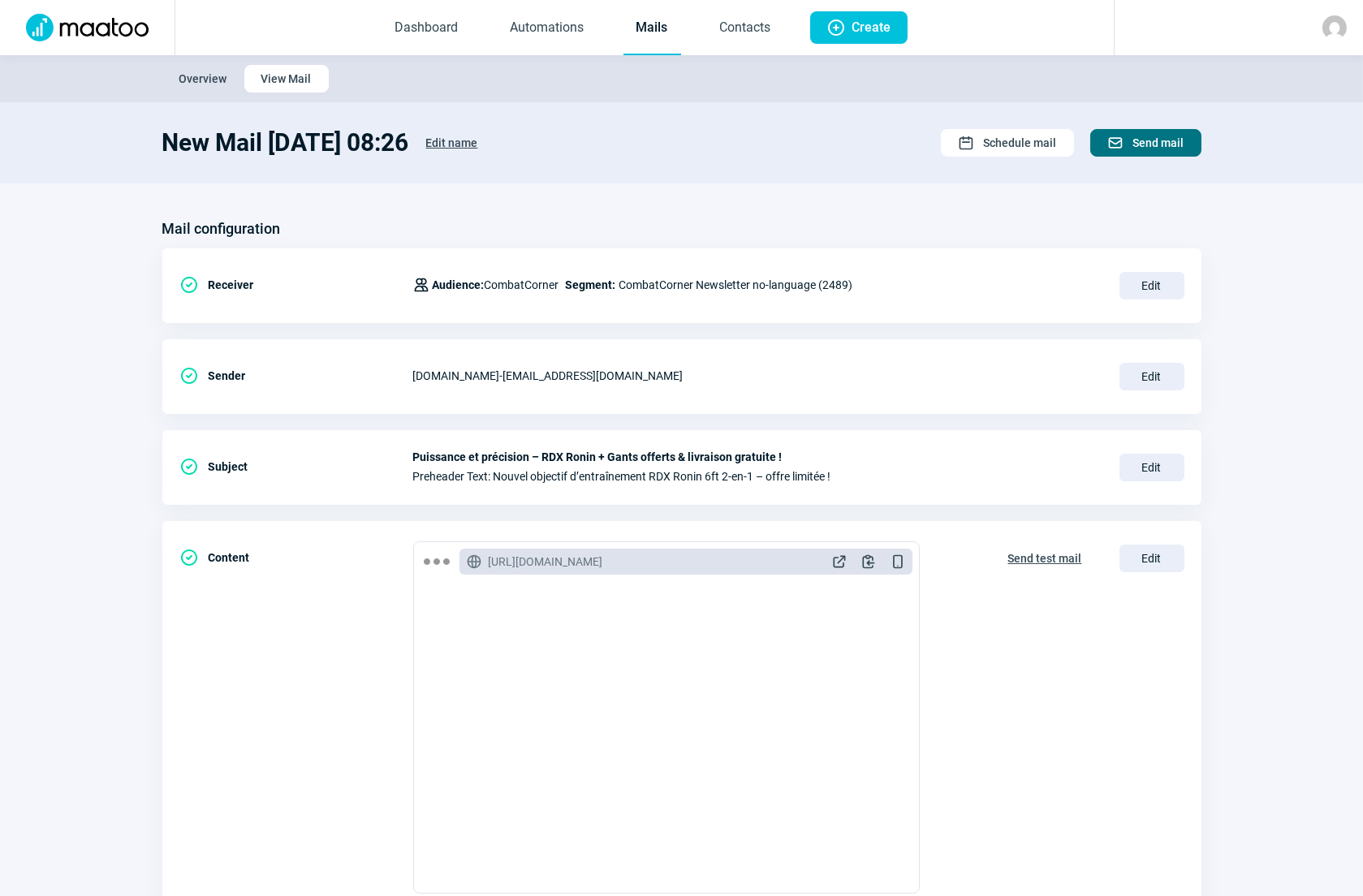
click at [1156, 145] on span "Send mail" at bounding box center [1158, 142] width 51 height 26
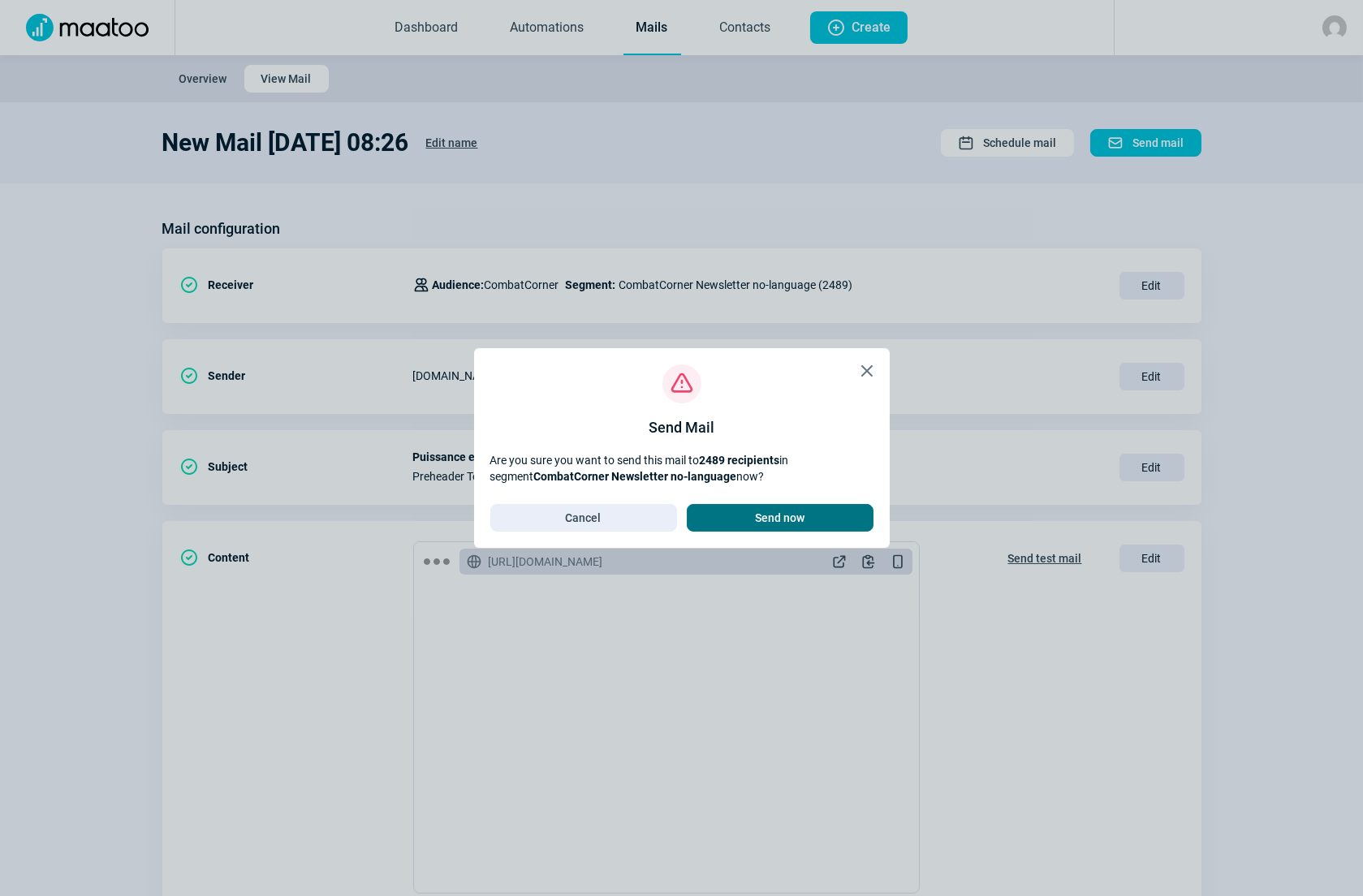
click at [793, 521] on span "Send now" at bounding box center [779, 518] width 50 height 26
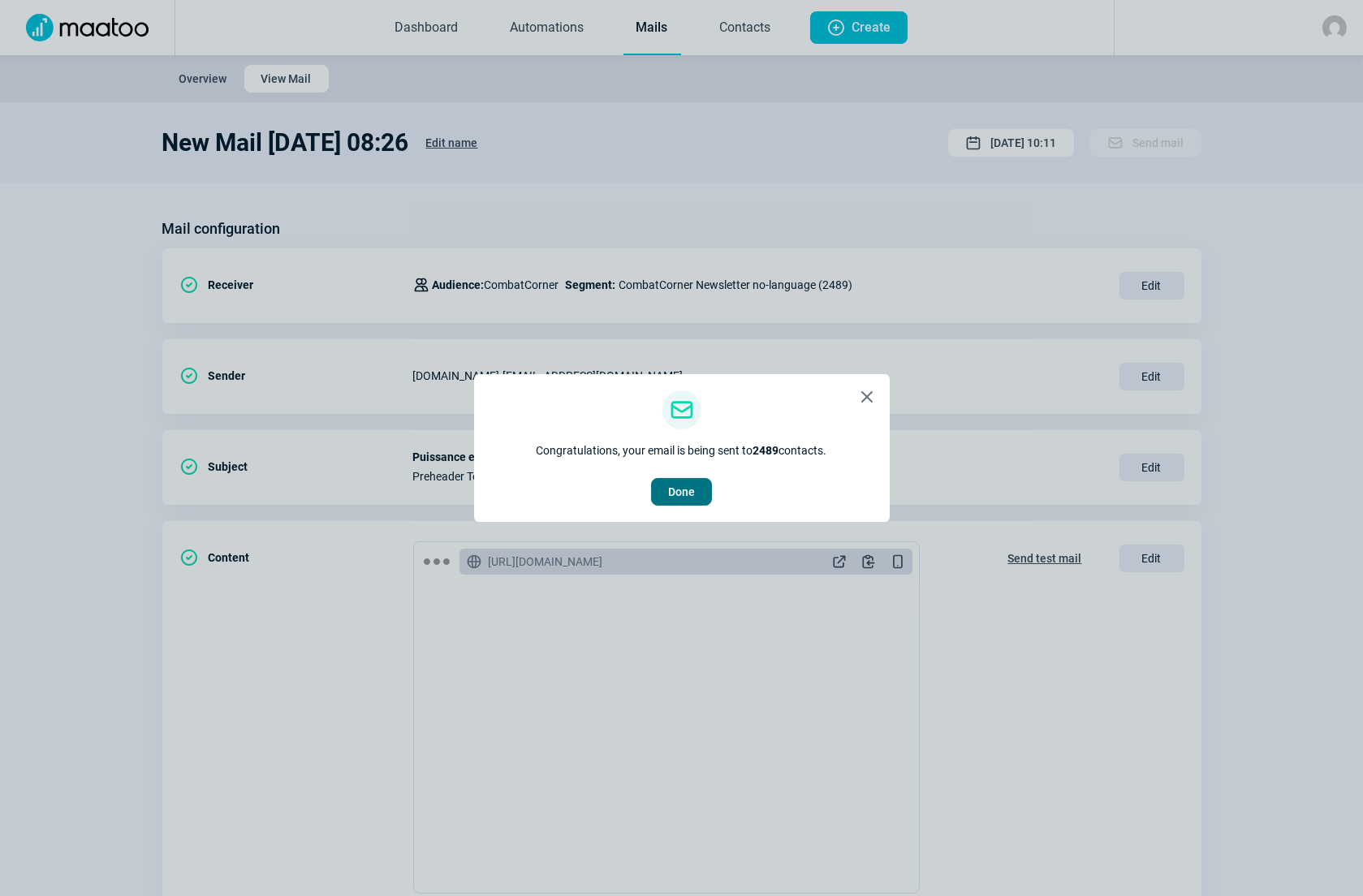
click at [685, 491] on span "Done" at bounding box center [682, 492] width 27 height 26
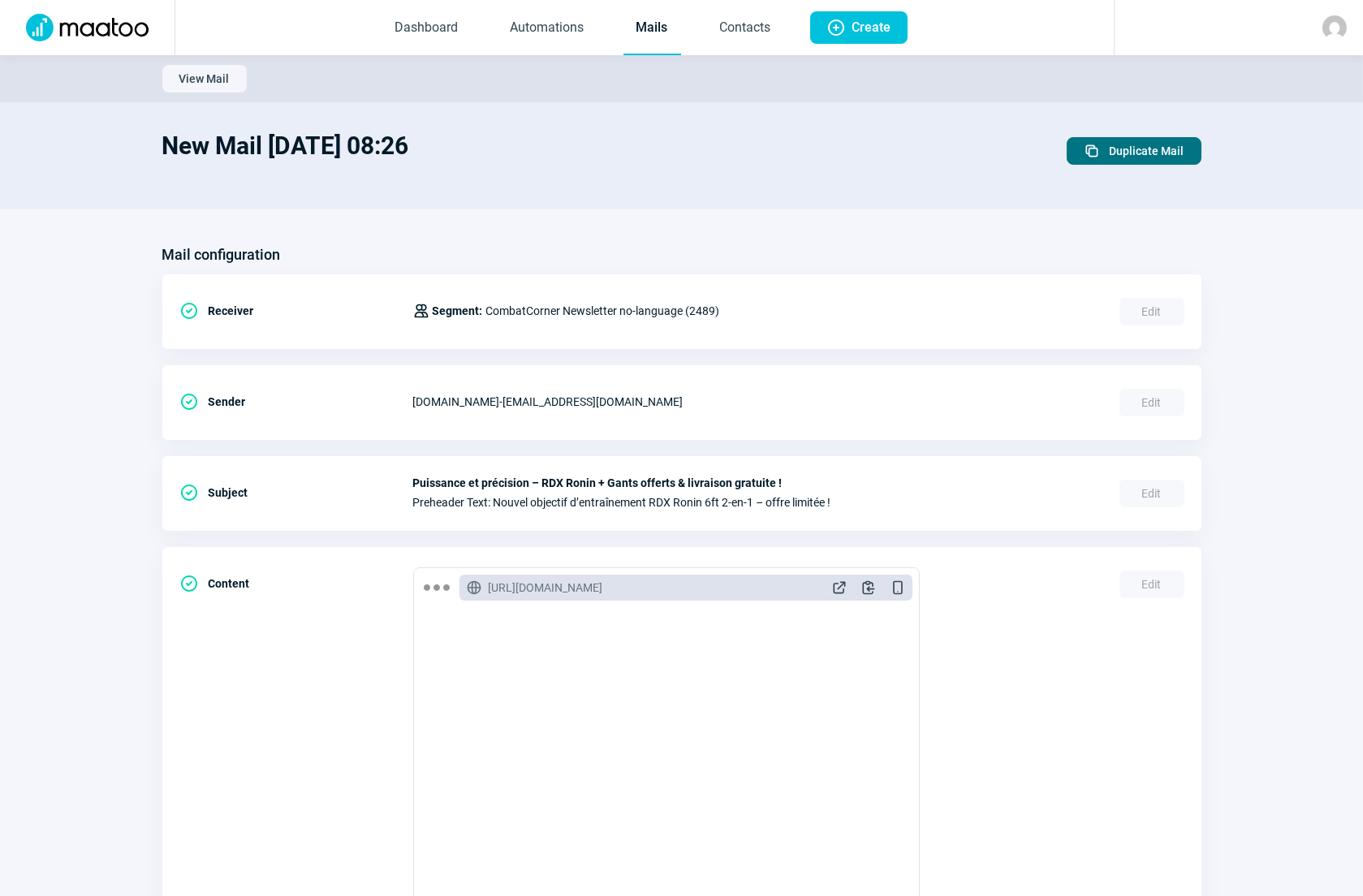
click at [1136, 147] on span "Duplicate Mail" at bounding box center [1146, 151] width 74 height 26
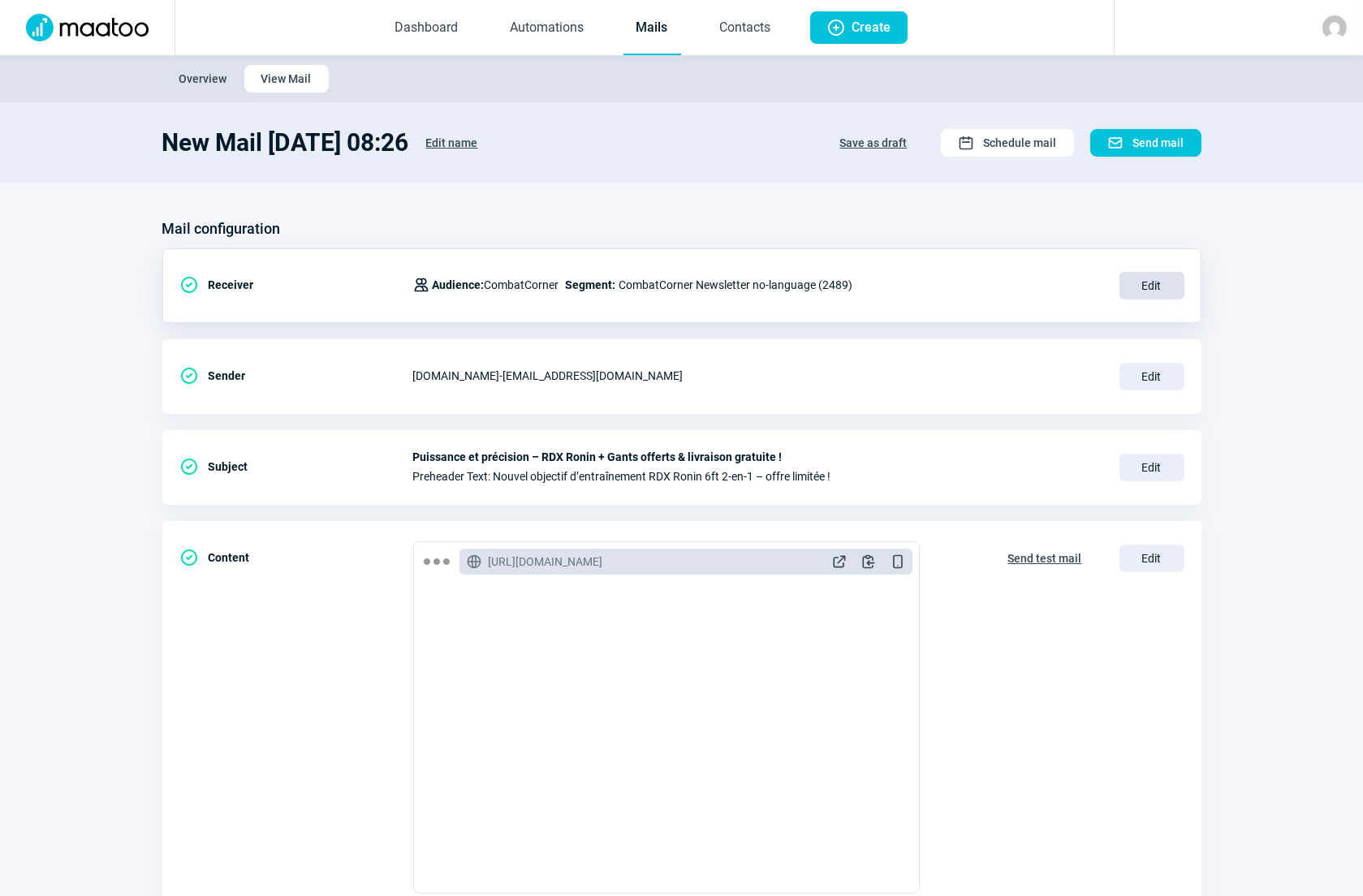
click at [1147, 284] on span "Edit" at bounding box center [1152, 286] width 65 height 27
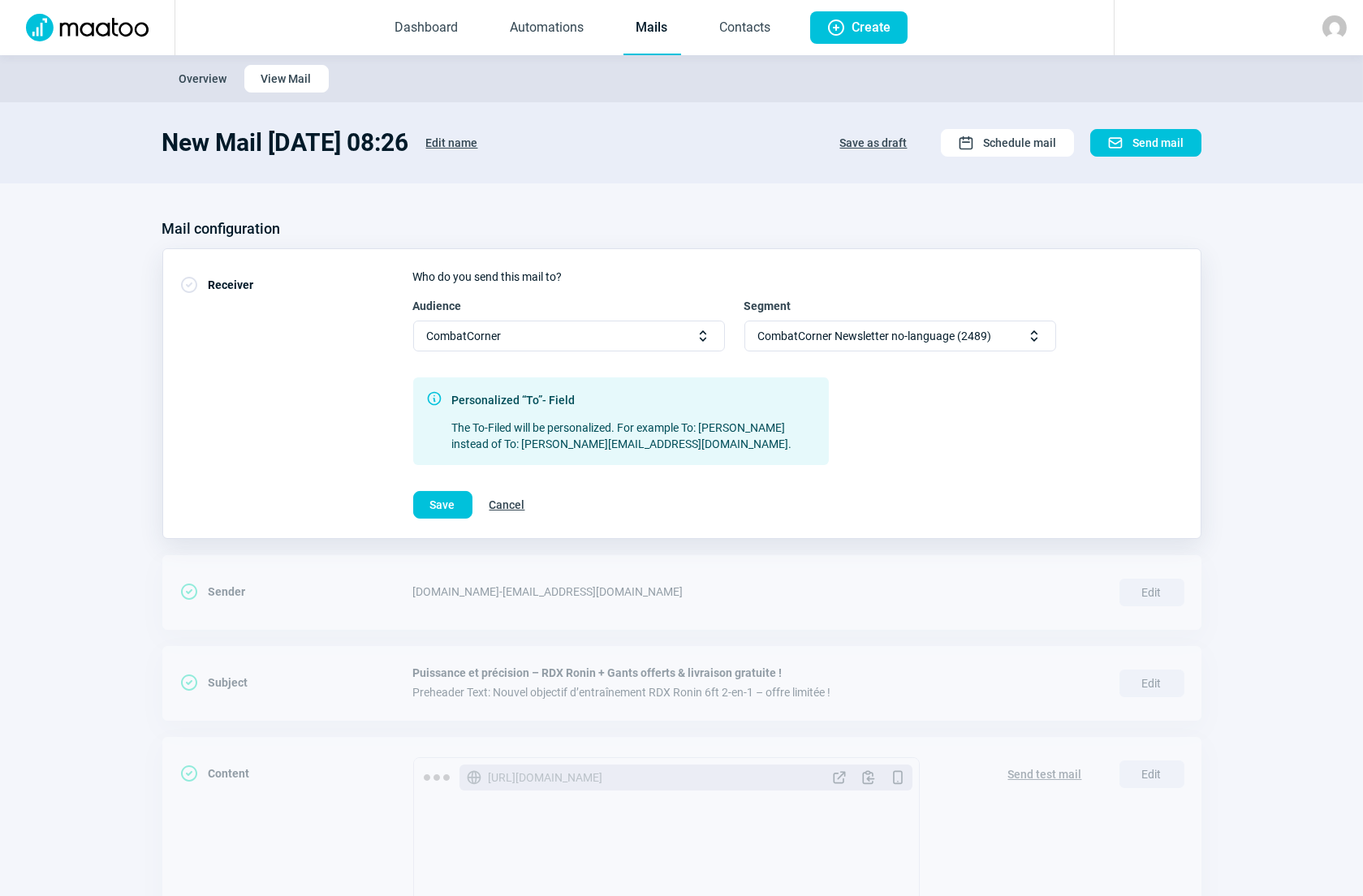
click at [1035, 340] on span "Selector icon" at bounding box center [1034, 336] width 16 height 16
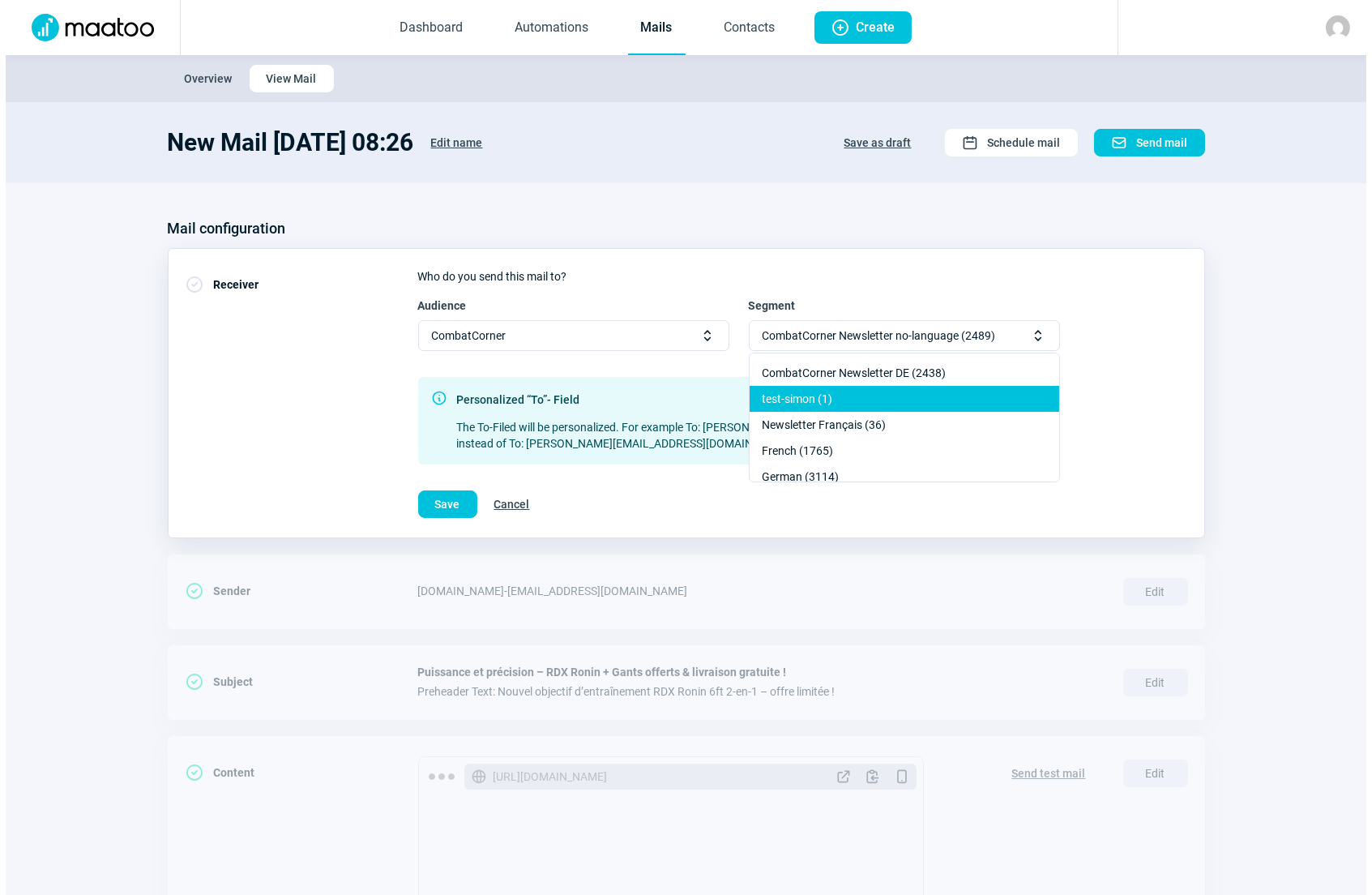
scroll to position [113, 0]
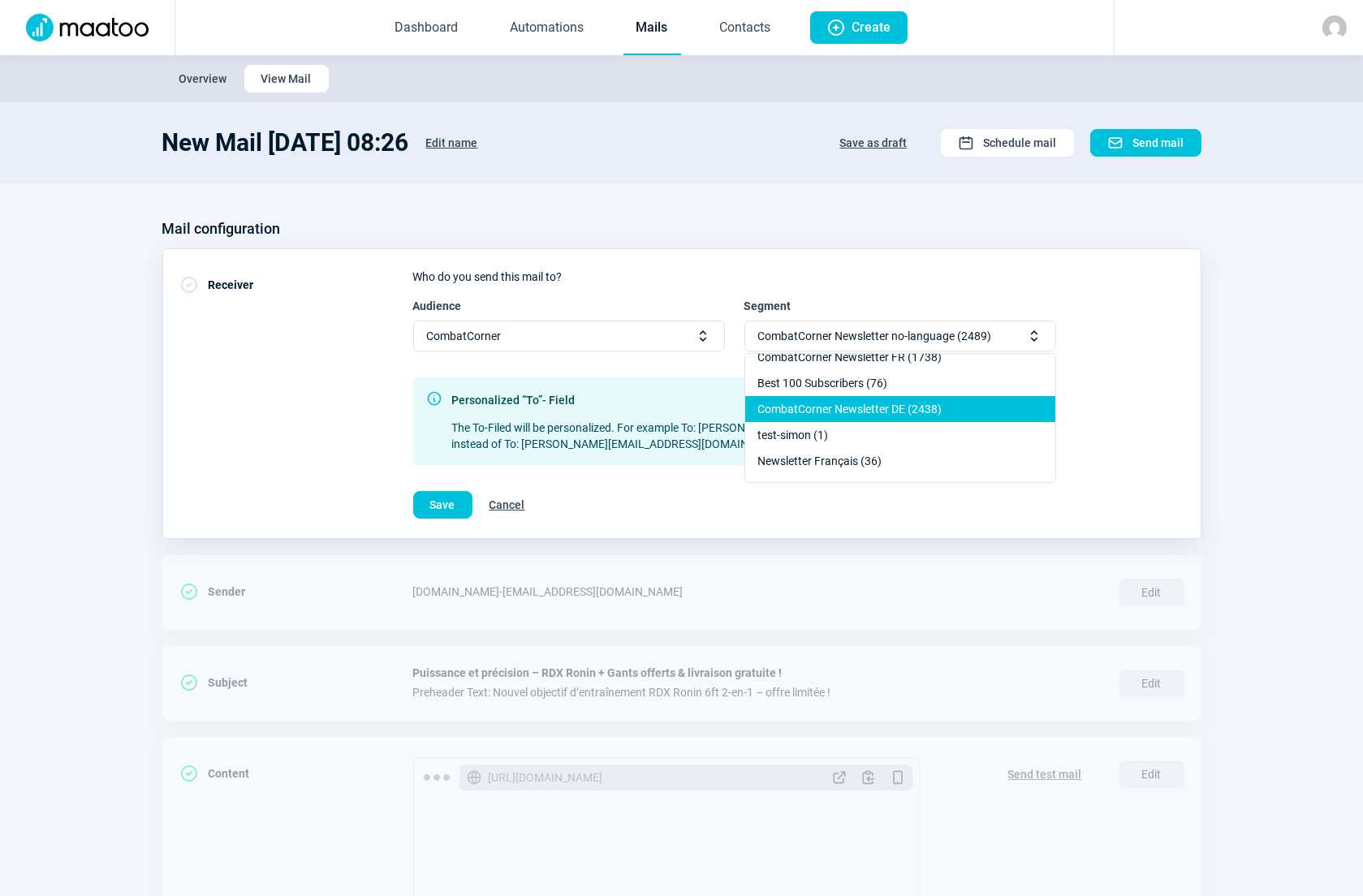
click at [861, 408] on div "CombatCorner Newsletter DE (2438)" at bounding box center [901, 409] width 310 height 26
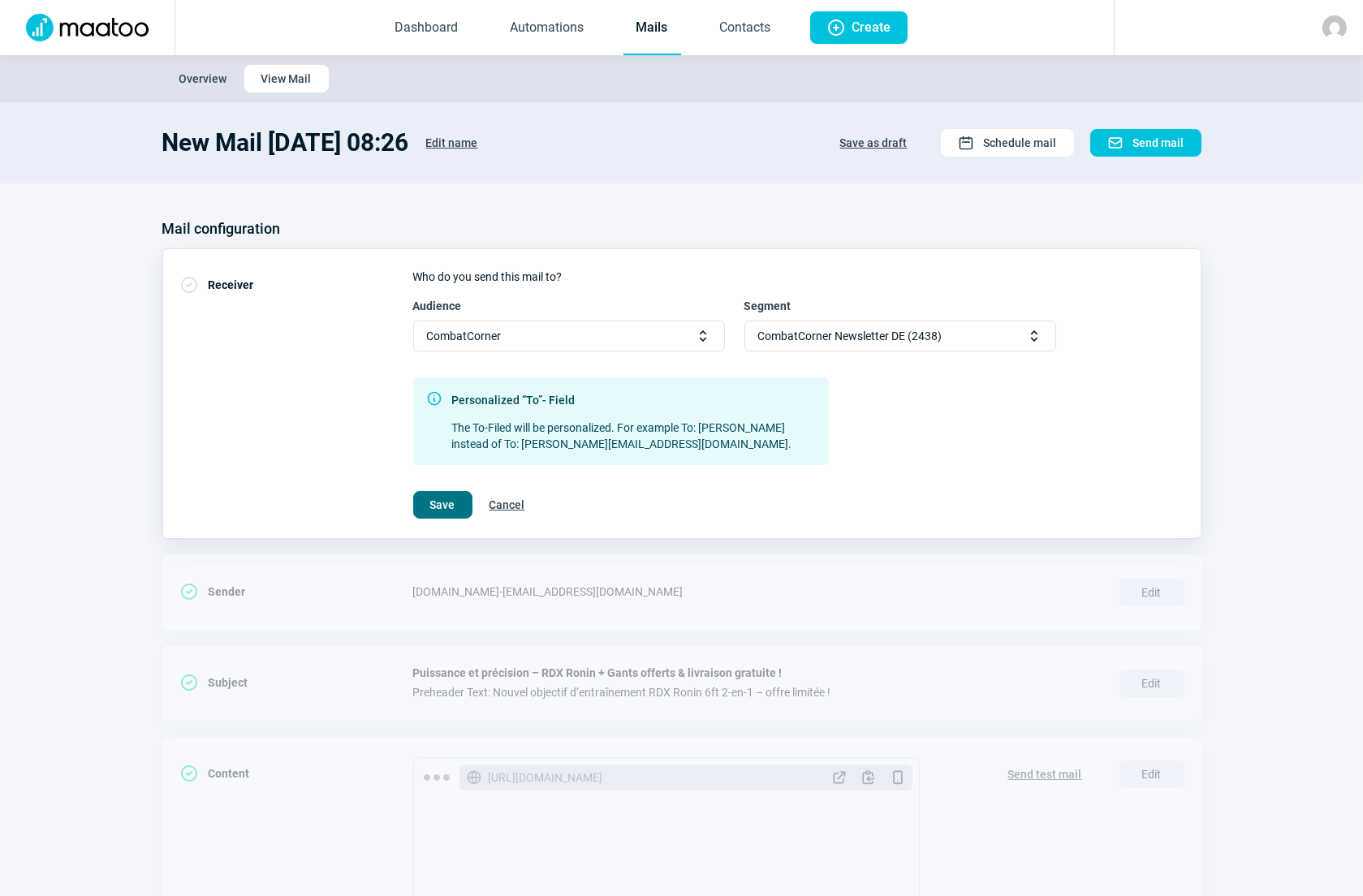
click at [446, 499] on span "Save" at bounding box center [443, 504] width 25 height 26
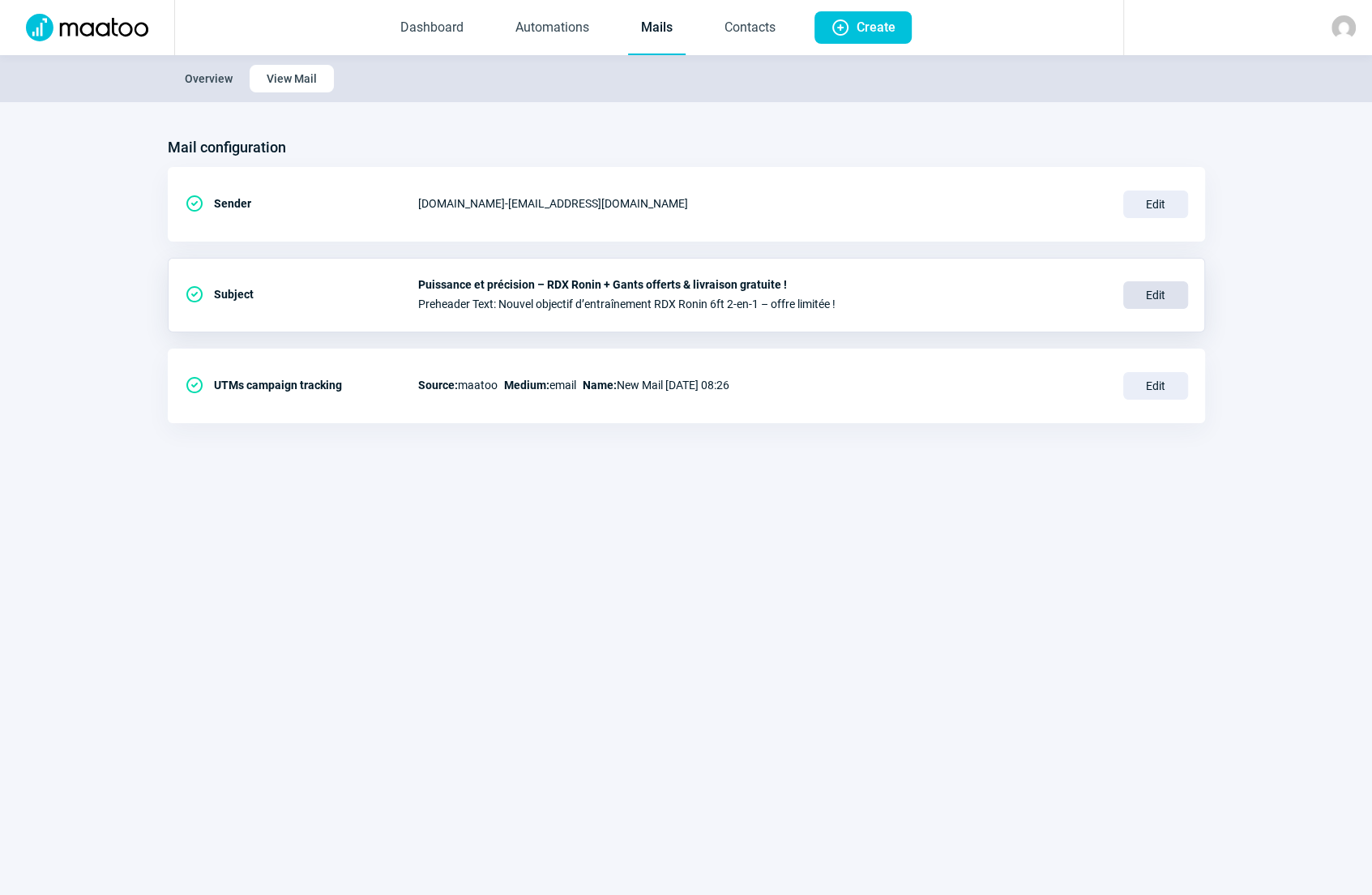
click at [1150, 295] on span "Edit" at bounding box center [1156, 295] width 65 height 27
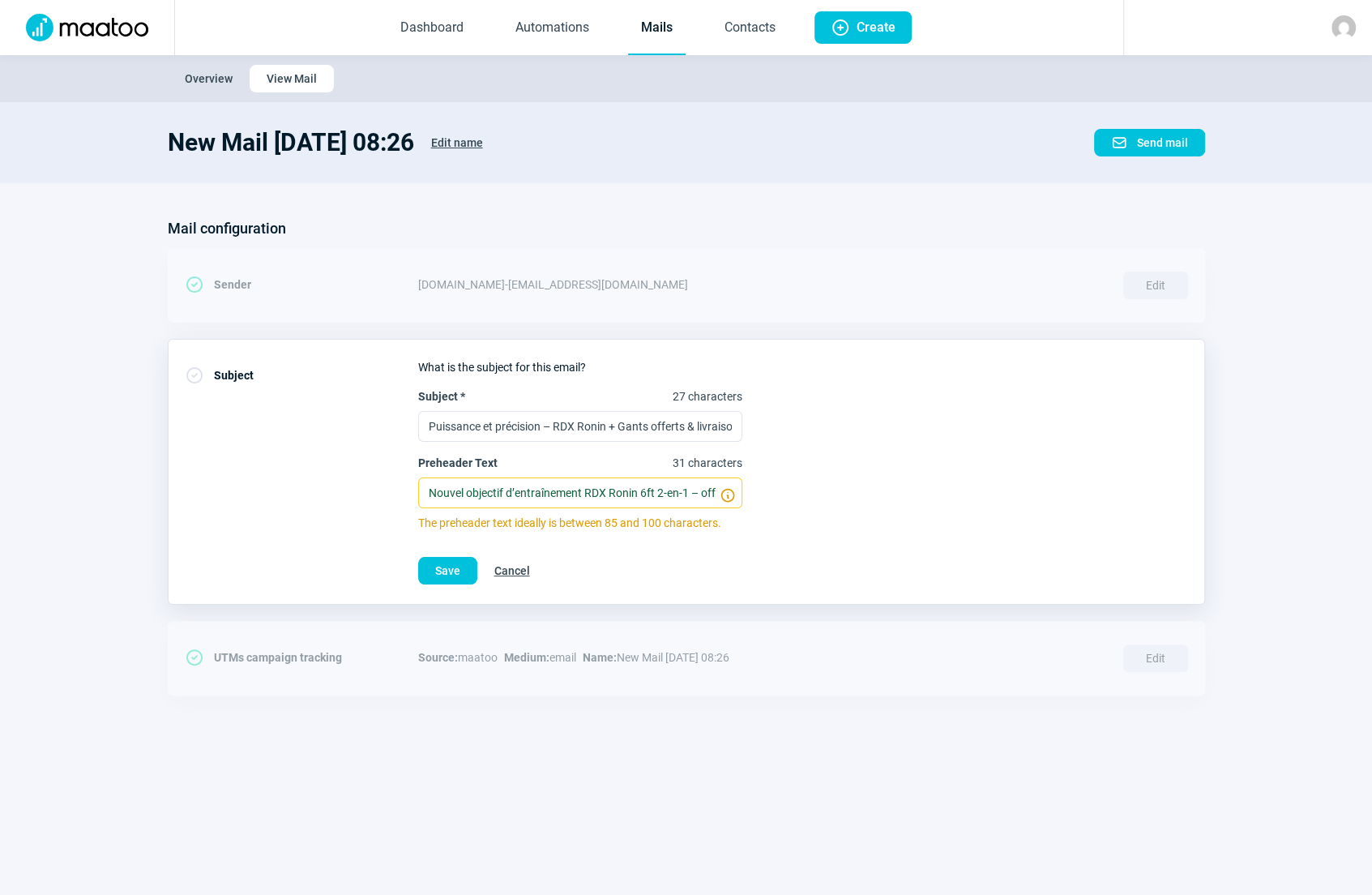
click at [750, 142] on div "New Mail 2025-08-29 08:26 Edit name Mail icon Send mail" at bounding box center [686, 142] width 1038 height 29
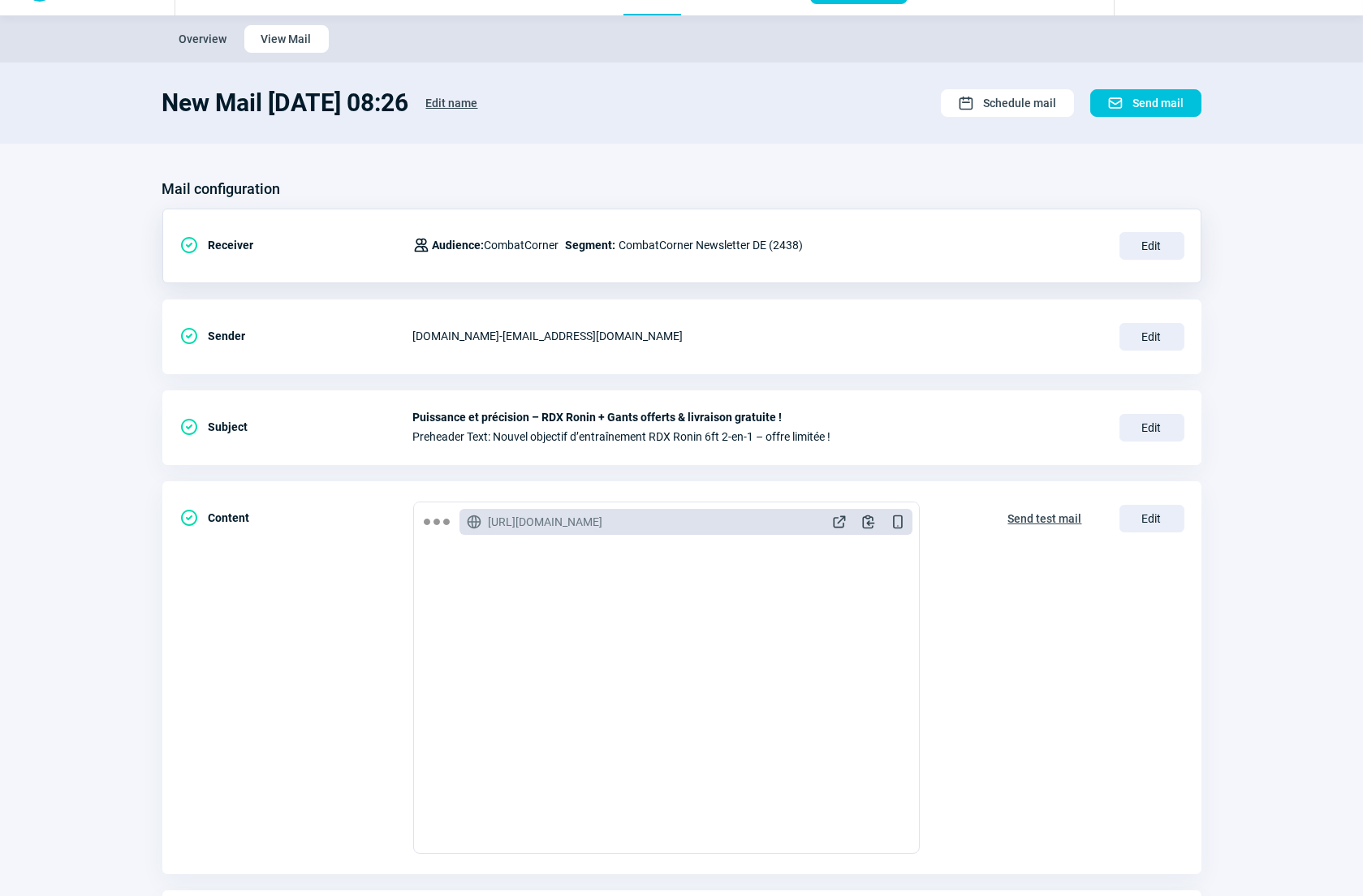
scroll to position [155, 0]
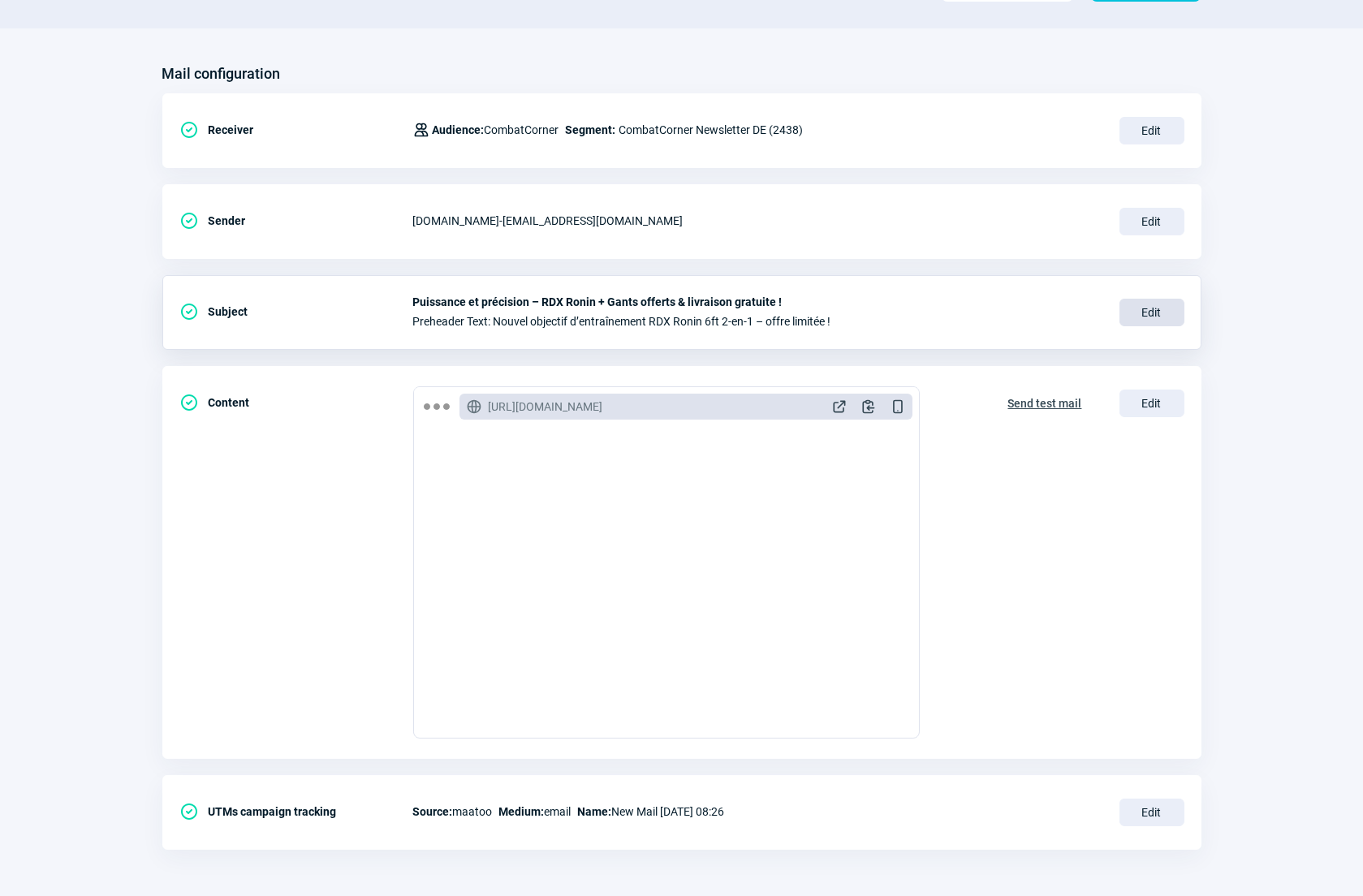
click at [1138, 312] on span "Edit" at bounding box center [1152, 312] width 65 height 27
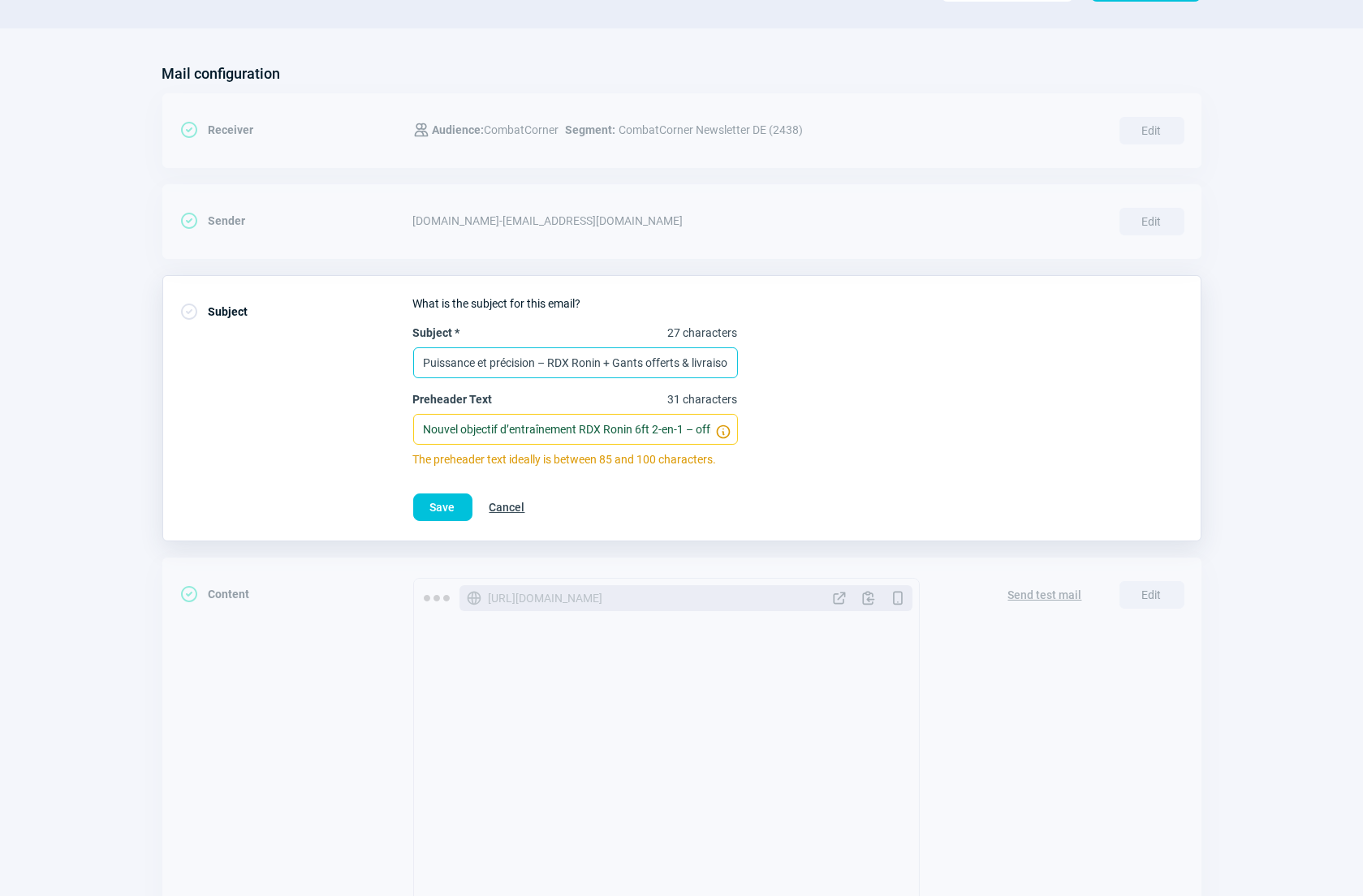
click at [650, 361] on input "Puissance et précision – RDX Ronin + Gants offerts & livraison gratuite !" at bounding box center [576, 363] width 325 height 31
click at [649, 361] on input "Puissance et précision – RDX Ronin + Gants offerts & livraison gratuite !" at bounding box center [576, 363] width 325 height 31
paste input "Stärke & Präzision – RDX Ronin + Gratis Handschuhe & Versand"
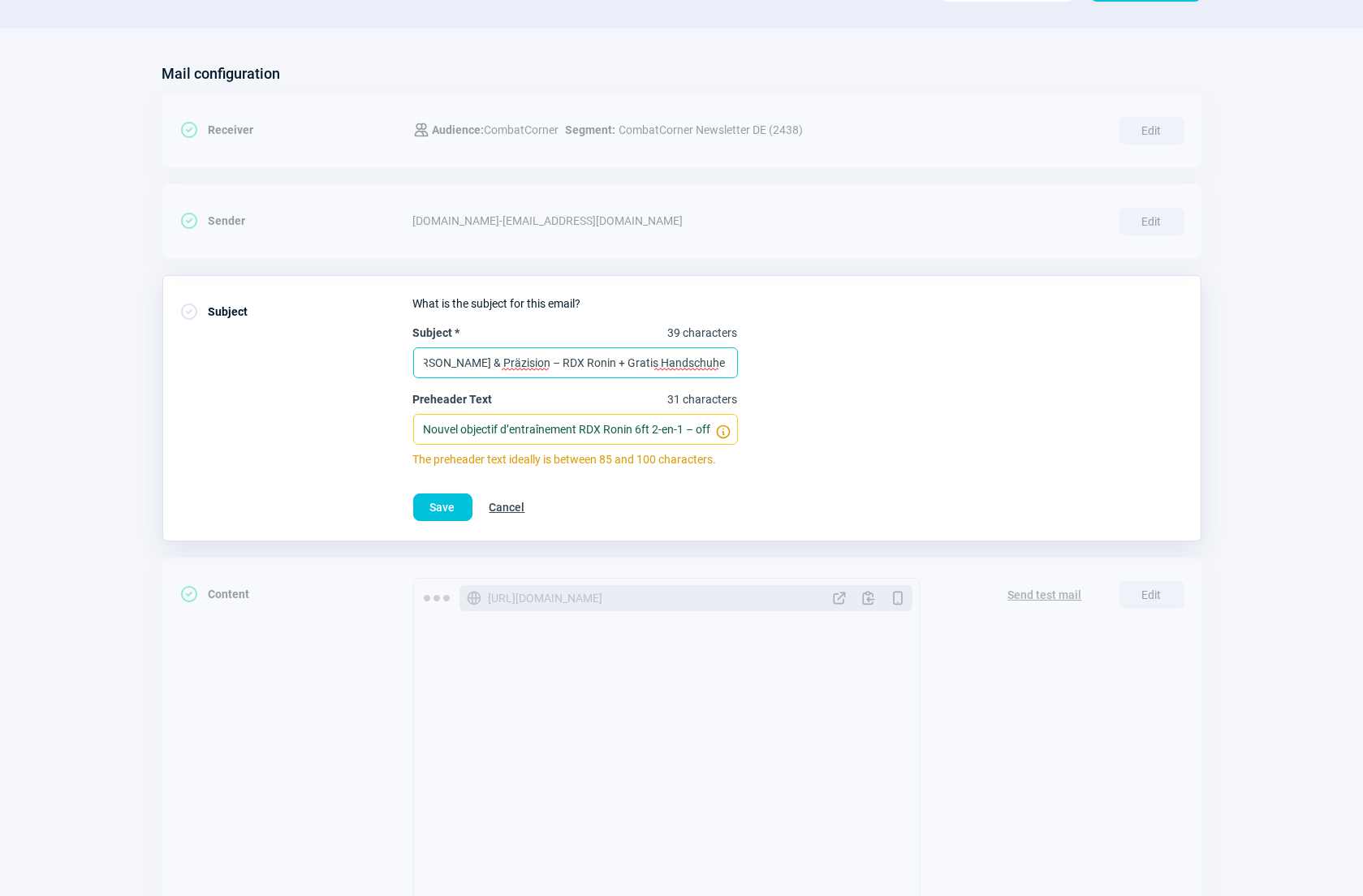
type input "[PERSON_NAME] & Präzision – RDX Ronin + Gratis Handschuhe & Versand!"
click at [642, 422] on input "Nouvel objectif d’entraînement RDX Ronin 6ft 2-en-1 – offre limitée !" at bounding box center [576, 429] width 325 height 31
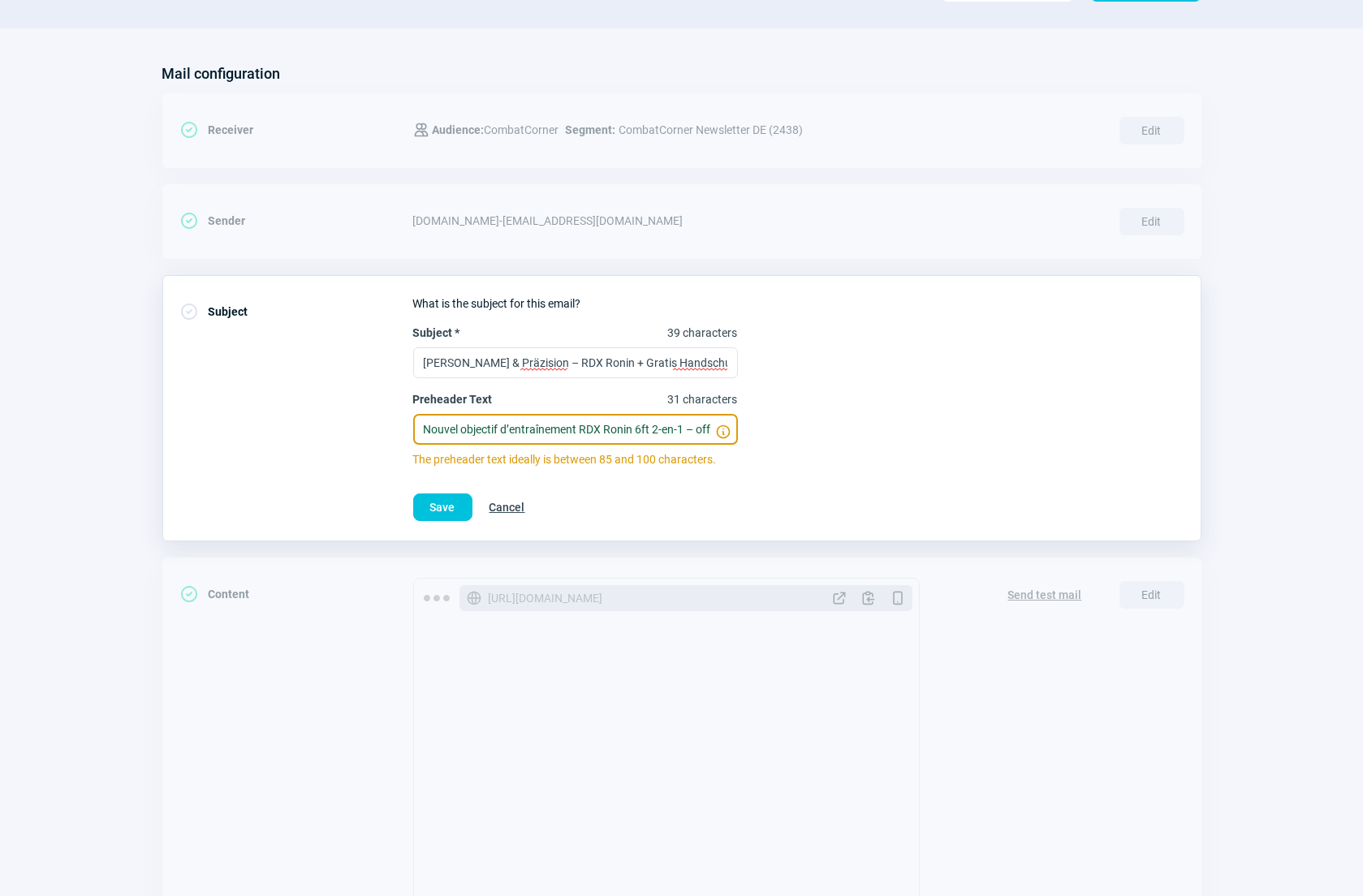
paste input "Trainiere härter mit dem neuen RDX Ronin 6ft 2-in-1 – nur für kurze Zeit"
type input "Trainiere härter mit dem neuen RDX Ronin 6ft 2-in-1 – nur für kurze Zeit!"
click at [435, 501] on span "Save" at bounding box center [443, 507] width 25 height 26
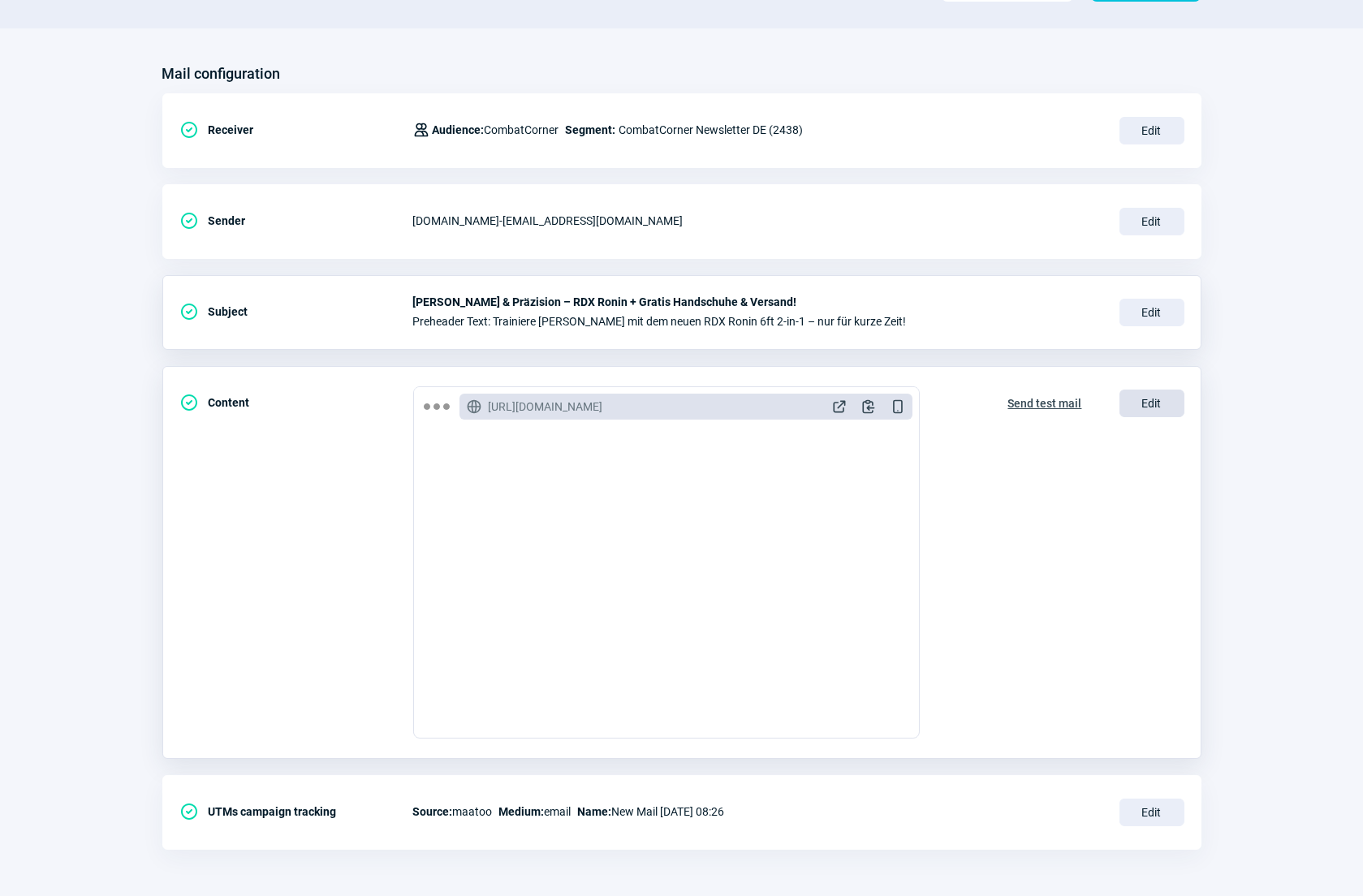
click at [1149, 405] on span "Edit" at bounding box center [1152, 404] width 65 height 27
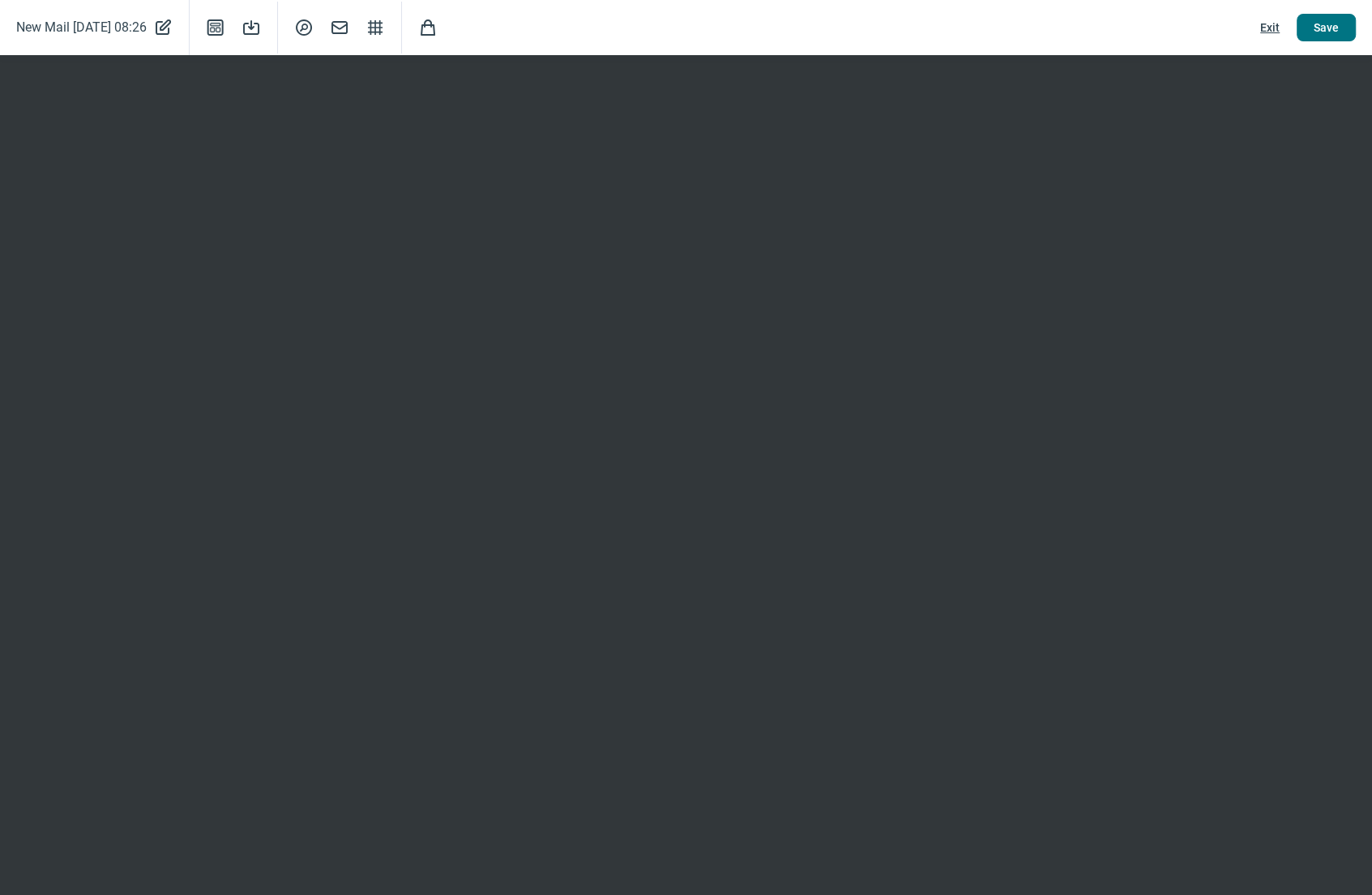
click at [1321, 24] on span "Save" at bounding box center [1327, 27] width 25 height 26
click at [1329, 27] on span "Save" at bounding box center [1327, 27] width 25 height 26
click at [1271, 29] on span "Exit" at bounding box center [1270, 27] width 19 height 26
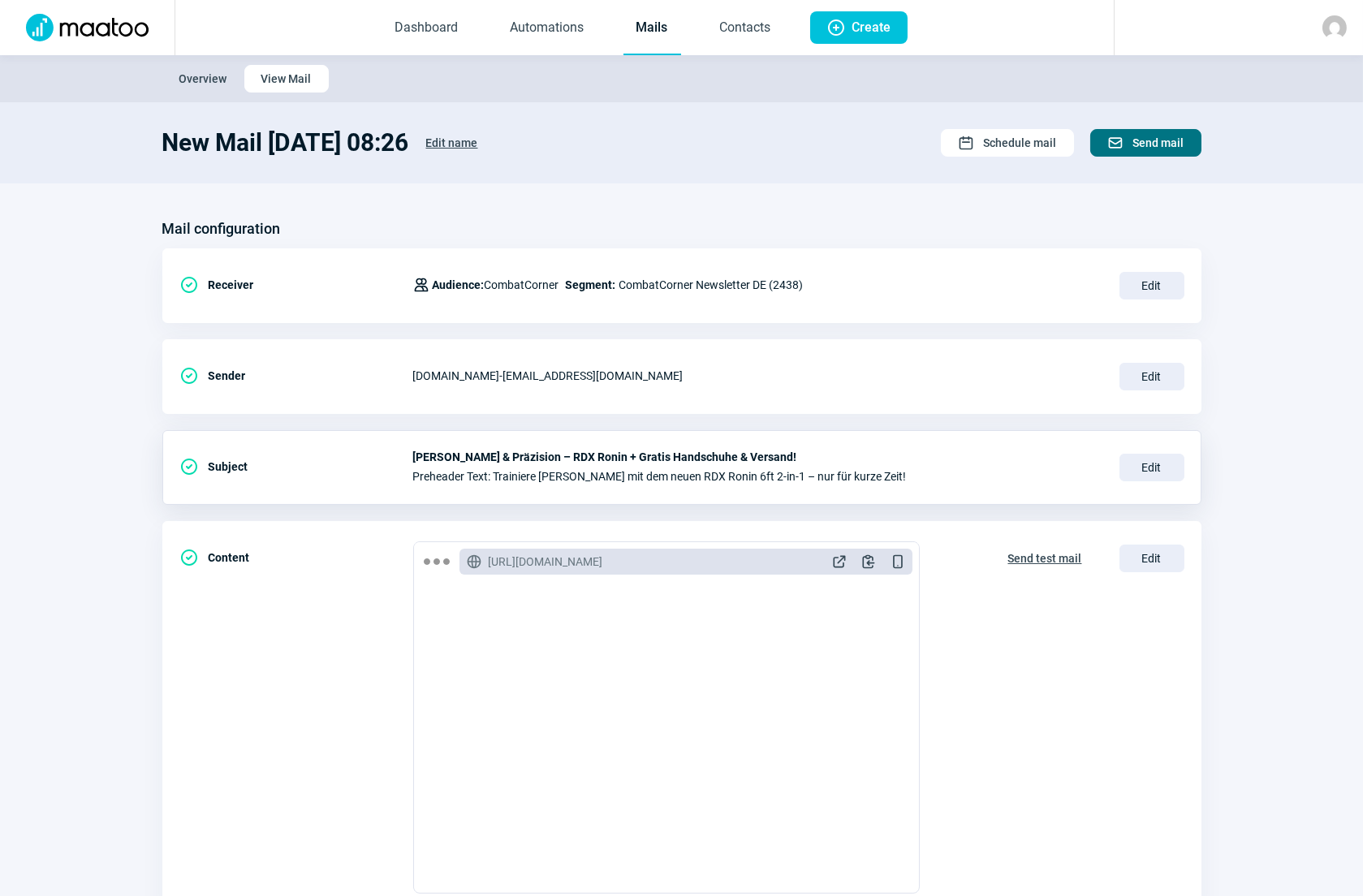
click at [1154, 138] on span "Send mail" at bounding box center [1158, 142] width 51 height 26
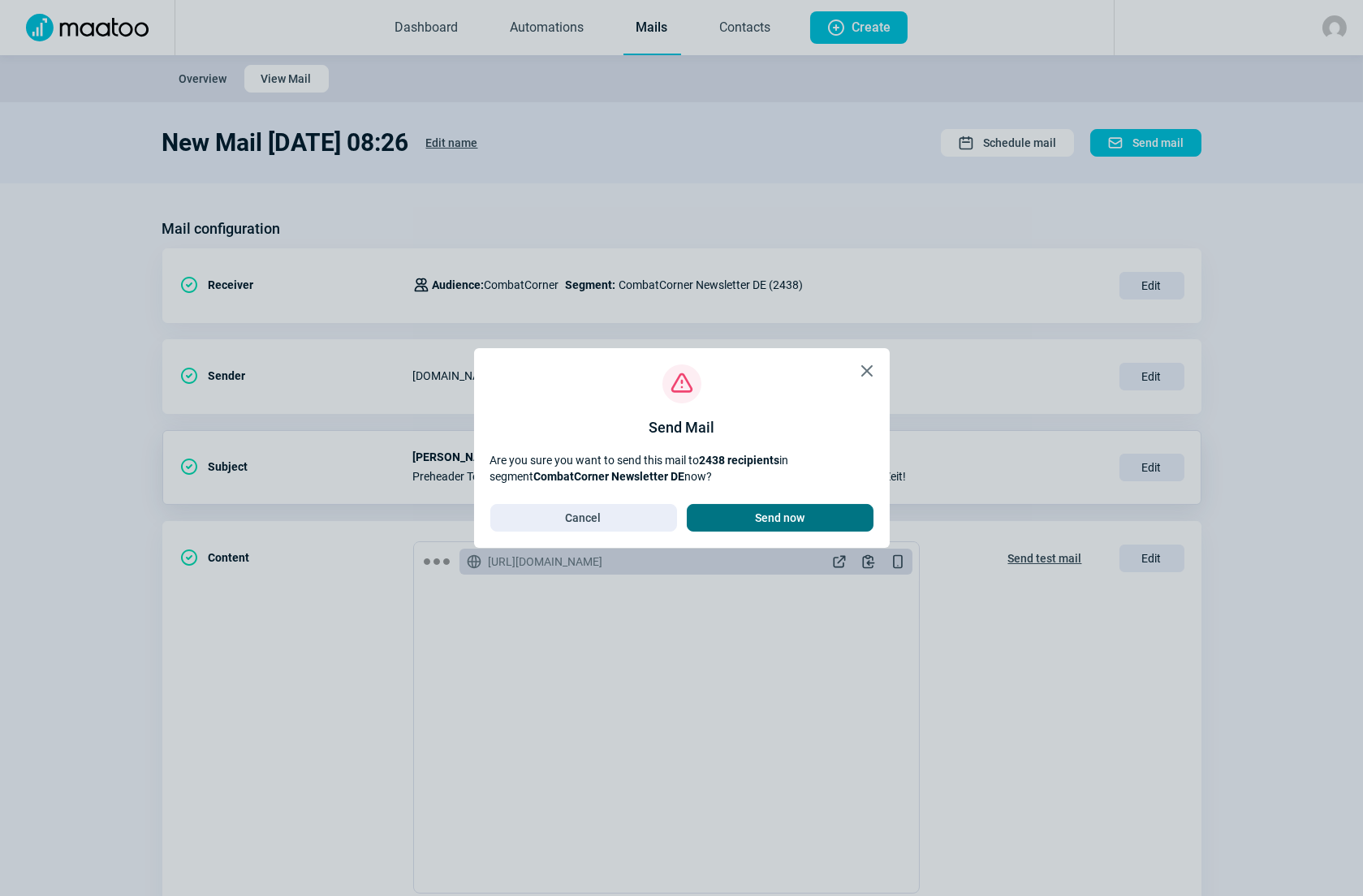
click at [775, 520] on span "Send now" at bounding box center [779, 518] width 50 height 26
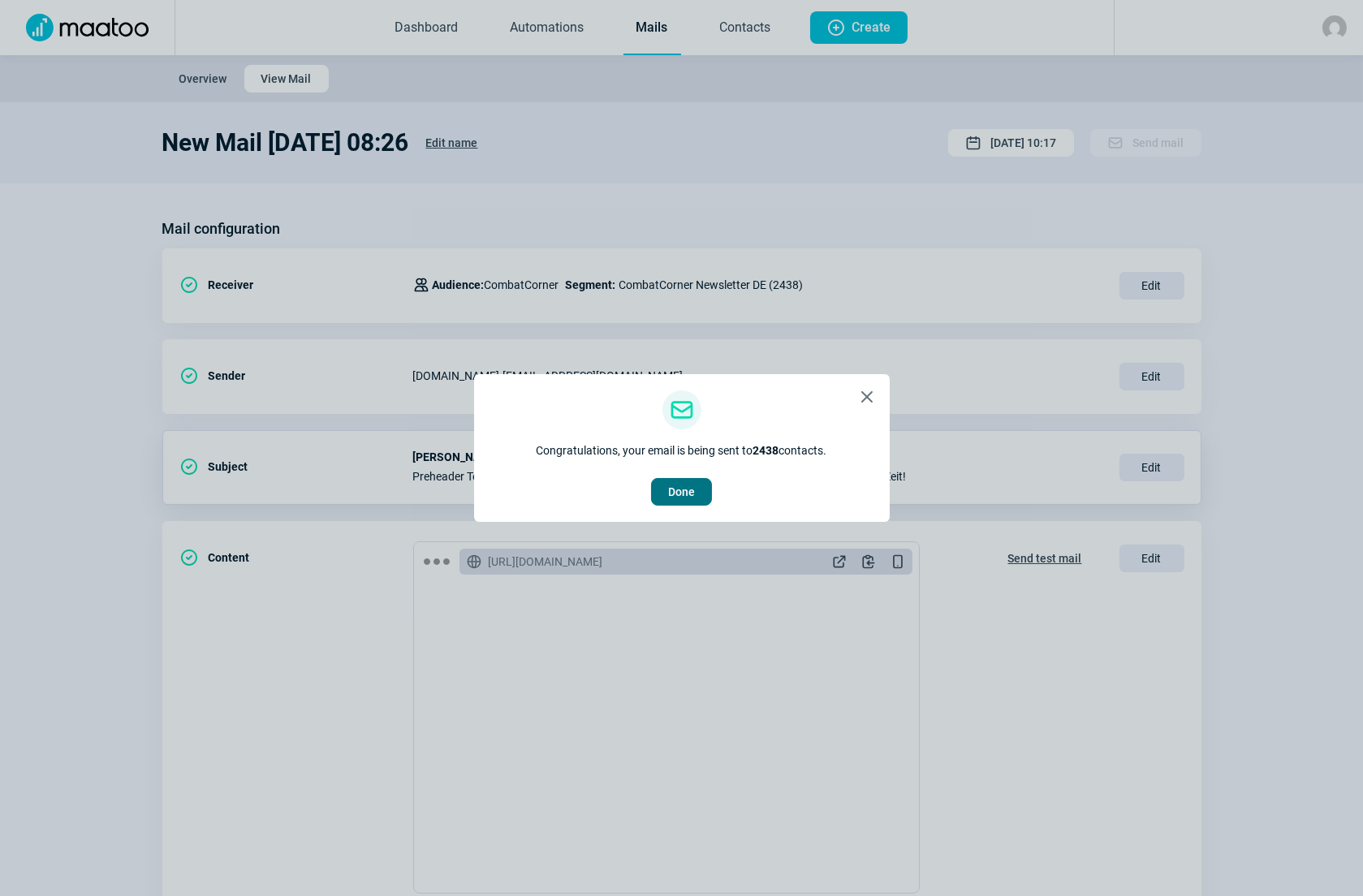
click at [684, 490] on span "Done" at bounding box center [682, 492] width 27 height 26
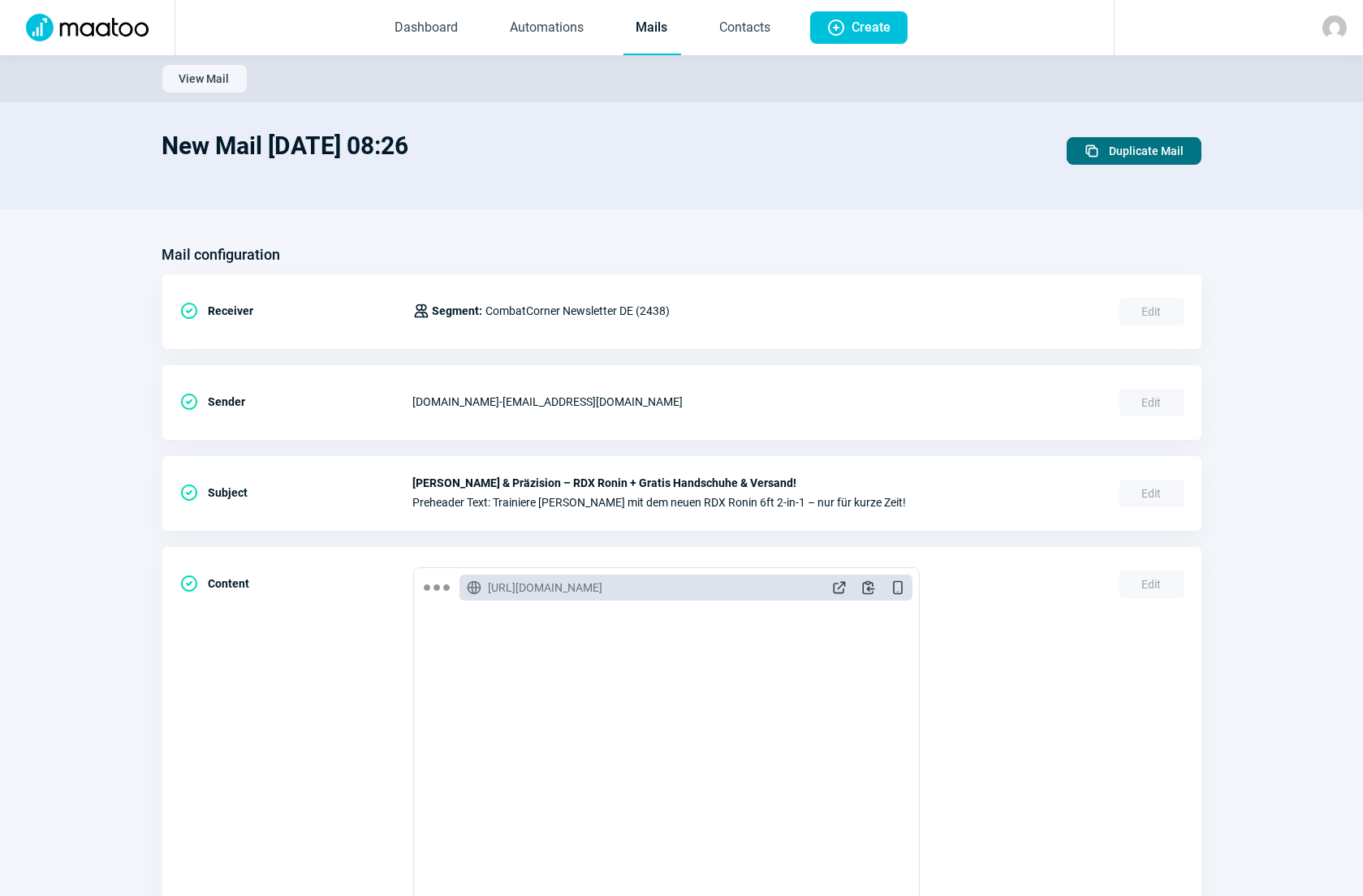
click at [1119, 155] on span "Duplicate Mail" at bounding box center [1146, 151] width 74 height 26
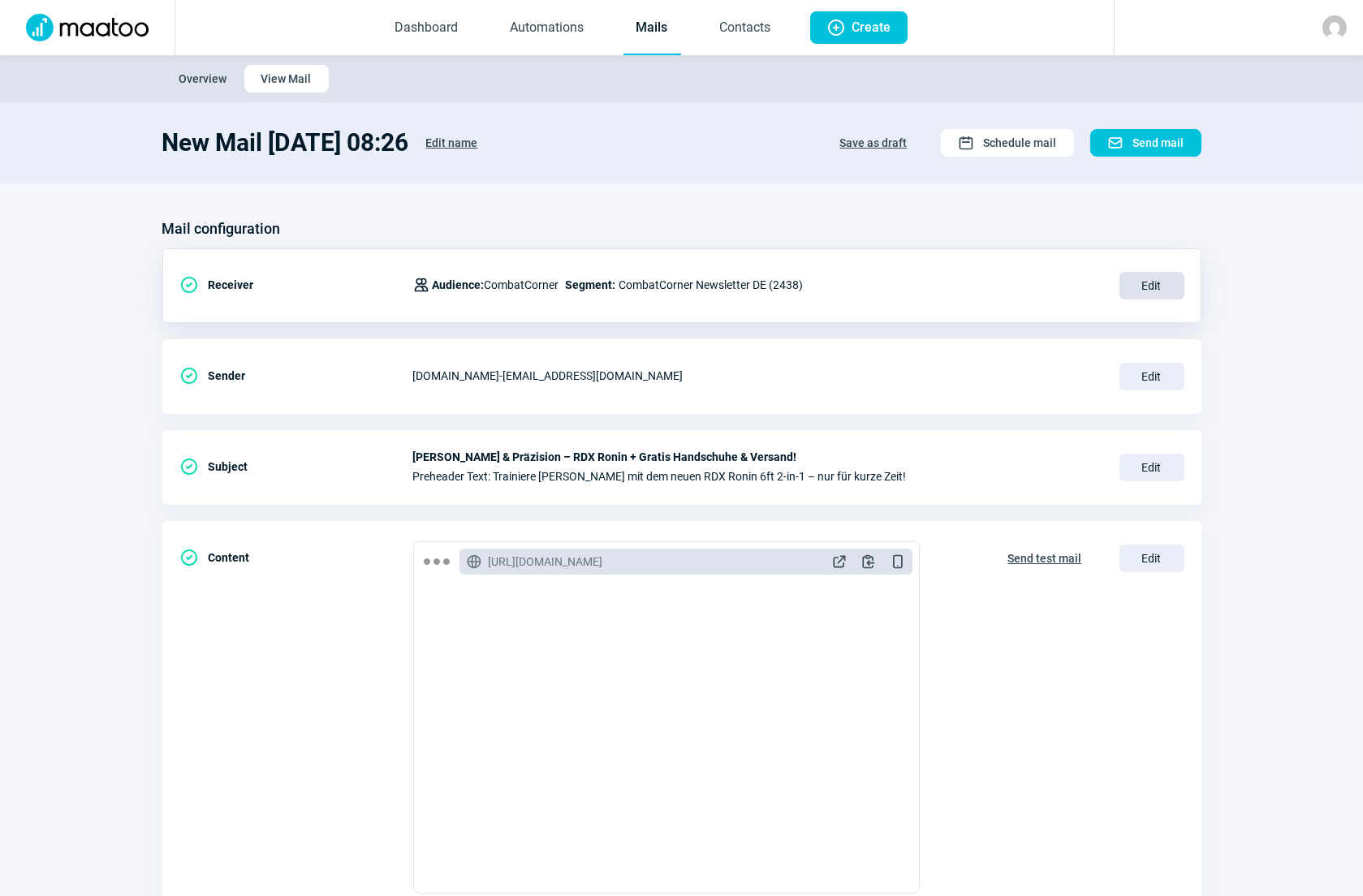
click at [1144, 292] on span "Edit" at bounding box center [1152, 286] width 65 height 27
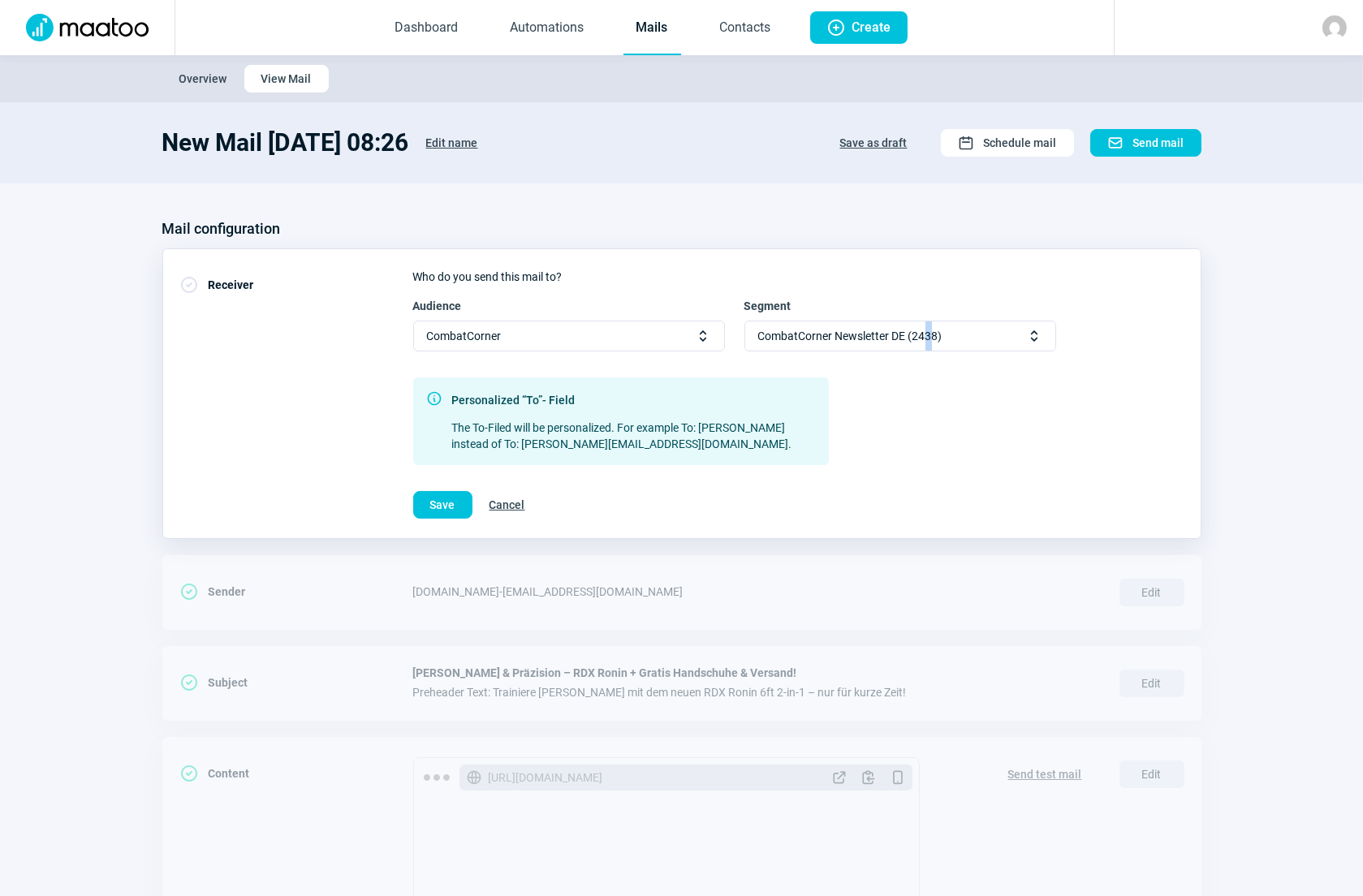
click at [929, 337] on span "CombatCorner Newsletter DE (2438)" at bounding box center [850, 336] width 184 height 29
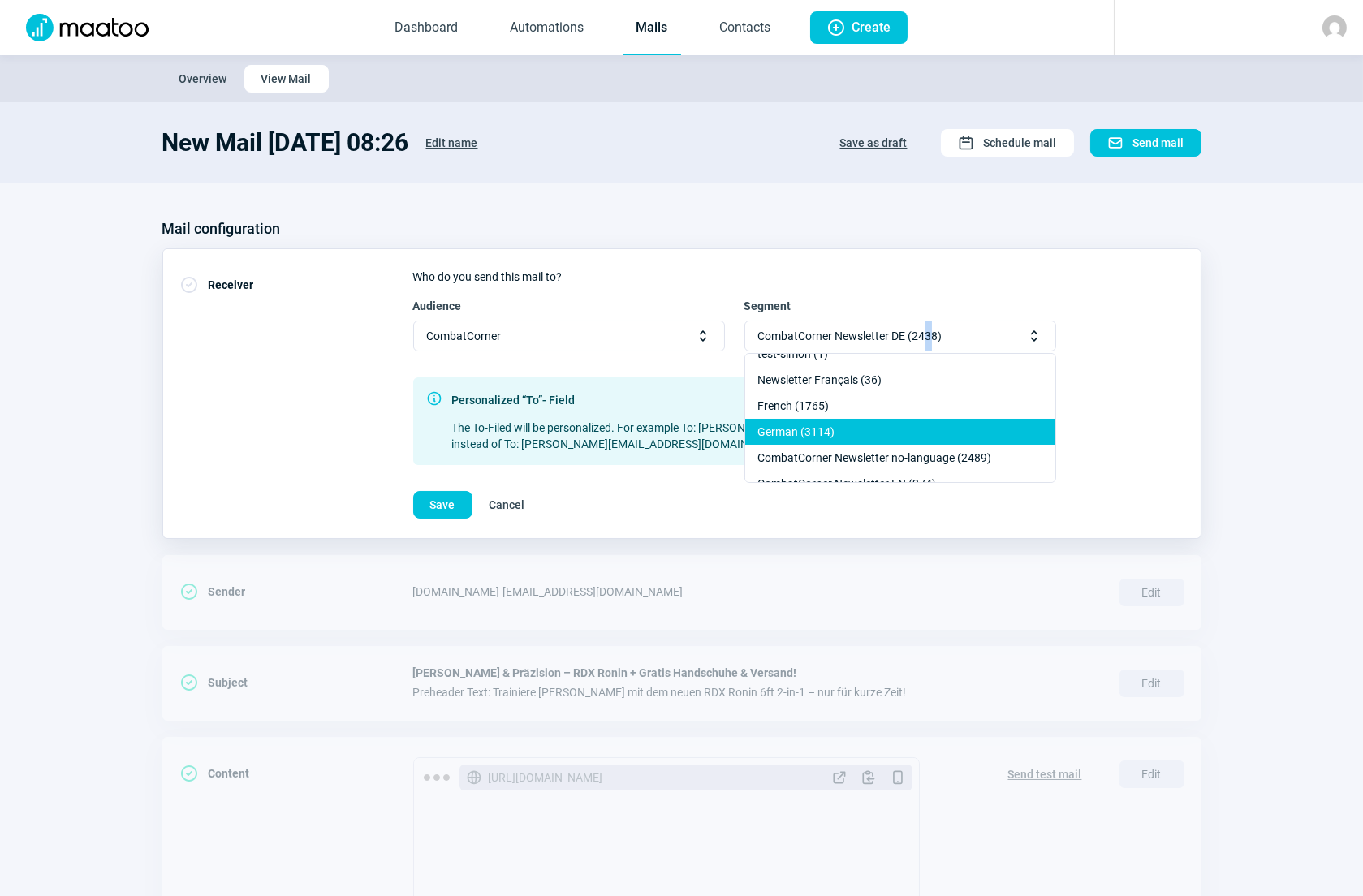
scroll to position [220, 0]
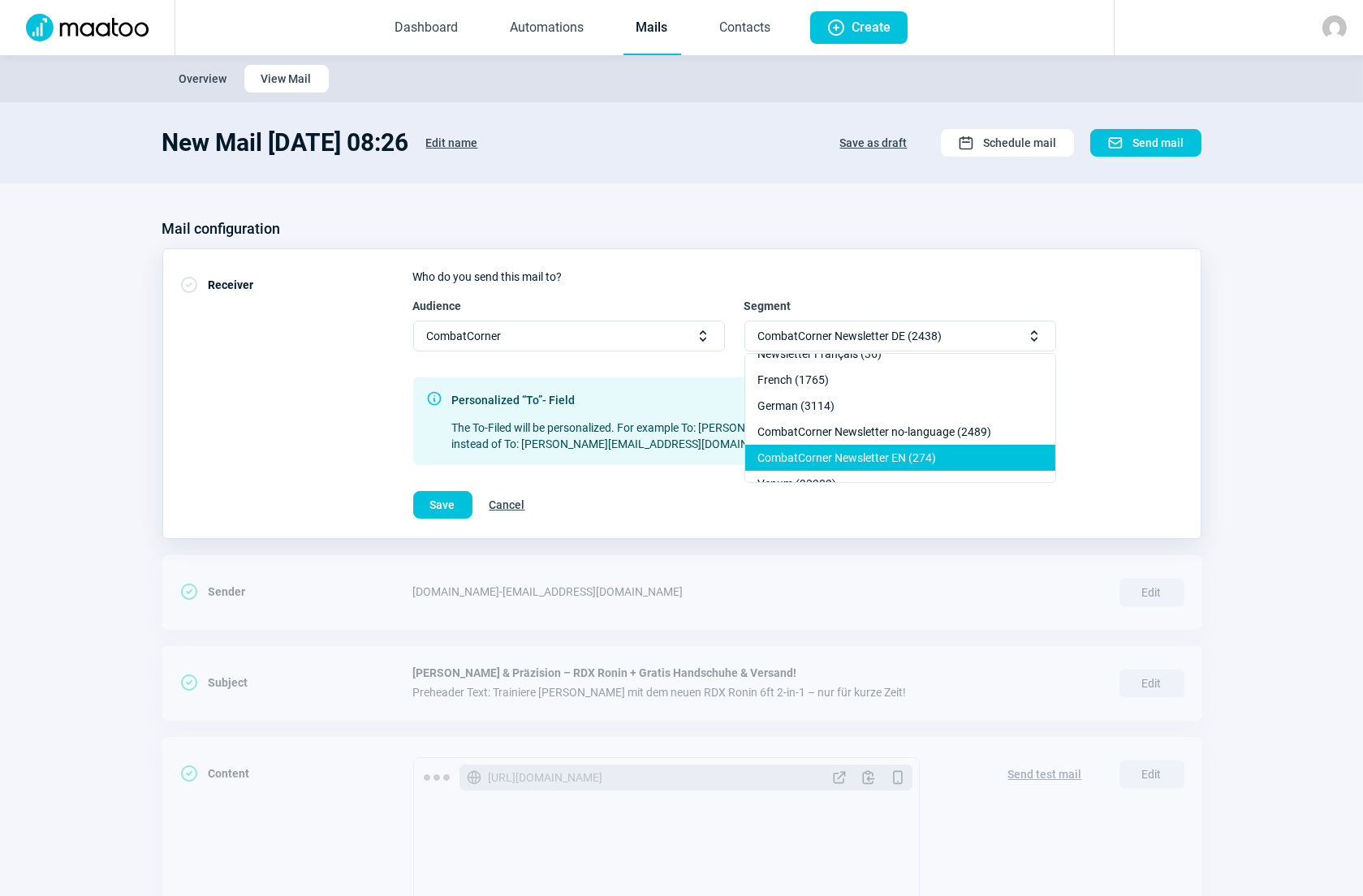
click at [862, 452] on div "CombatCorner Newsletter EN (274)" at bounding box center [901, 457] width 310 height 26
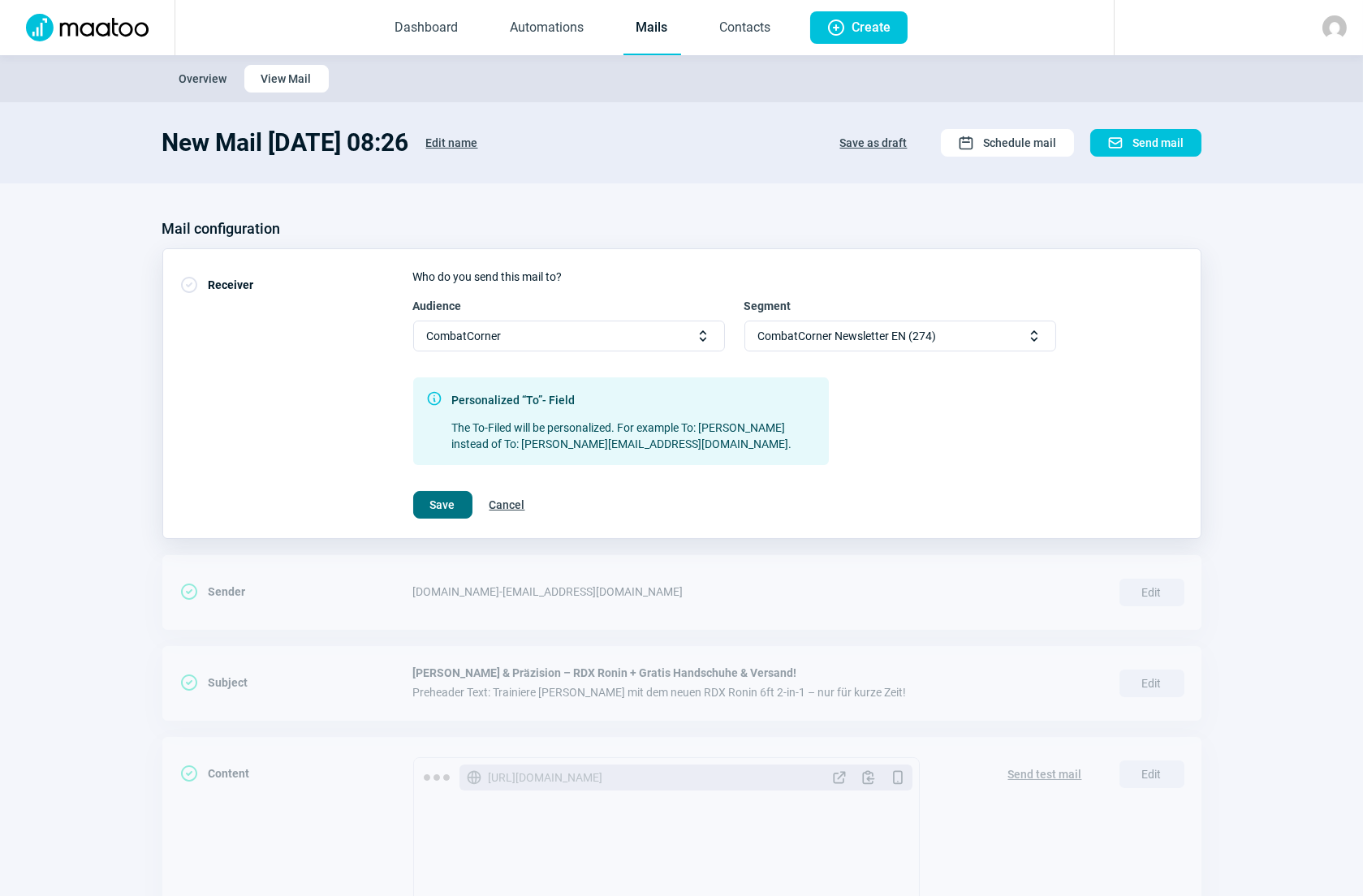
click at [454, 505] on button "Save" at bounding box center [443, 504] width 59 height 27
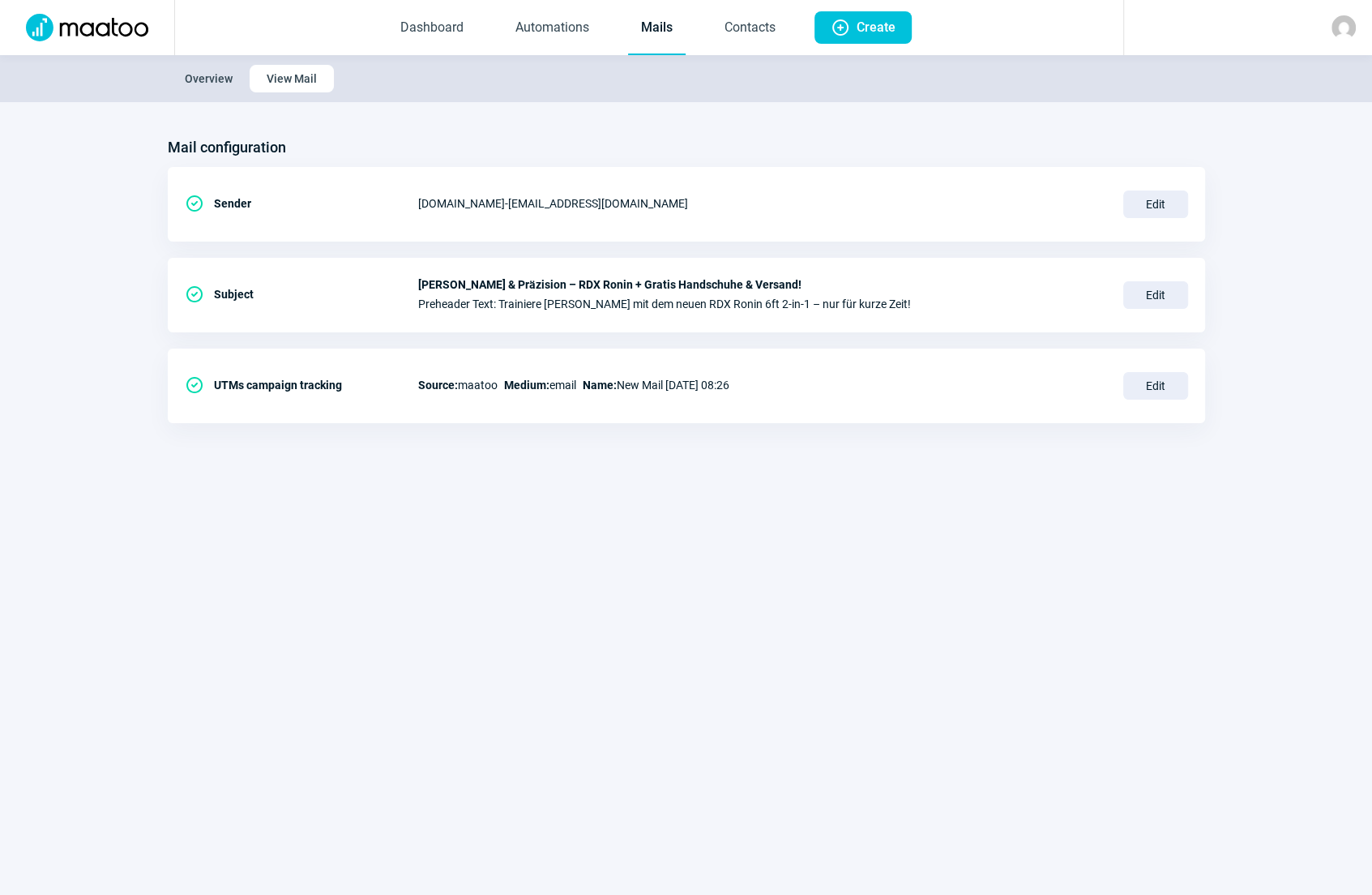
click at [653, 26] on link "Mails" at bounding box center [657, 28] width 58 height 53
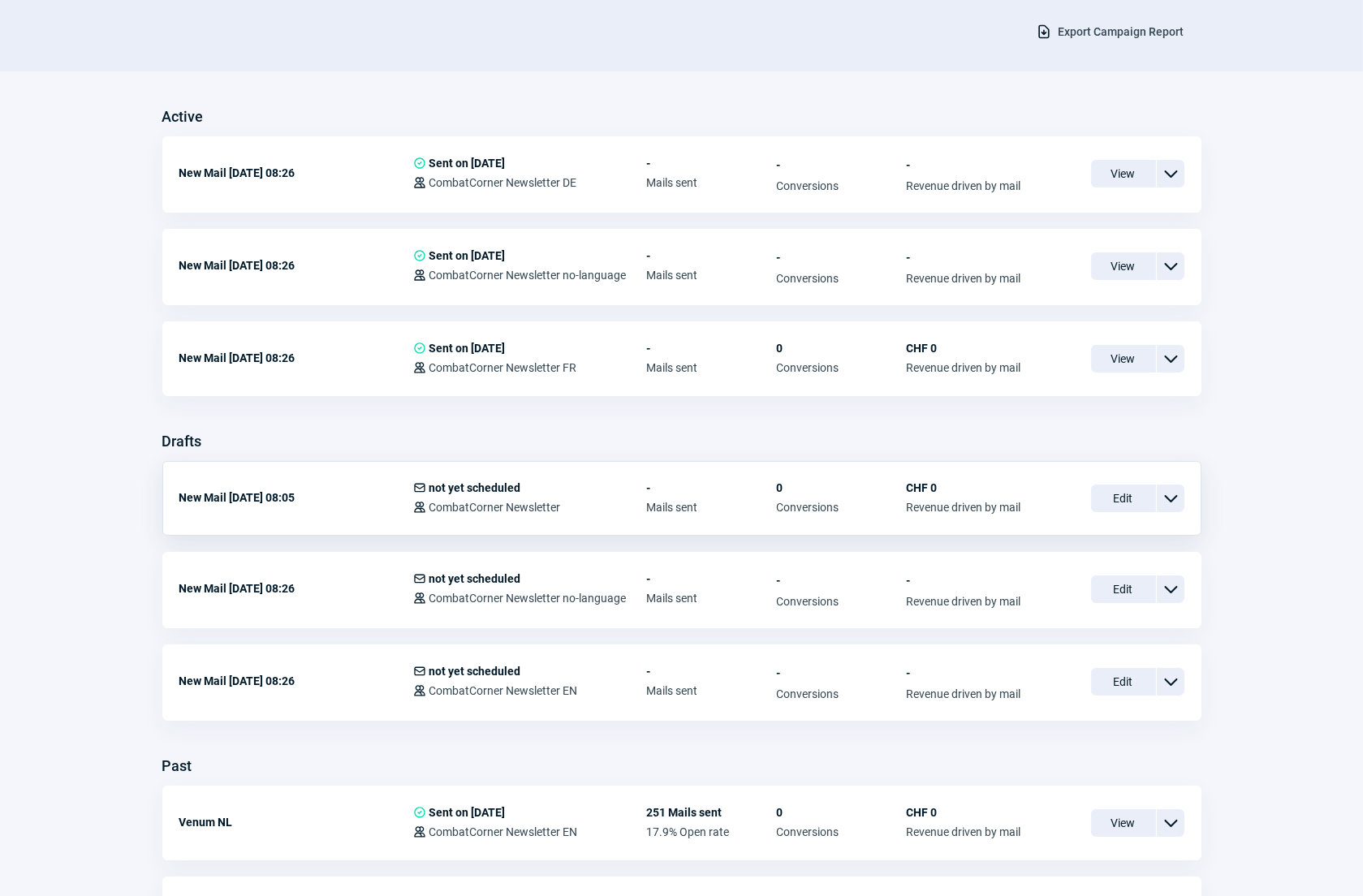
scroll to position [368, 0]
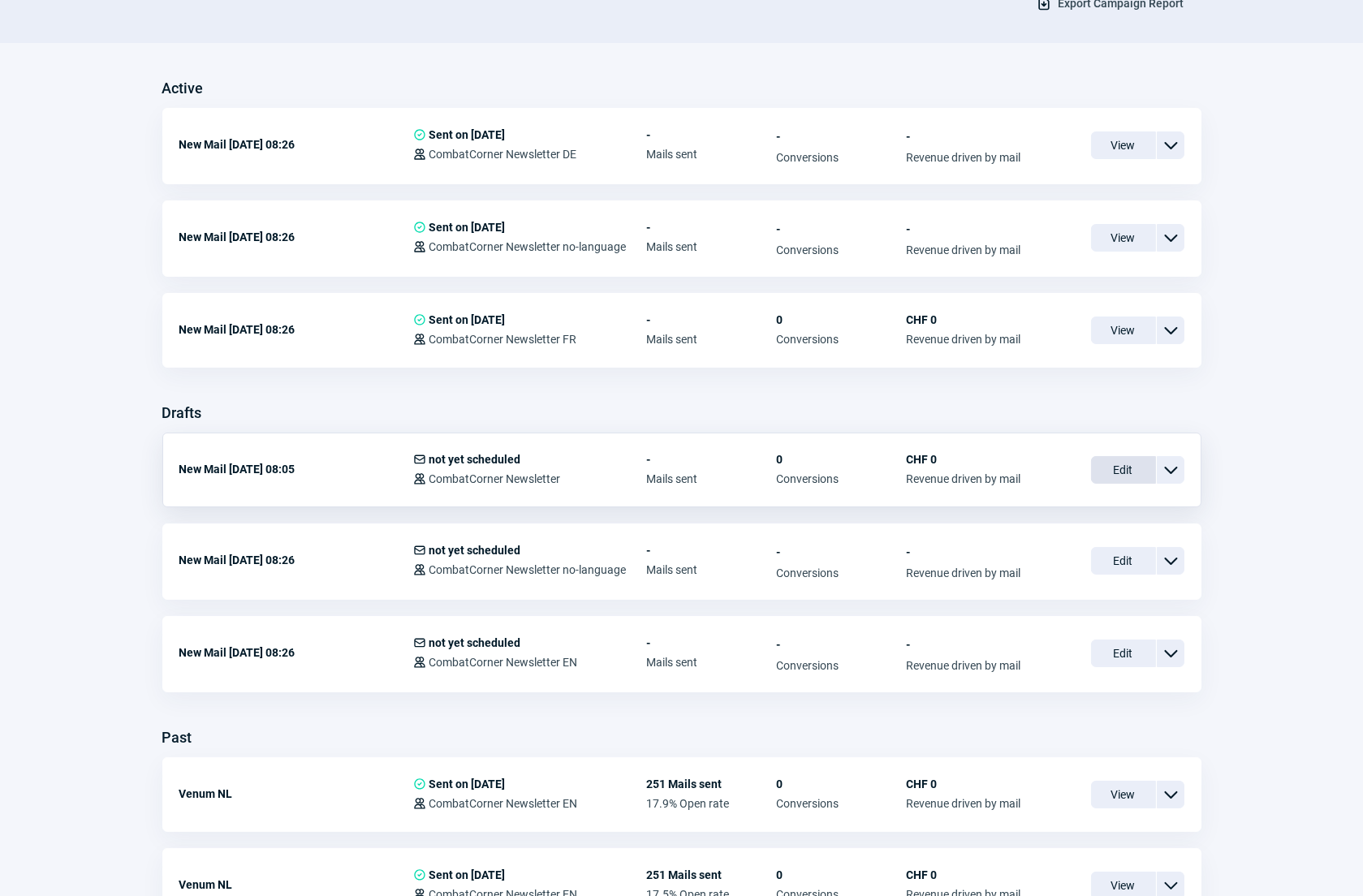
click at [1114, 468] on span "Edit" at bounding box center [1124, 470] width 65 height 27
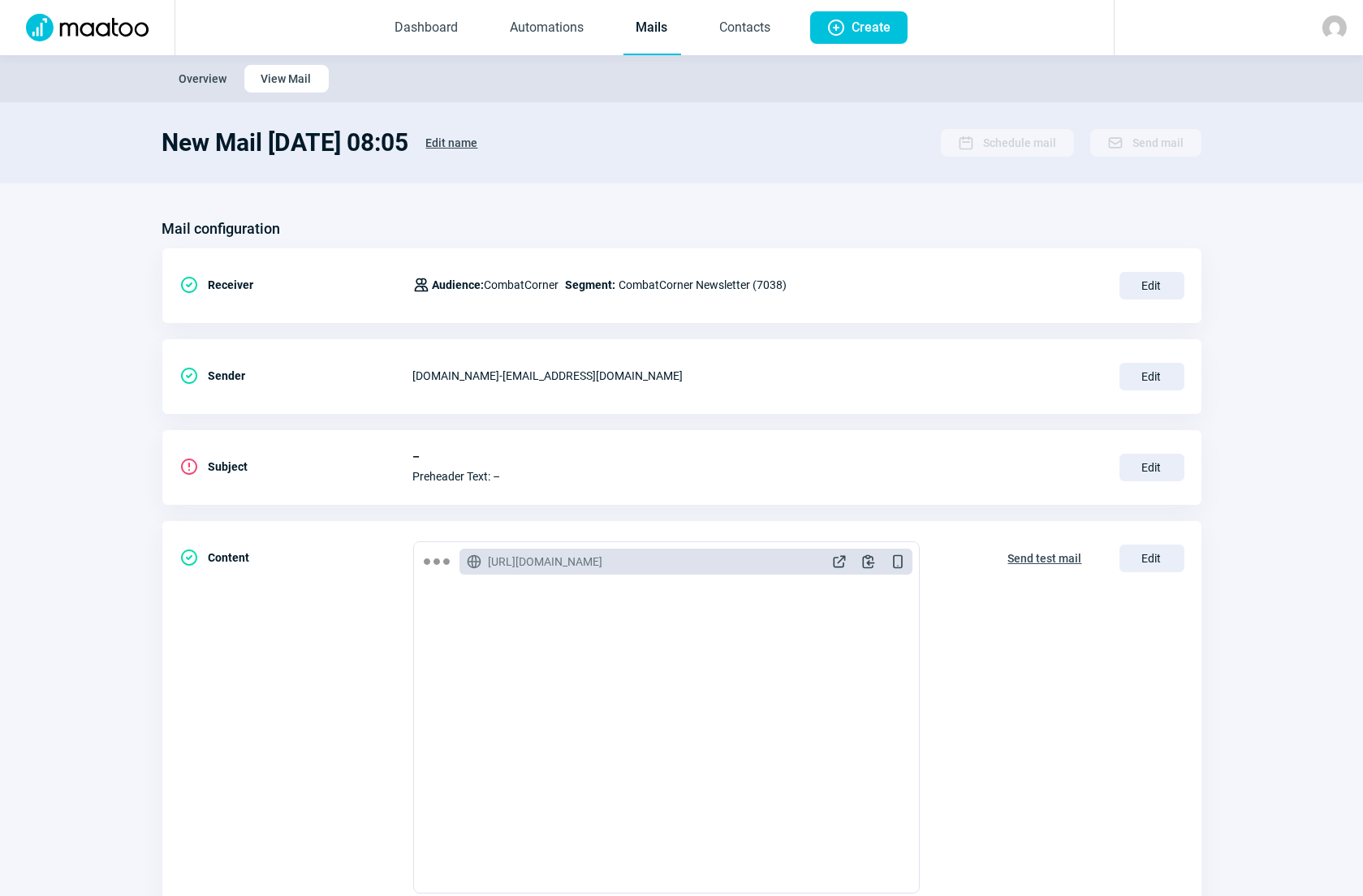
scroll to position [368, 0]
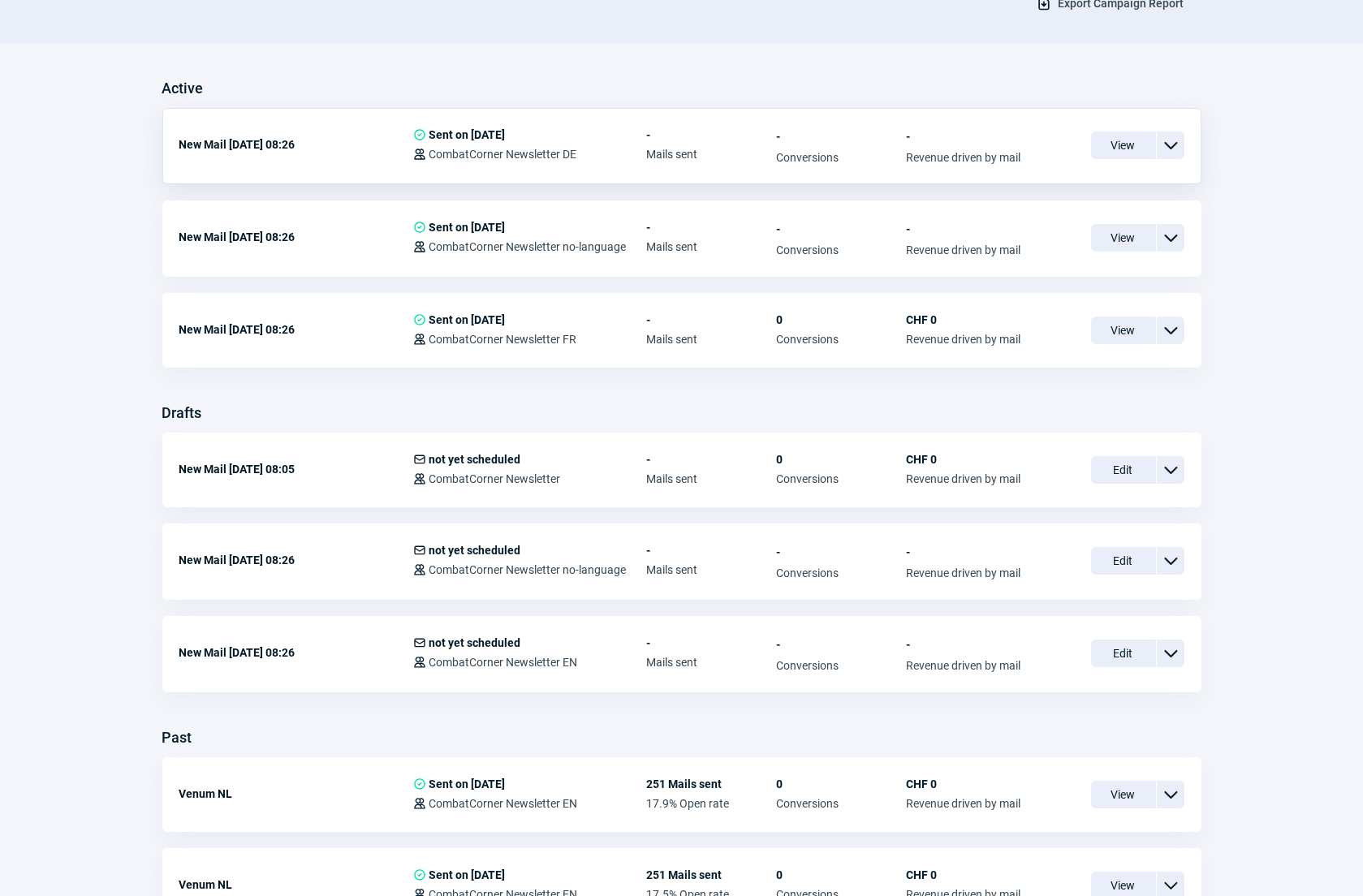
click at [1172, 149] on span "ChevronDown icon" at bounding box center [1170, 144] width 19 height 19
click at [1030, 236] on span "Duplicate" at bounding box center [1026, 242] width 50 height 13
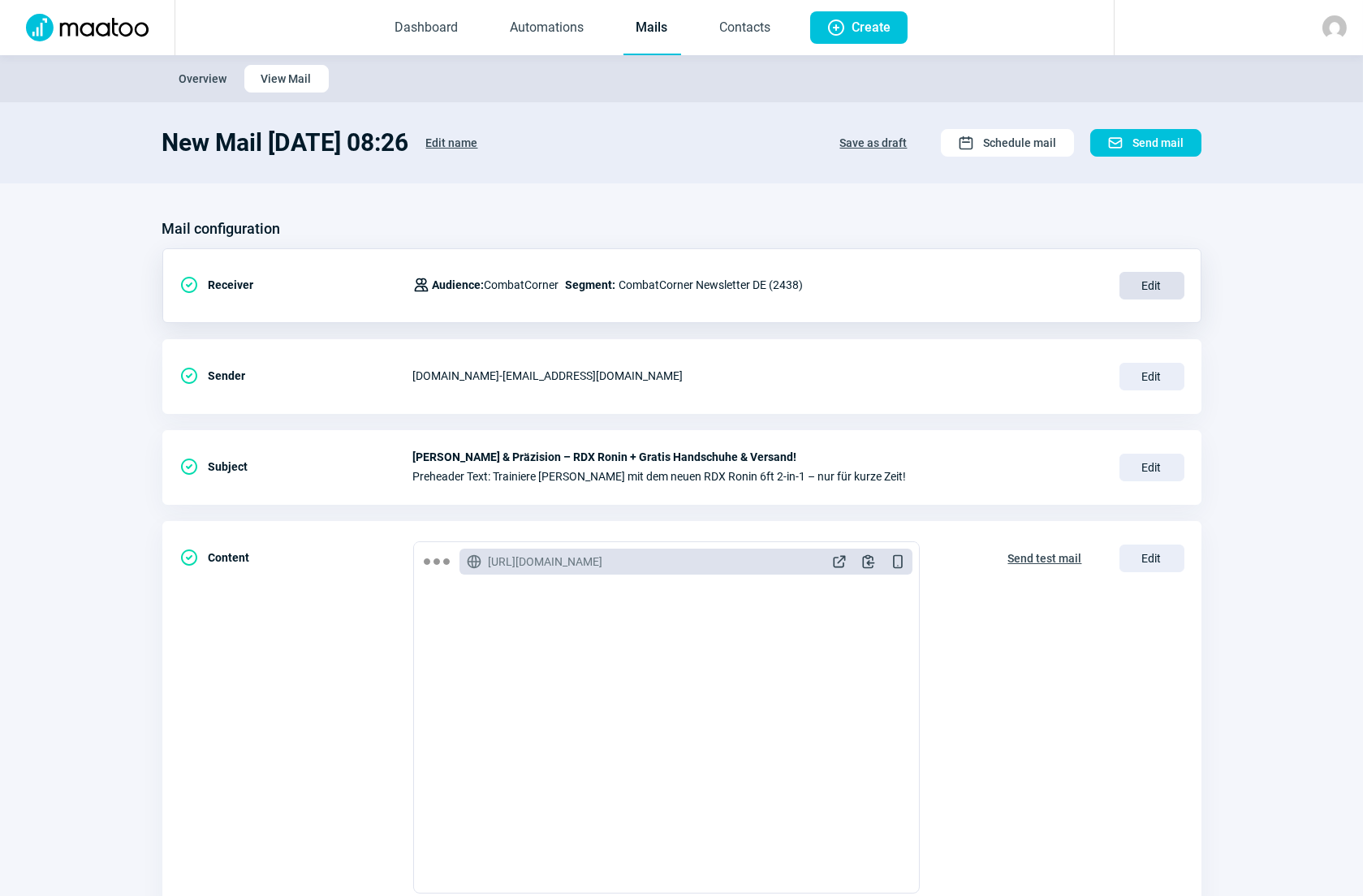
click at [1146, 284] on span "Edit" at bounding box center [1152, 286] width 65 height 27
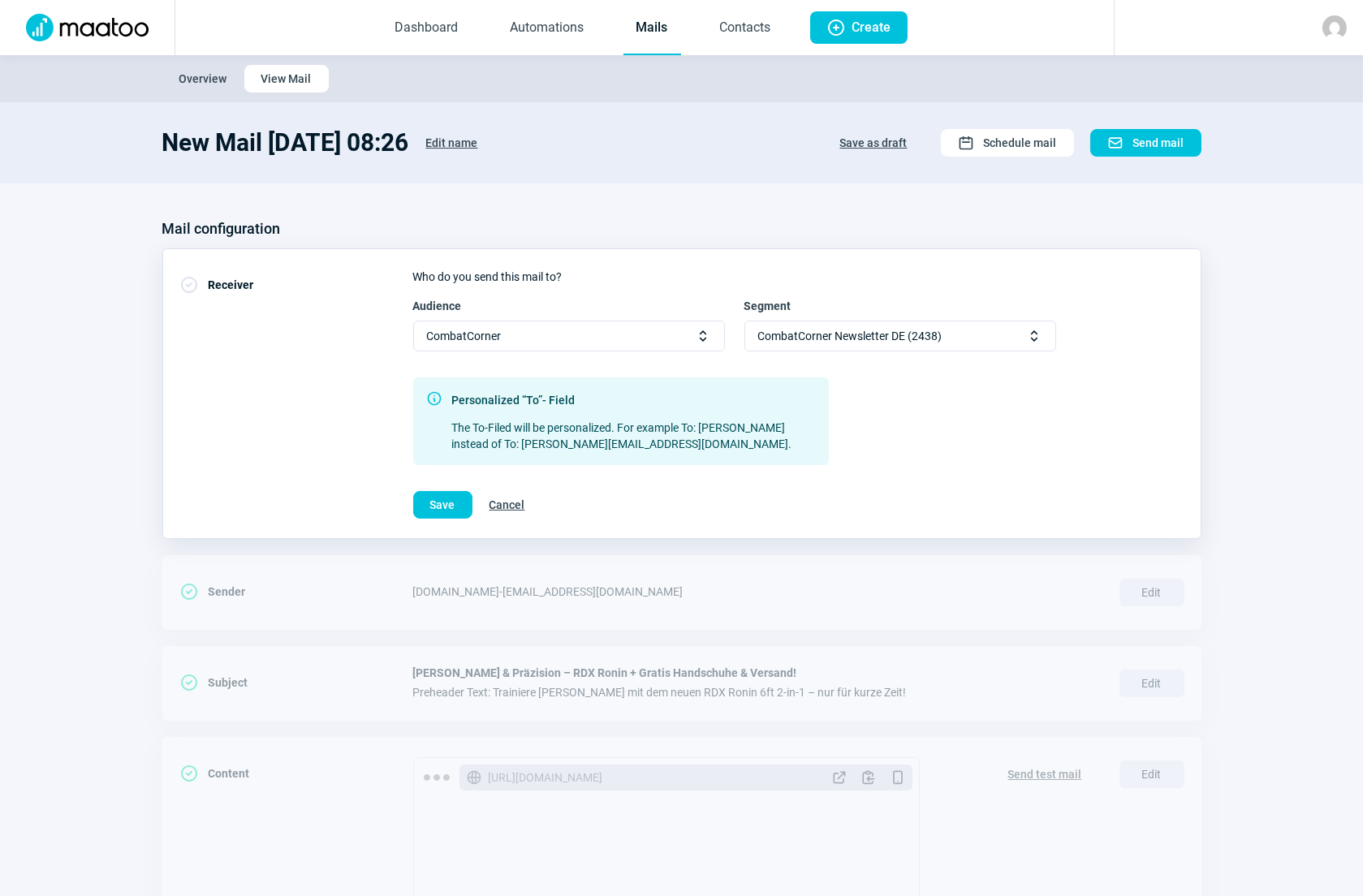
click at [977, 336] on div "CombatCorner Newsletter DE (2438) Selector icon" at bounding box center [901, 336] width 312 height 31
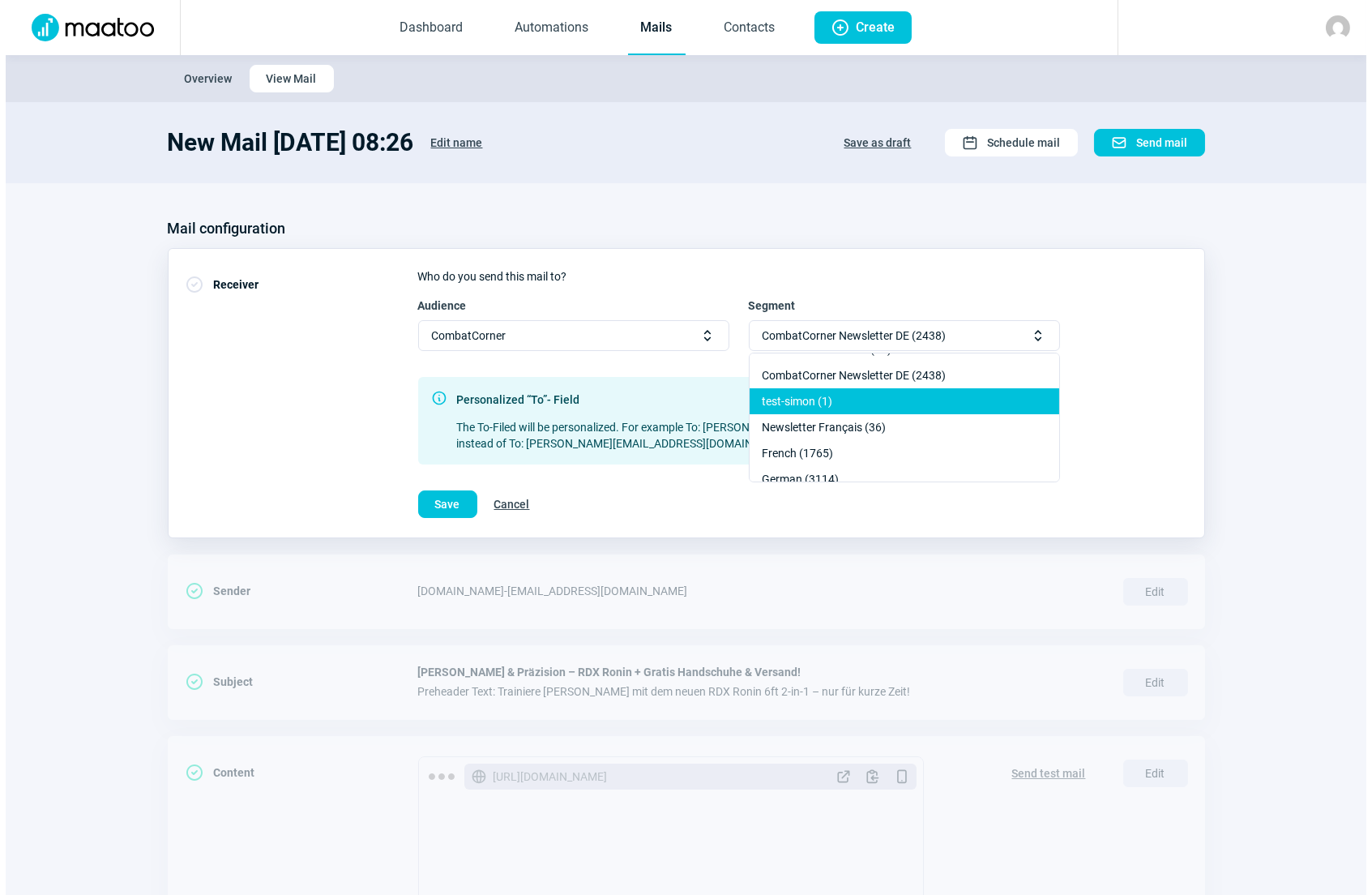
scroll to position [220, 0]
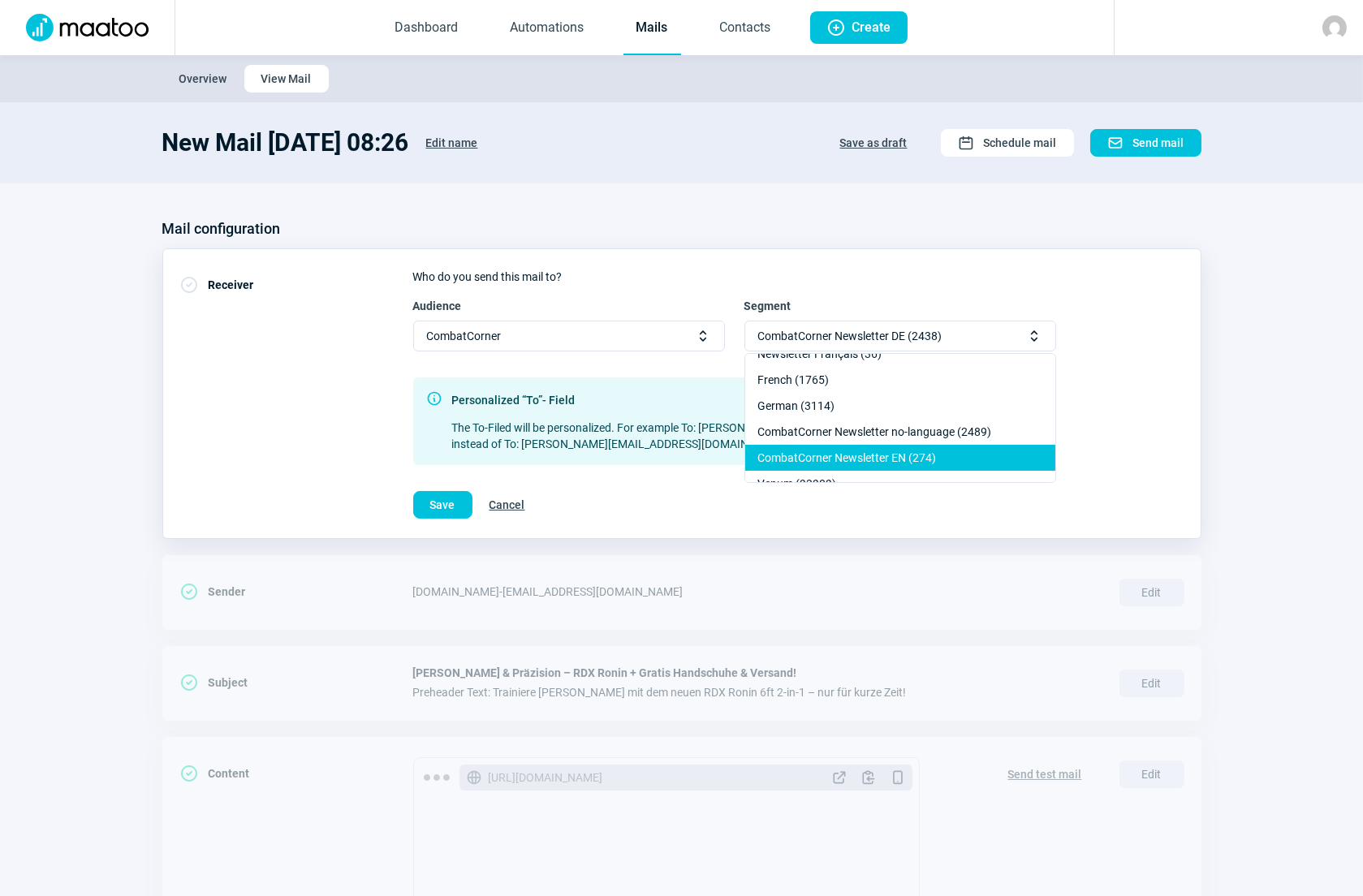
click at [887, 454] on div "CombatCorner Newsletter EN (274)" at bounding box center [901, 457] width 310 height 26
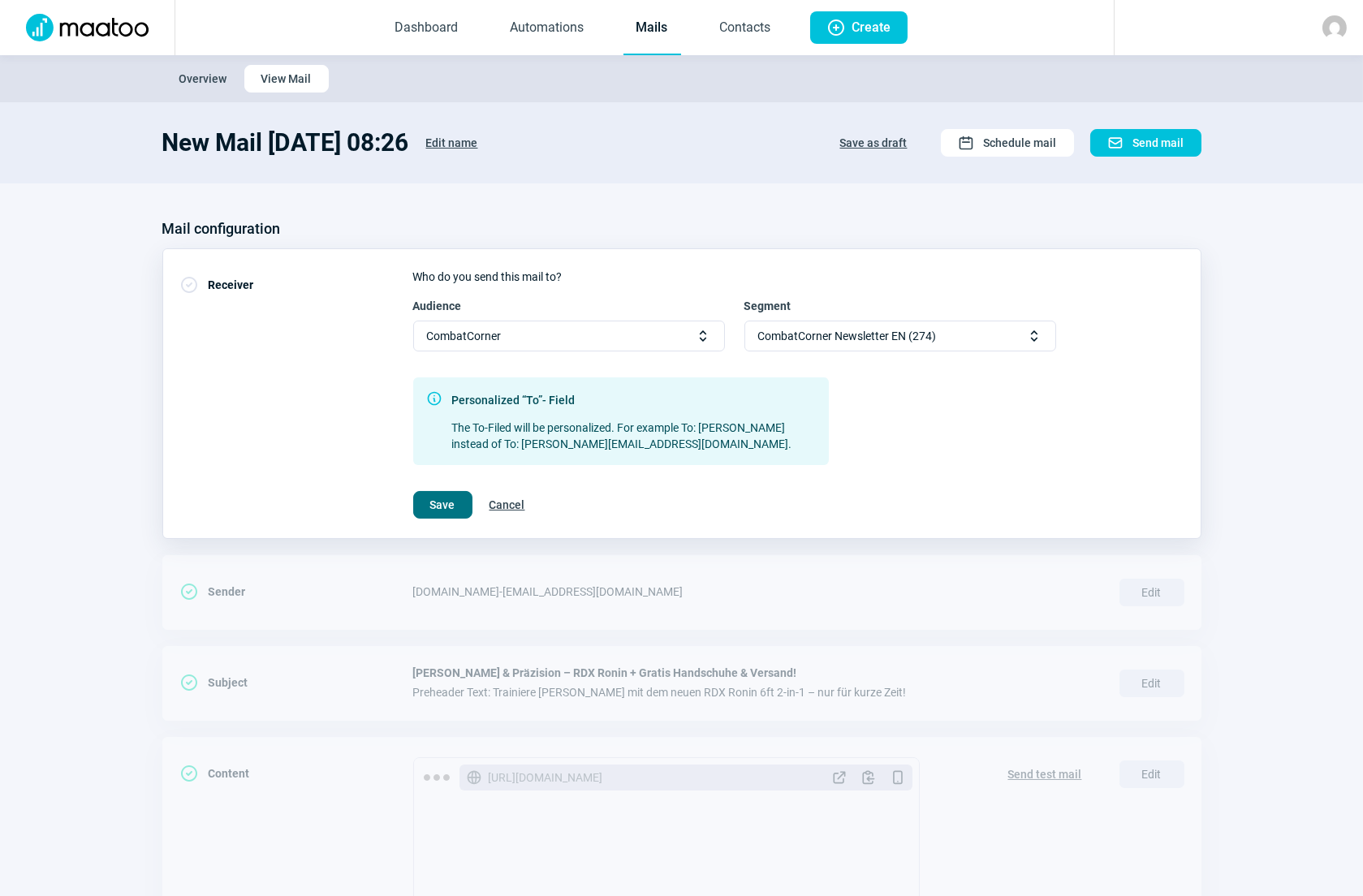
click at [453, 507] on span "Save" at bounding box center [443, 504] width 25 height 26
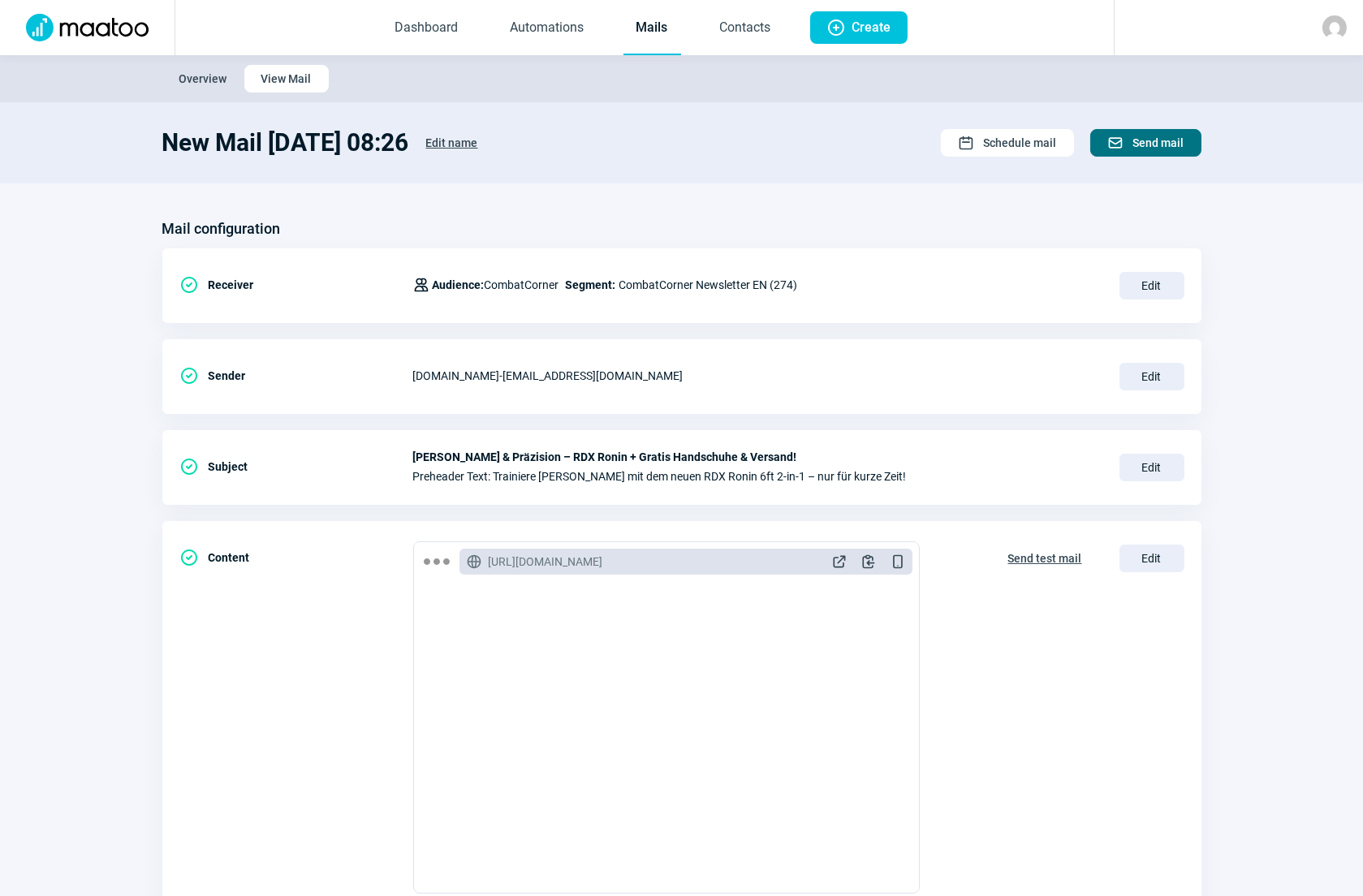
click at [1167, 142] on span "Send mail" at bounding box center [1158, 142] width 51 height 26
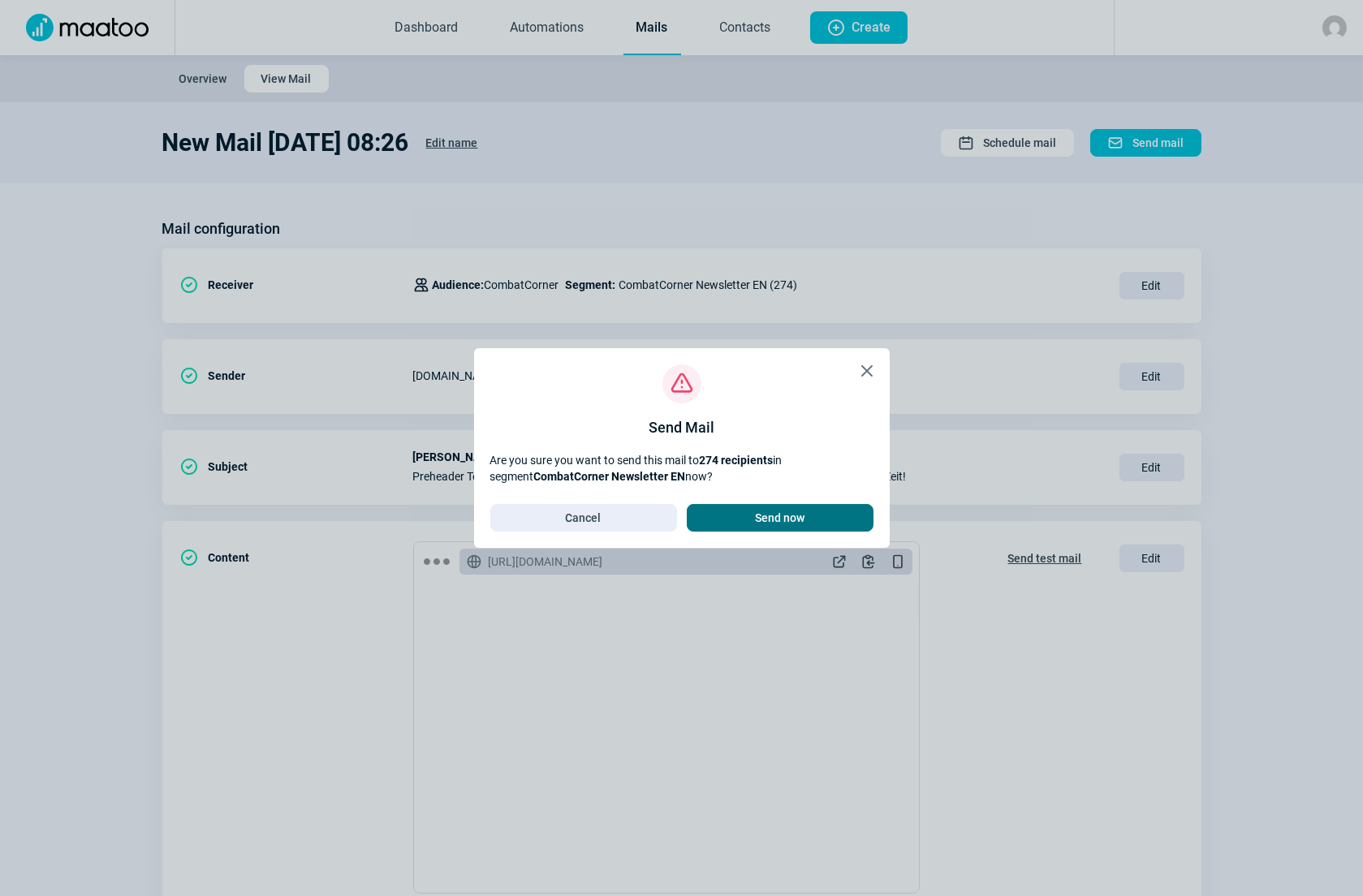
click at [808, 518] on span "Send now" at bounding box center [780, 518] width 152 height 26
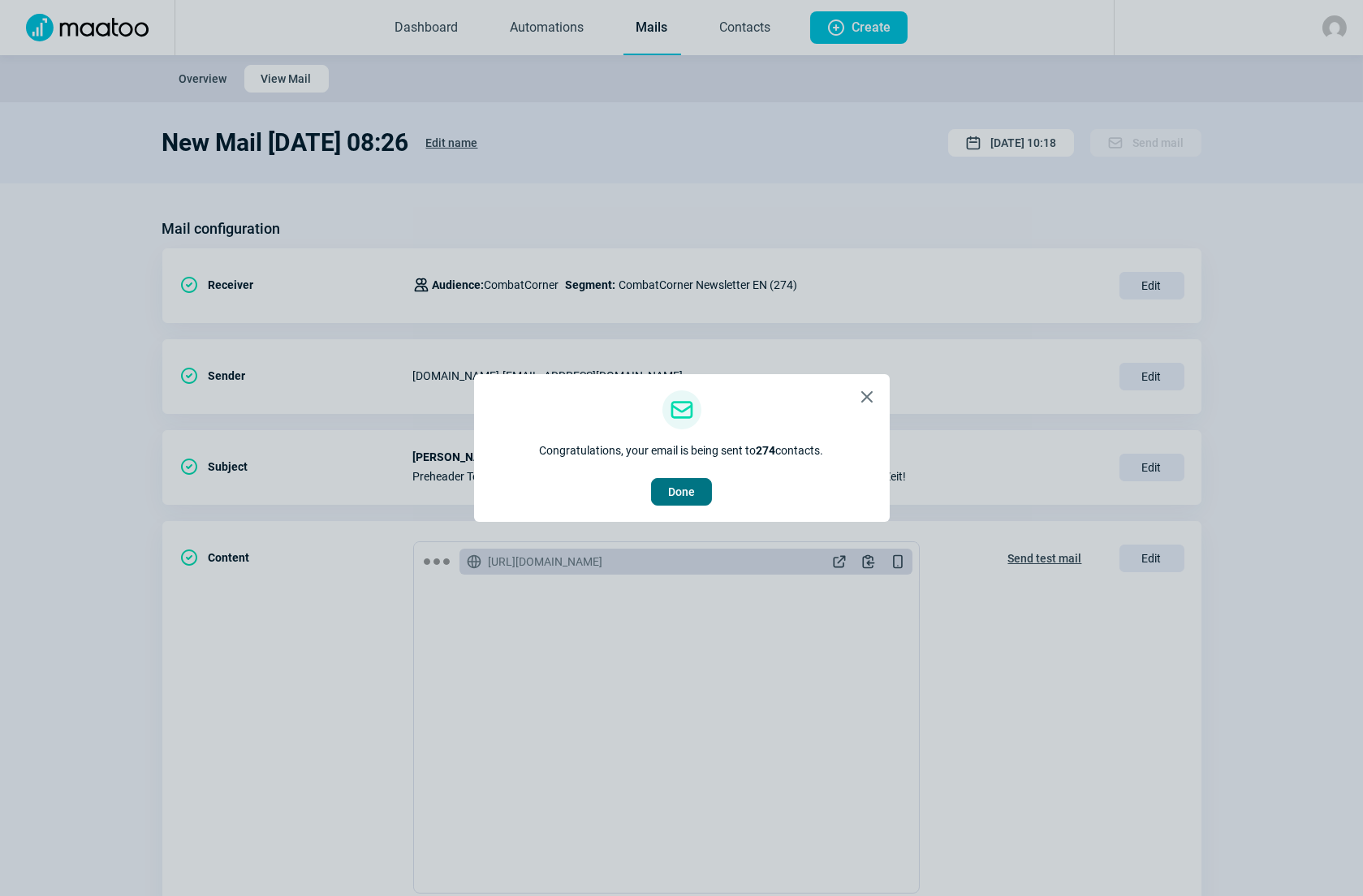
click at [691, 499] on span "Done" at bounding box center [682, 492] width 27 height 26
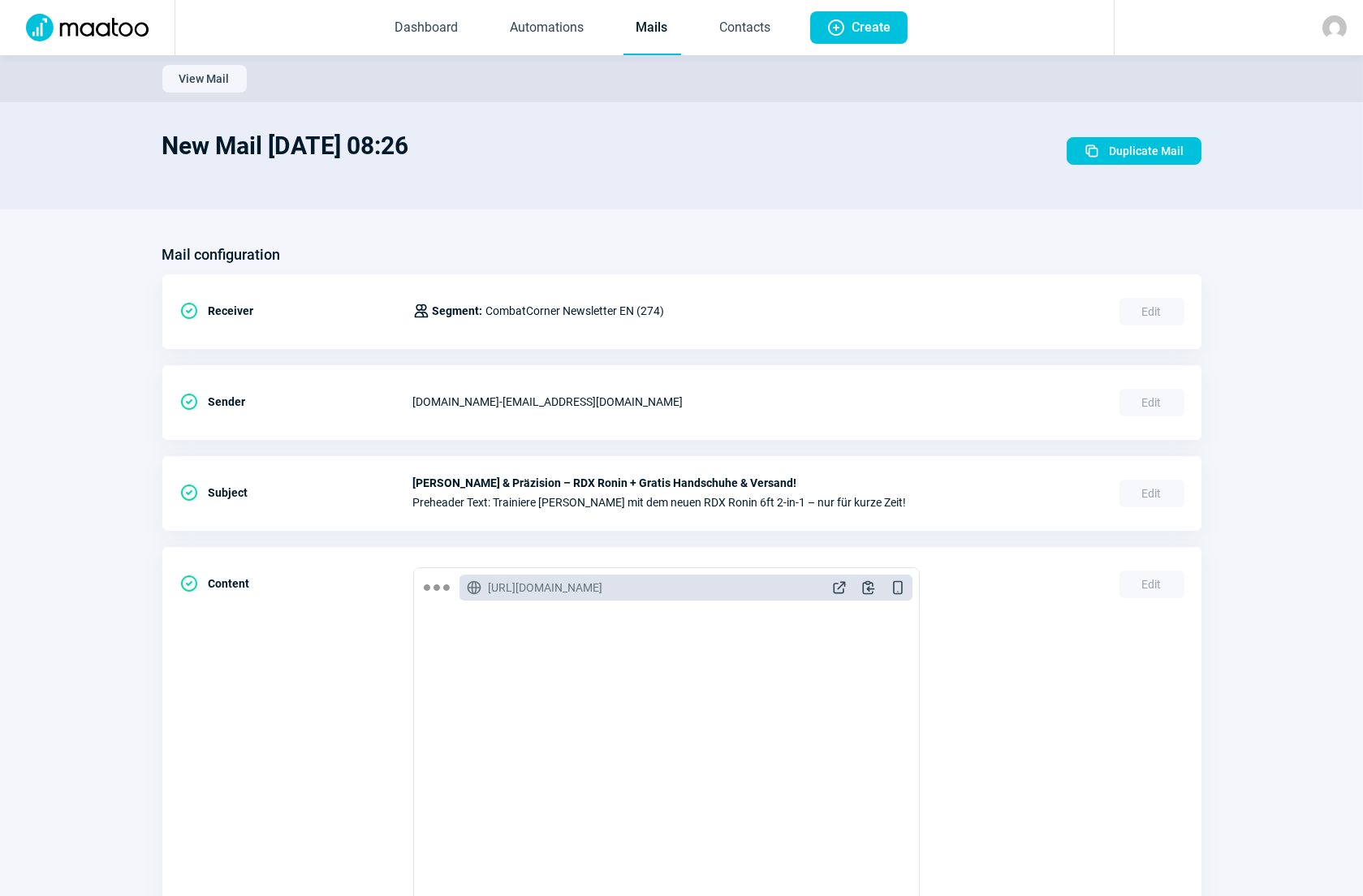
click at [649, 32] on link "Mails" at bounding box center [652, 28] width 58 height 54
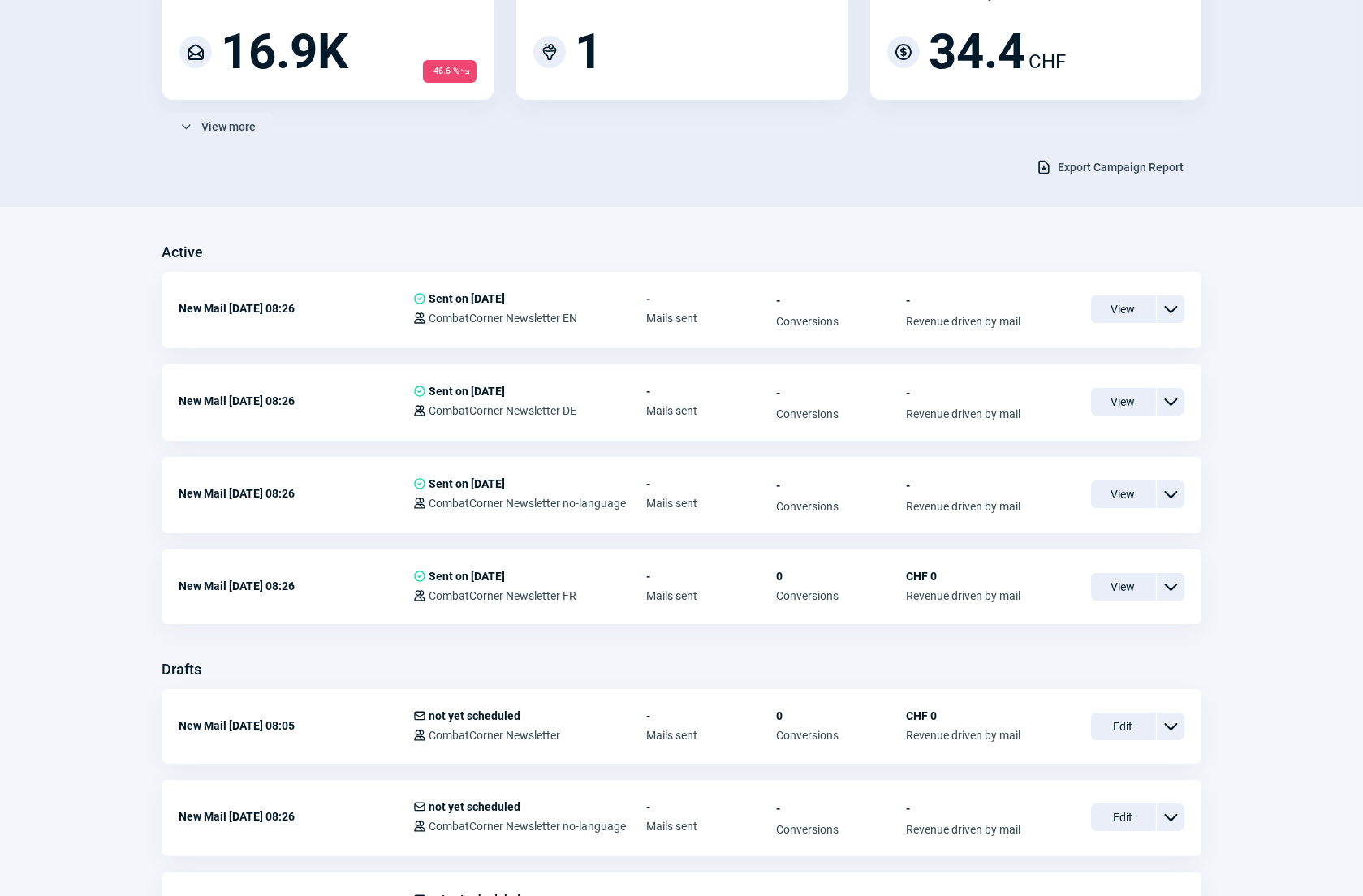
scroll to position [220, 0]
